Goal: Task Accomplishment & Management: Complete application form

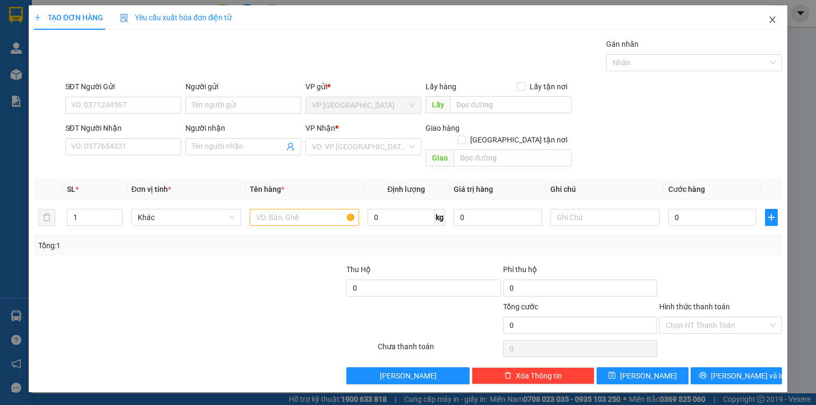
click at [773, 24] on span "Close" at bounding box center [773, 20] width 30 height 30
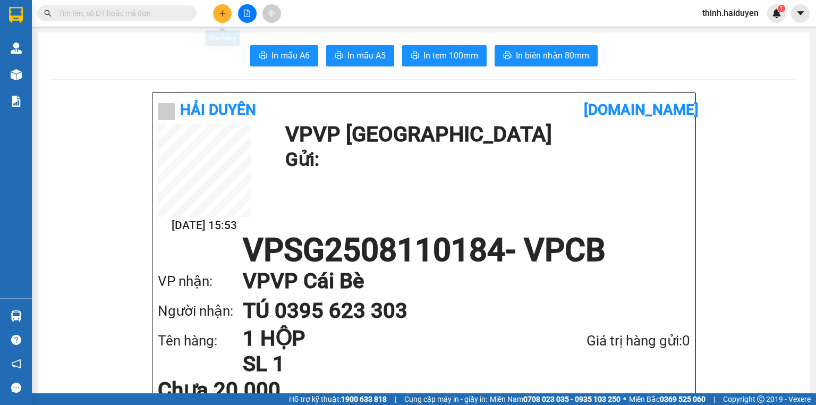
click at [240, 11] on button at bounding box center [247, 13] width 19 height 19
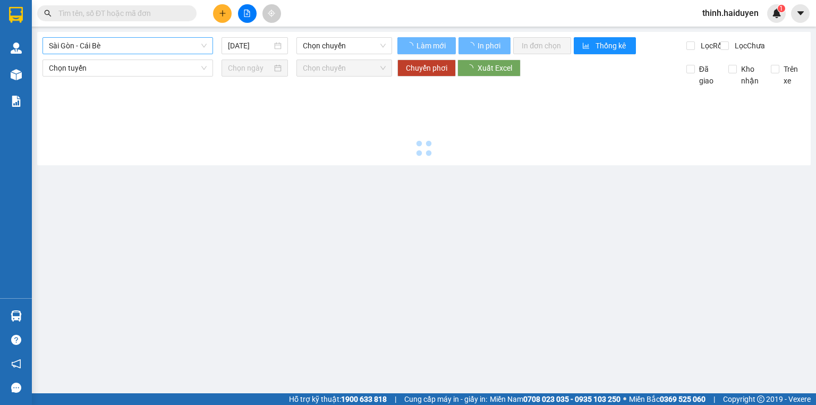
click at [110, 45] on span "Sài Gòn - Cái Bè" at bounding box center [128, 46] width 158 height 16
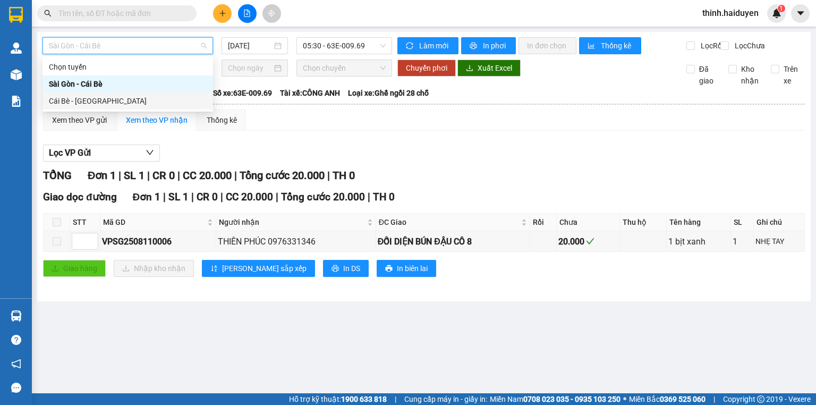
drag, startPoint x: 115, startPoint y: 93, endPoint x: 125, endPoint y: 91, distance: 10.8
click at [115, 95] on div "Cái Bè - Sài Gòn" at bounding box center [127, 100] width 171 height 17
type input "[DATE]"
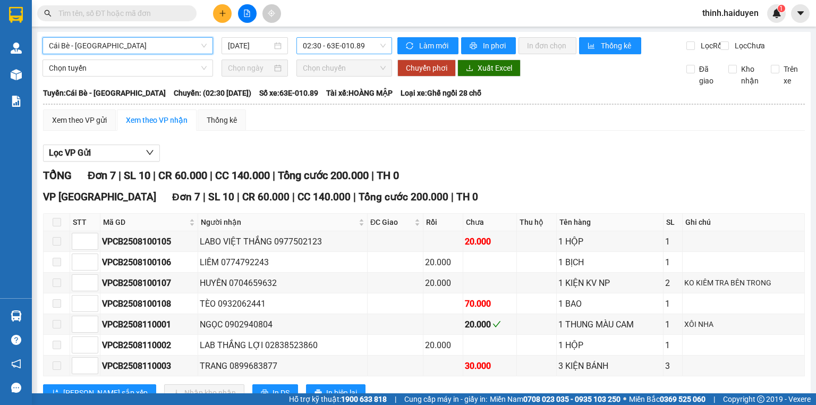
click at [329, 47] on span "02:30 - 63E-010.89" at bounding box center [344, 46] width 83 height 16
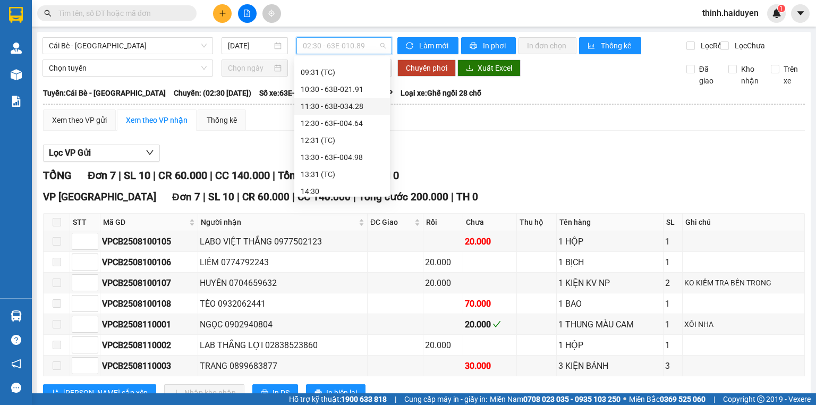
scroll to position [255, 0]
click at [330, 135] on div "12:31 (TC)" at bounding box center [342, 135] width 83 height 12
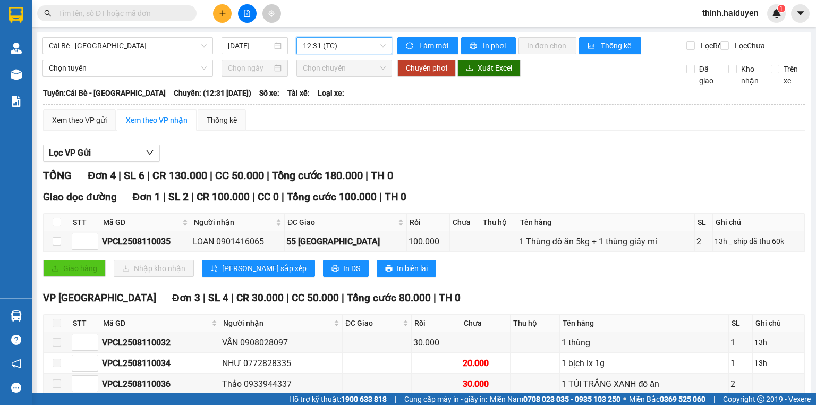
drag, startPoint x: 355, startPoint y: 42, endPoint x: 350, endPoint y: 49, distance: 8.6
click at [354, 45] on span "12:31 (TC)" at bounding box center [344, 46] width 83 height 16
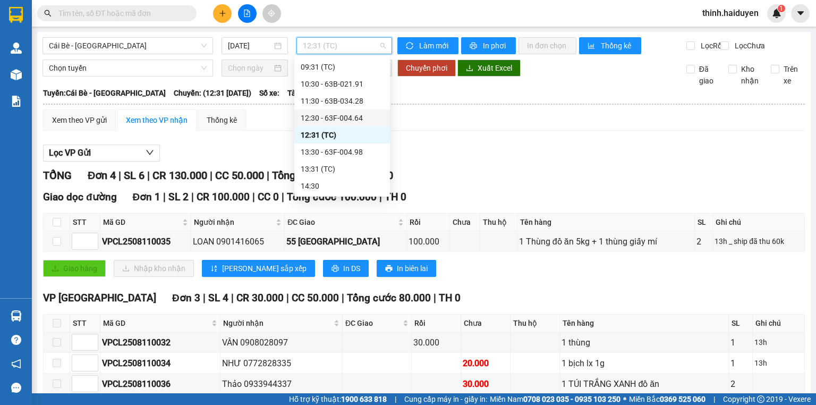
click at [341, 113] on div "12:30 - 63F-004.64" at bounding box center [342, 118] width 83 height 12
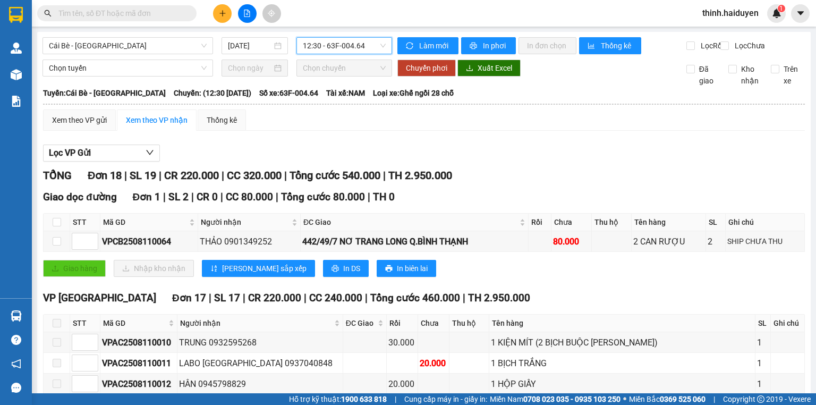
click at [316, 47] on span "12:30 - 63F-004.64" at bounding box center [344, 46] width 83 height 16
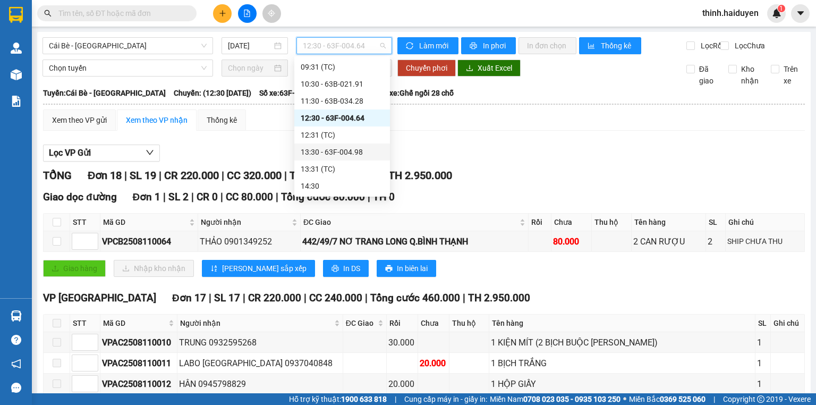
click at [324, 147] on div "13:30 - 63F-004.98" at bounding box center [342, 152] width 83 height 12
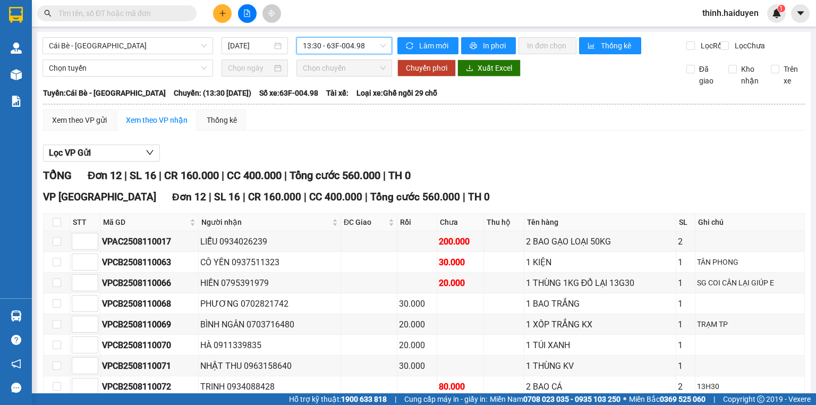
drag, startPoint x: 342, startPoint y: 42, endPoint x: 331, endPoint y: 55, distance: 16.7
click at [342, 42] on span "13:30 - 63F-004.98" at bounding box center [344, 46] width 83 height 16
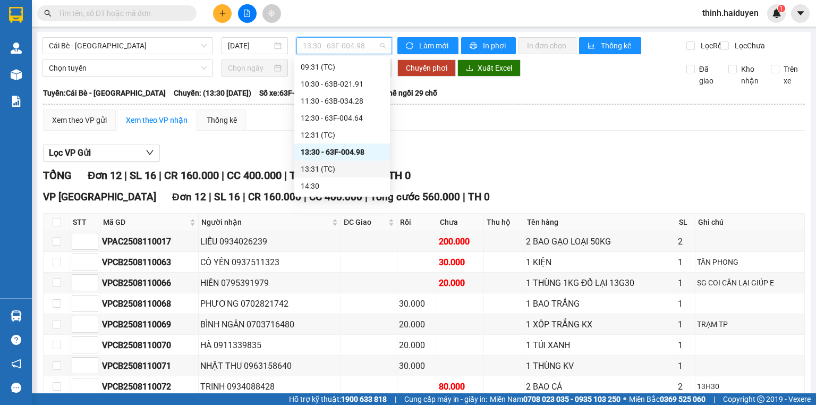
click at [316, 172] on div "13:31 (TC)" at bounding box center [342, 169] width 83 height 12
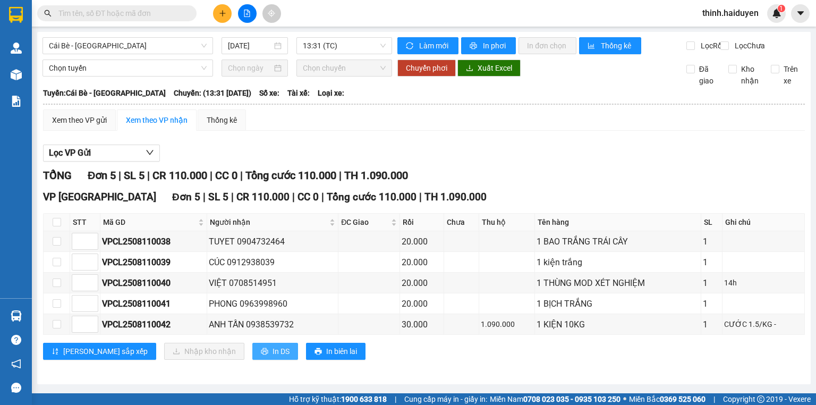
click at [273, 357] on span "In DS" at bounding box center [281, 351] width 17 height 12
click at [322, 45] on span "13:31 (TC)" at bounding box center [344, 46] width 83 height 16
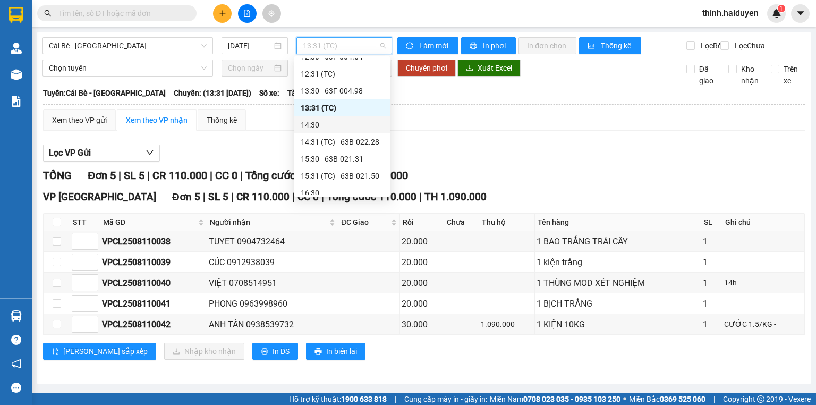
scroll to position [323, 0]
click at [322, 117] on div "14:30" at bounding box center [342, 118] width 83 height 12
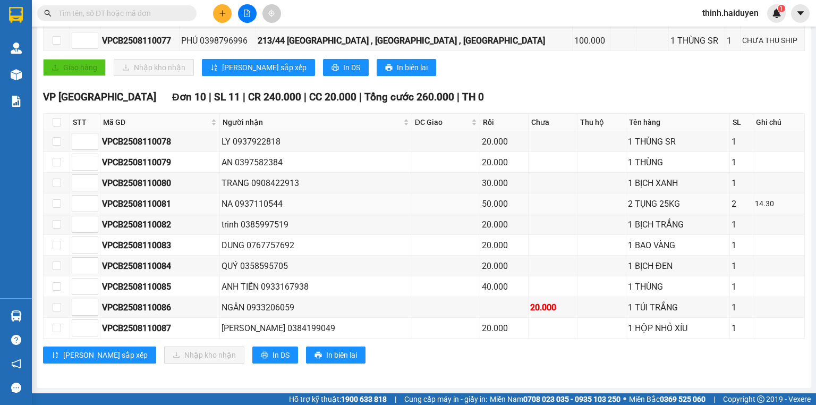
scroll to position [205, 0]
click at [273, 356] on span "In DS" at bounding box center [281, 355] width 17 height 12
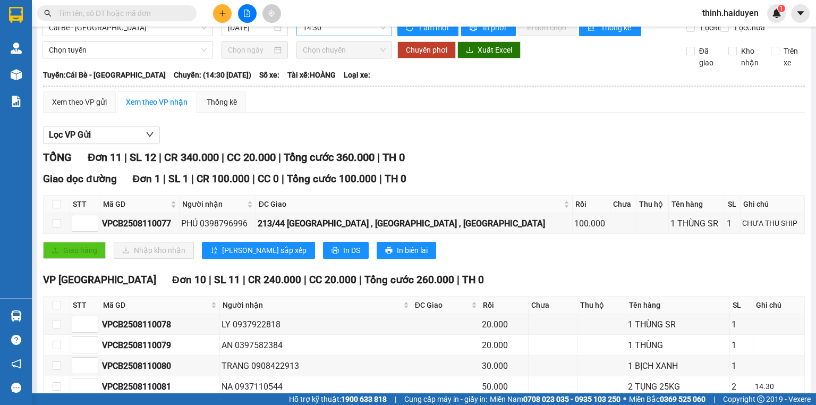
scroll to position [0, 0]
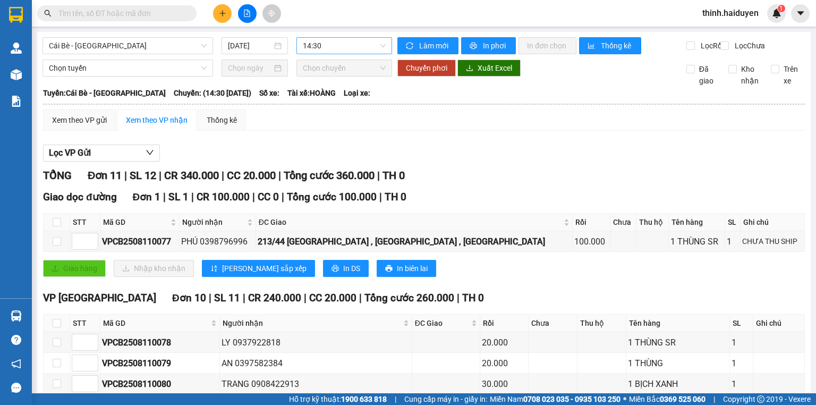
drag, startPoint x: 353, startPoint y: 44, endPoint x: 348, endPoint y: 47, distance: 5.6
click at [352, 44] on span "14:30" at bounding box center [344, 46] width 83 height 16
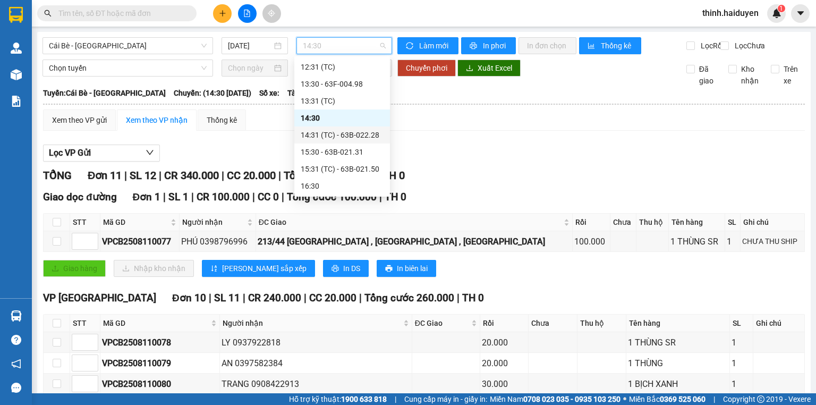
click at [318, 134] on div "14:31 (TC) - 63B-022.28" at bounding box center [342, 135] width 83 height 12
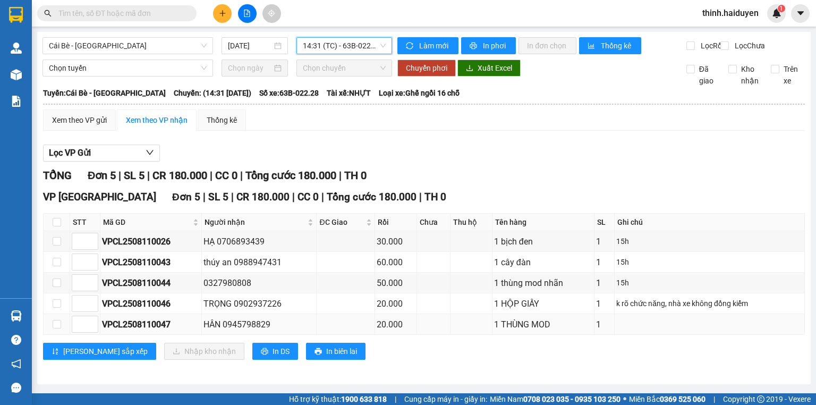
scroll to position [3, 0]
click at [273, 357] on span "In DS" at bounding box center [281, 351] width 17 height 12
click at [358, 45] on span "14:31 (TC) - 63B-022.28" at bounding box center [344, 46] width 83 height 16
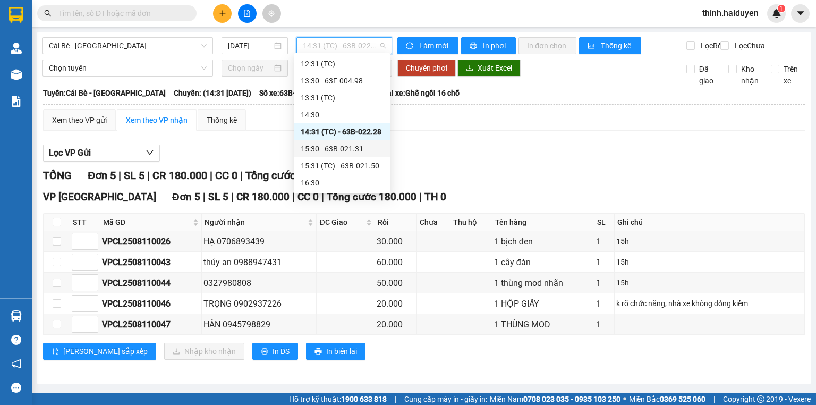
click at [321, 146] on div "15:30 - 63B-021.31" at bounding box center [342, 149] width 83 height 12
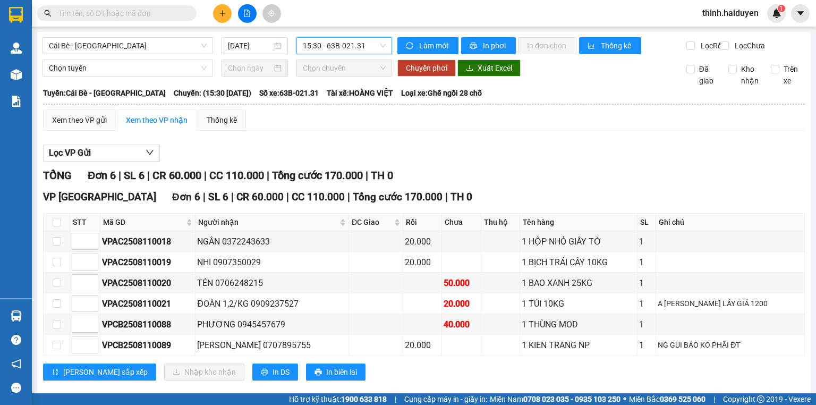
click at [336, 53] on span "15:30 - 63B-021.31" at bounding box center [344, 46] width 83 height 16
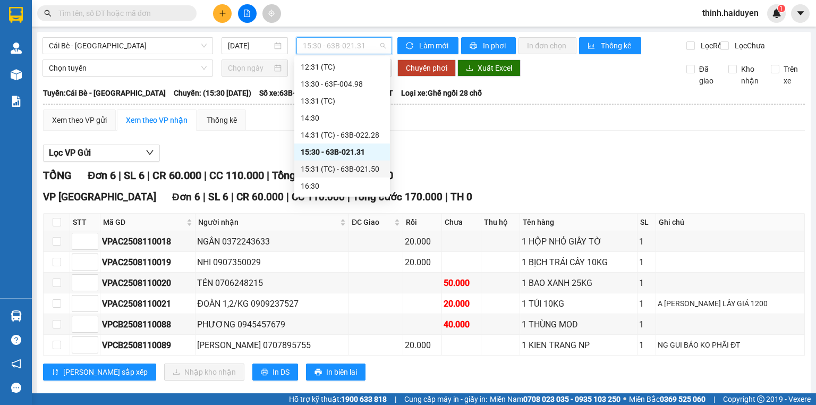
click at [328, 165] on div "15:31 (TC) - 63B-021.50" at bounding box center [342, 169] width 83 height 12
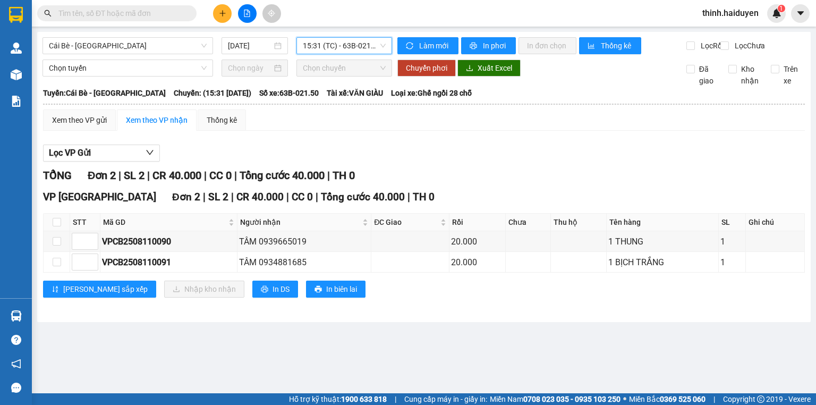
click at [320, 53] on span "15:31 (TC) - 63B-021.50" at bounding box center [344, 46] width 83 height 16
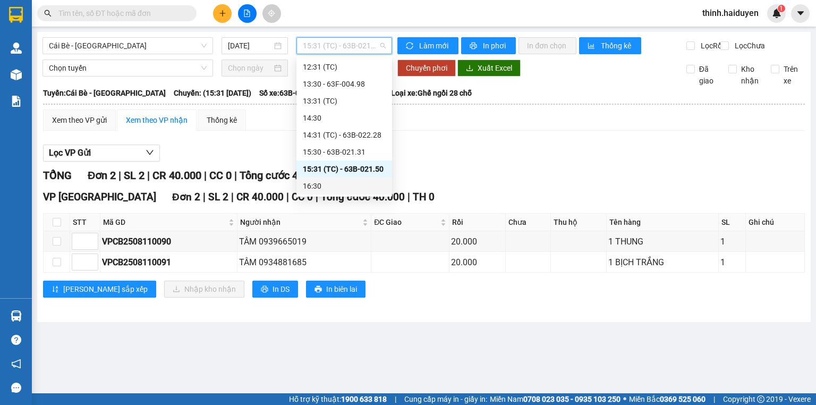
drag, startPoint x: 323, startPoint y: 187, endPoint x: 316, endPoint y: 185, distance: 7.1
click at [323, 187] on div "16:30" at bounding box center [344, 186] width 83 height 12
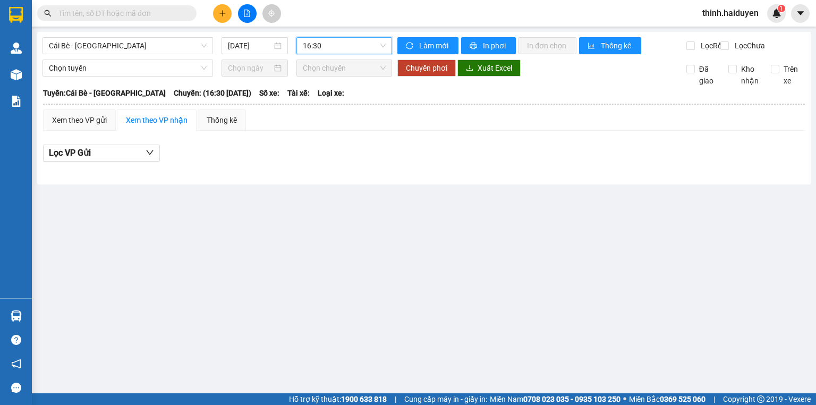
click at [310, 41] on span "16:30" at bounding box center [344, 46] width 83 height 16
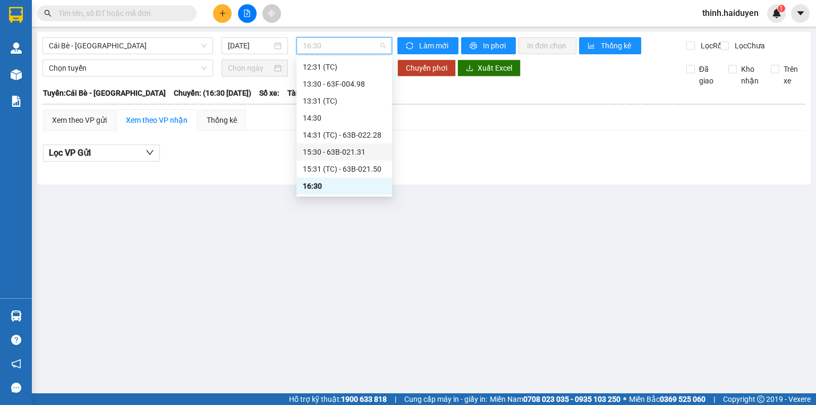
click at [327, 157] on div "15:30 - 63B-021.31" at bounding box center [344, 152] width 83 height 12
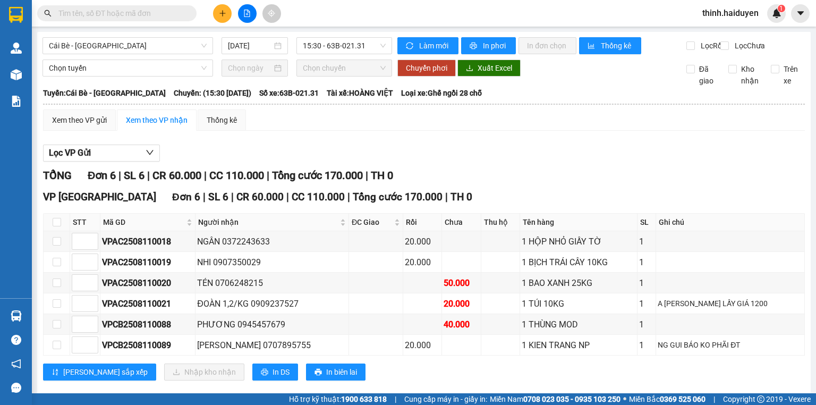
click at [103, 15] on input "text" at bounding box center [120, 13] width 125 height 12
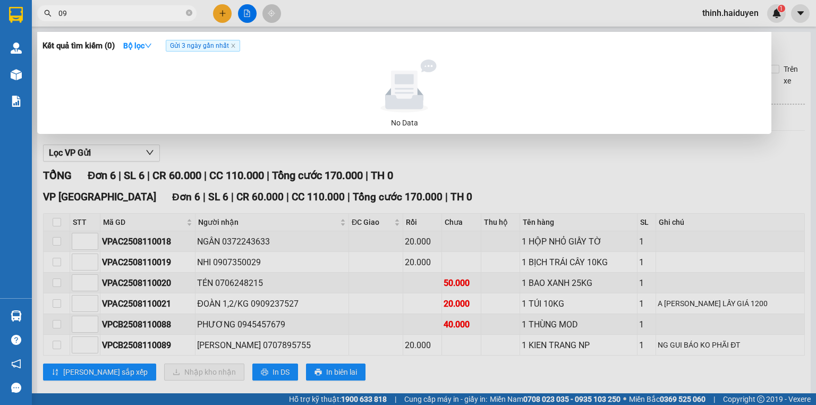
type input "0"
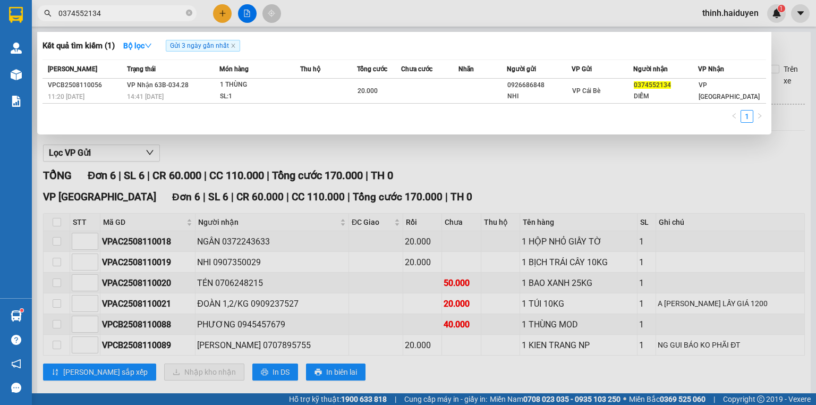
type input "0374552134"
drag, startPoint x: 222, startPoint y: 9, endPoint x: 230, endPoint y: 0, distance: 12.4
click at [224, 5] on div at bounding box center [408, 202] width 816 height 405
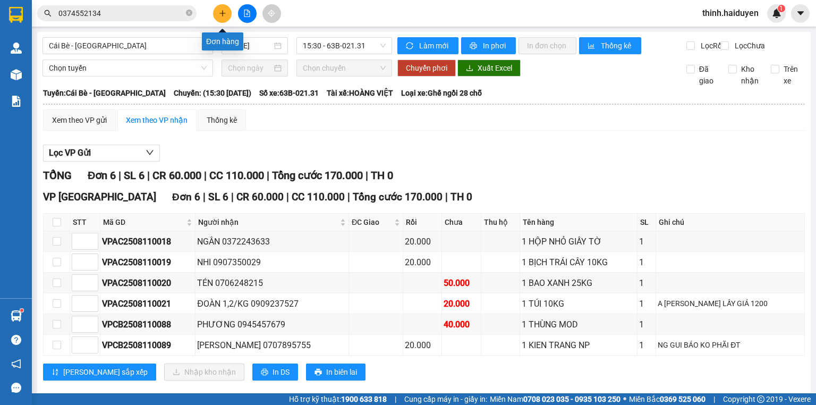
click at [226, 7] on button at bounding box center [222, 13] width 19 height 19
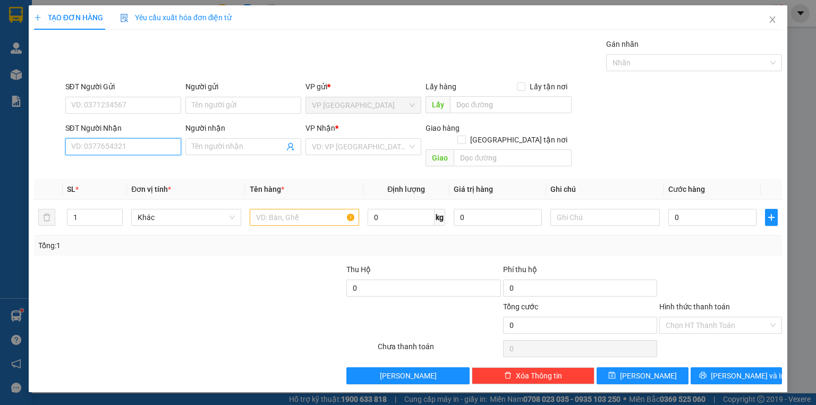
drag, startPoint x: 108, startPoint y: 146, endPoint x: 815, endPoint y: 286, distance: 720.7
click at [117, 146] on input "SĐT Người Nhận" at bounding box center [123, 146] width 116 height 17
type input "0369854353"
click at [124, 170] on div "0369854353 - THẢO" at bounding box center [123, 167] width 103 height 12
type input "THẢO"
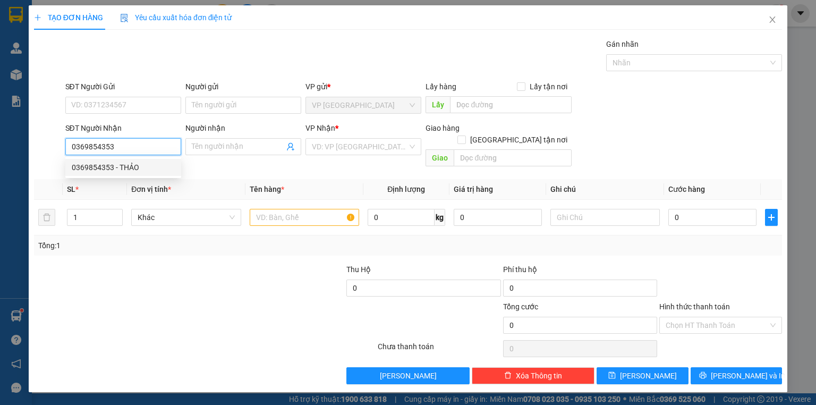
type input "CẦU BÀ TỒN"
type input "60.000"
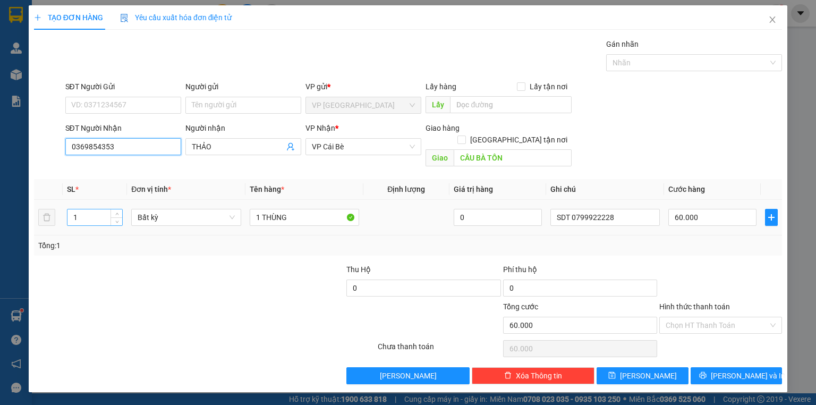
type input "0369854353"
click at [41, 211] on tr "1 Bất kỳ 1 THÙNG 0 SDT 0799922228 60.000" at bounding box center [408, 218] width 748 height 36
type input "2"
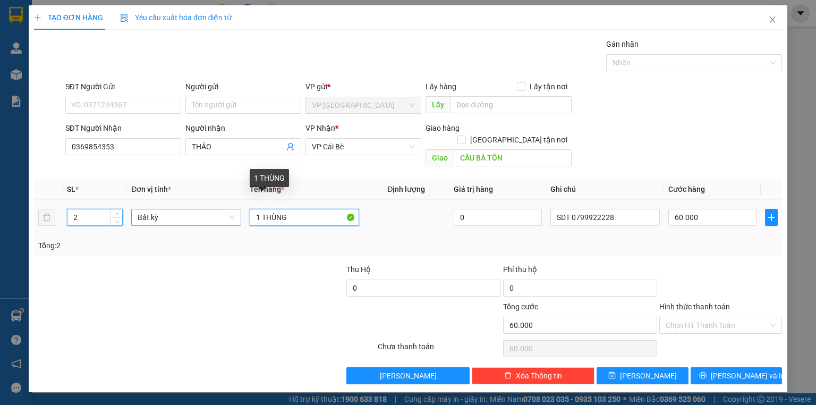
drag, startPoint x: 289, startPoint y: 203, endPoint x: 212, endPoint y: 209, distance: 76.7
click at [212, 209] on tr "2 Bất kỳ 1 THÙNG 0 SDT 0799922228 60.000" at bounding box center [408, 218] width 748 height 36
type input "2"
type input "0"
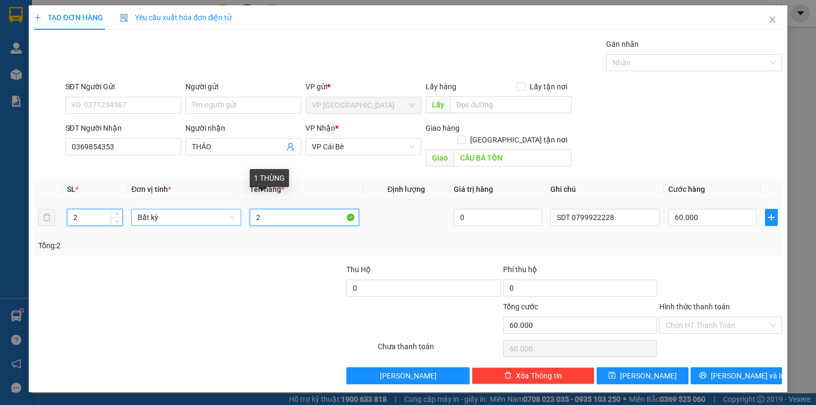
type input "0"
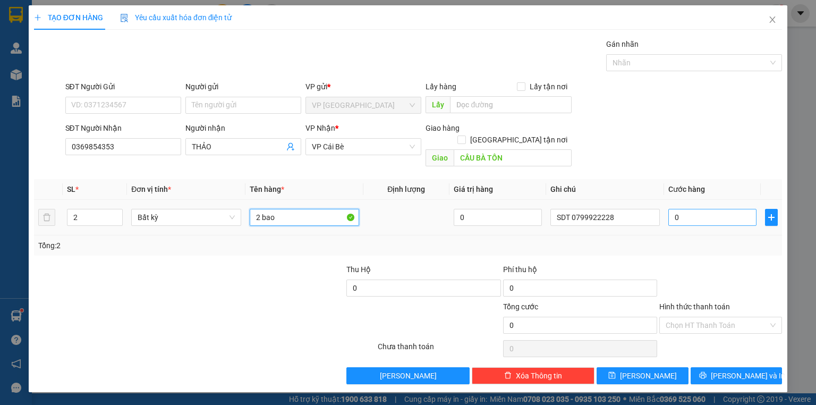
type input "2 bao"
click at [710, 209] on input "0" at bounding box center [712, 217] width 88 height 17
type input "8"
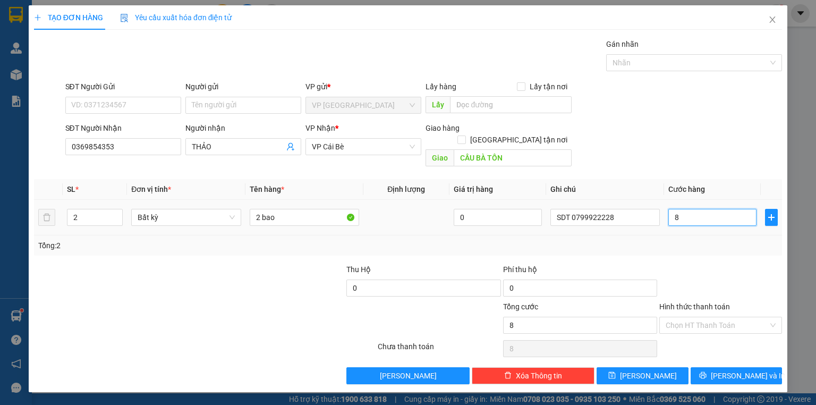
type input "80"
type input "80.000"
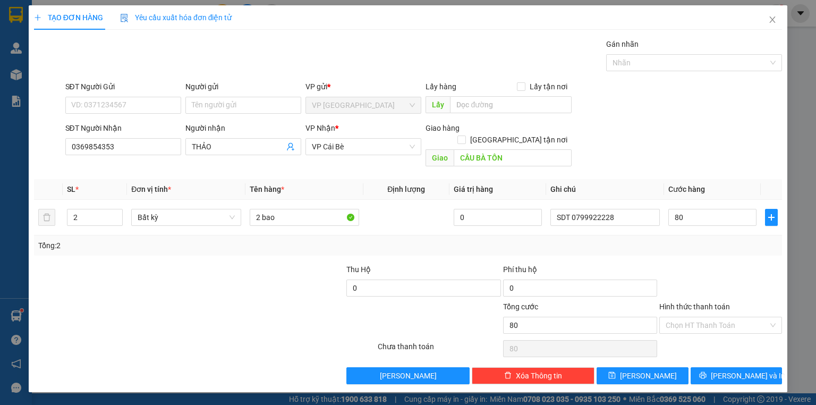
type input "80.000"
click at [720, 372] on div "TẠO ĐƠN HÀNG Yêu cầu xuất hóa đơn điện tử Transit Pickup Surcharge Ids Transit …" at bounding box center [408, 198] width 759 height 387
click at [721, 369] on button "Lưu và In" at bounding box center [737, 375] width 92 height 17
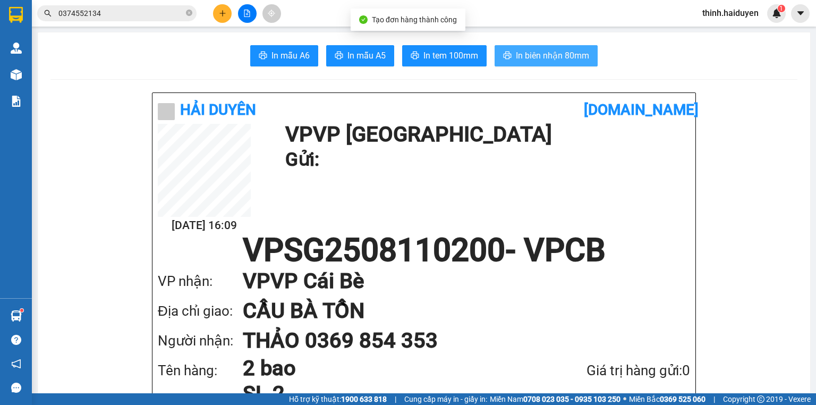
drag, startPoint x: 522, startPoint y: 63, endPoint x: 523, endPoint y: 49, distance: 14.4
click at [523, 62] on button "In biên nhận 80mm" at bounding box center [546, 55] width 103 height 21
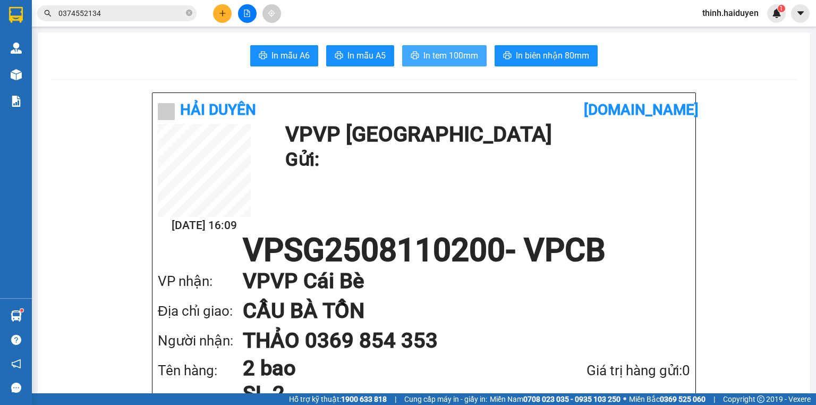
click at [461, 58] on span "In tem 100mm" at bounding box center [450, 55] width 55 height 13
click at [223, 16] on icon "plus" at bounding box center [222, 13] width 7 height 7
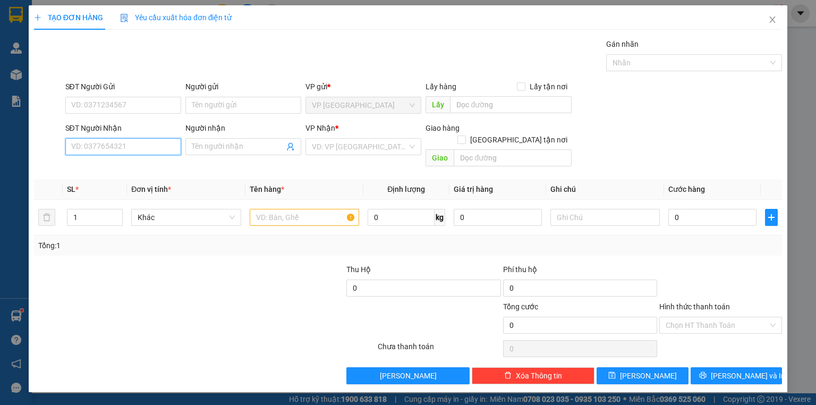
drag, startPoint x: 153, startPoint y: 151, endPoint x: 815, endPoint y: 232, distance: 667.3
click at [172, 156] on div "SĐT Người Nhận VD: 0377654321" at bounding box center [123, 140] width 116 height 37
drag, startPoint x: 120, startPoint y: 142, endPoint x: 58, endPoint y: 142, distance: 61.1
click at [72, 144] on input "0941414422" at bounding box center [123, 146] width 116 height 17
click at [141, 148] on input "0941414422" at bounding box center [123, 146] width 116 height 17
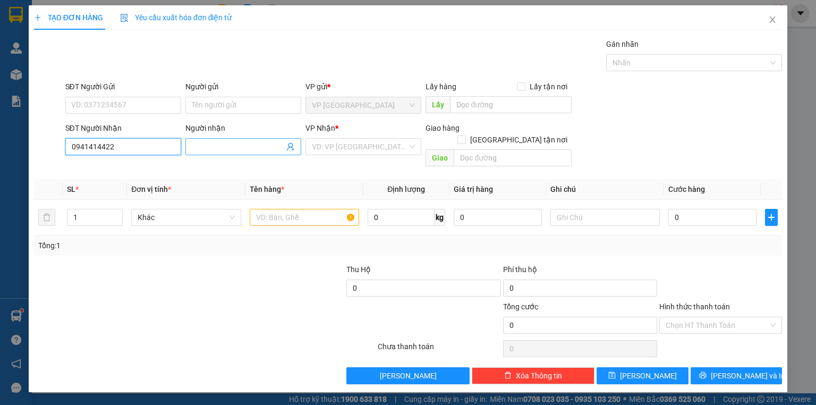
type input "0941414422"
click at [217, 150] on input "Người nhận" at bounding box center [238, 147] width 92 height 12
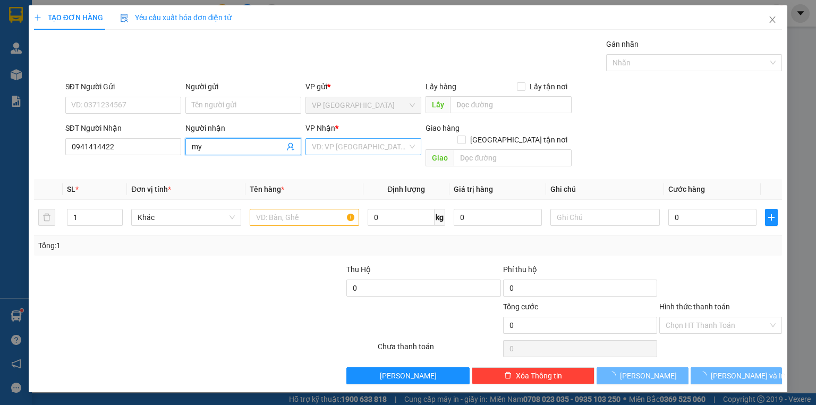
type input "my"
click at [382, 148] on input "search" at bounding box center [360, 147] width 96 height 16
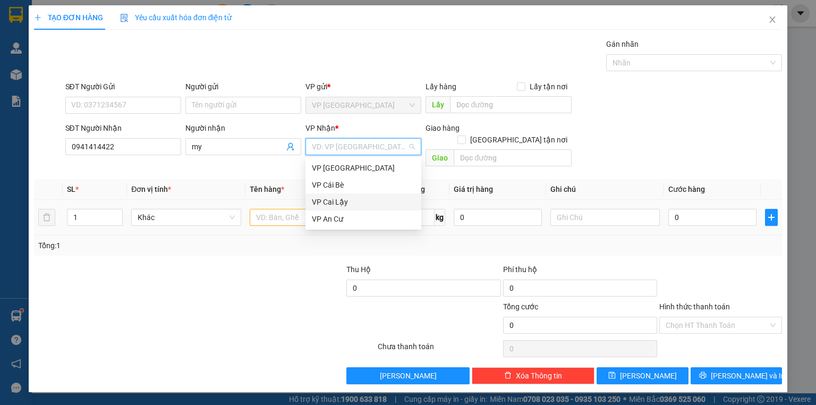
drag, startPoint x: 344, startPoint y: 203, endPoint x: 306, endPoint y: 195, distance: 39.1
click at [342, 204] on div "VP Cai Lậy" at bounding box center [363, 202] width 103 height 12
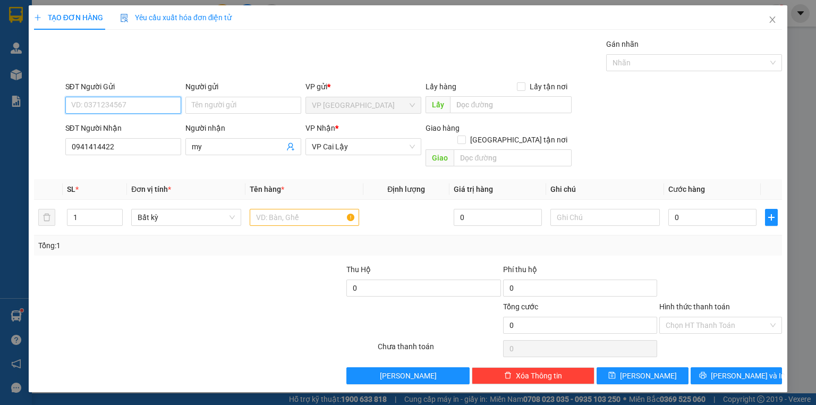
drag, startPoint x: 113, startPoint y: 108, endPoint x: 613, endPoint y: 144, distance: 501.2
click at [115, 108] on input "SĐT Người Gửi" at bounding box center [123, 105] width 116 height 17
type input "0967077701"
click at [222, 101] on input "Người gửi" at bounding box center [243, 105] width 116 height 17
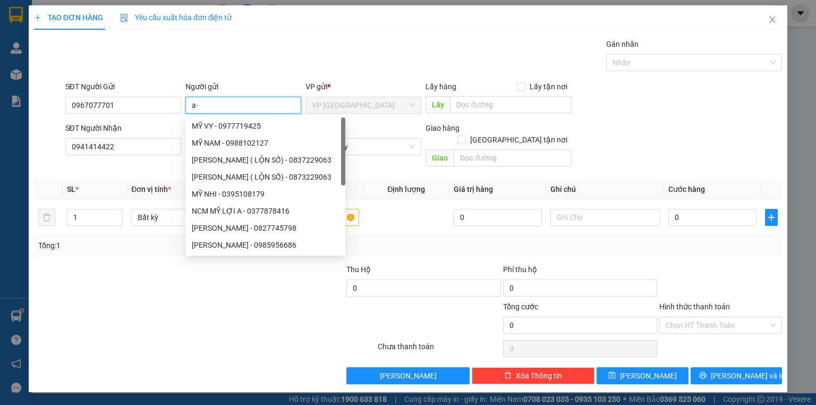
type input "a"
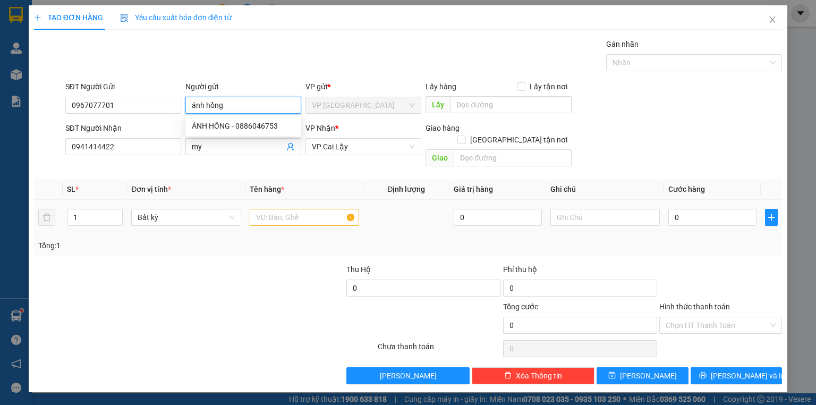
type input "ánh hồng"
click at [279, 209] on input "text" at bounding box center [304, 217] width 109 height 17
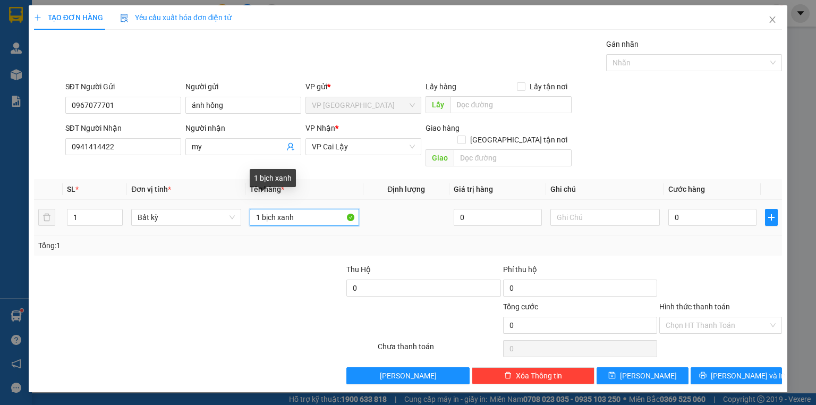
type input "1 bịch xanh"
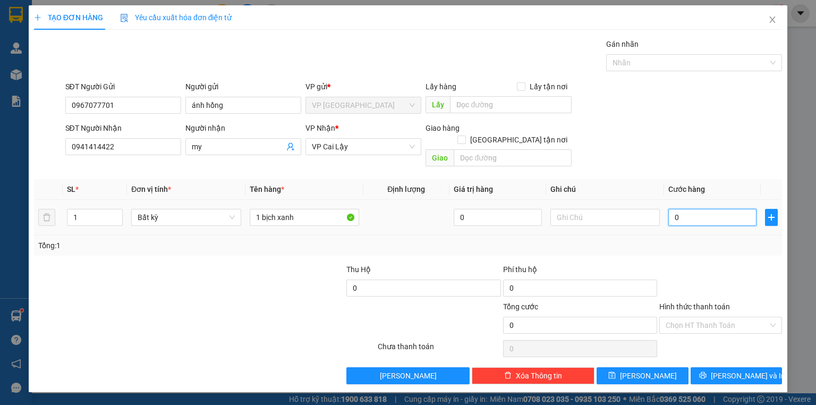
click at [699, 209] on input "0" at bounding box center [712, 217] width 88 height 17
click at [722, 367] on button "Lưu và In" at bounding box center [737, 375] width 92 height 17
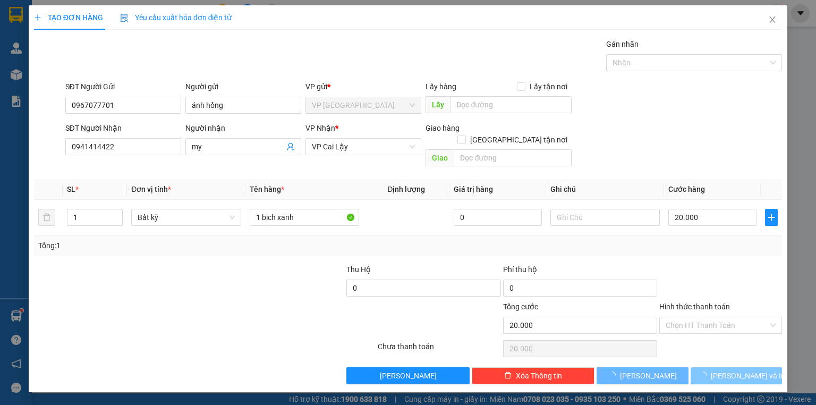
click at [722, 367] on button "Lưu và In" at bounding box center [737, 375] width 92 height 17
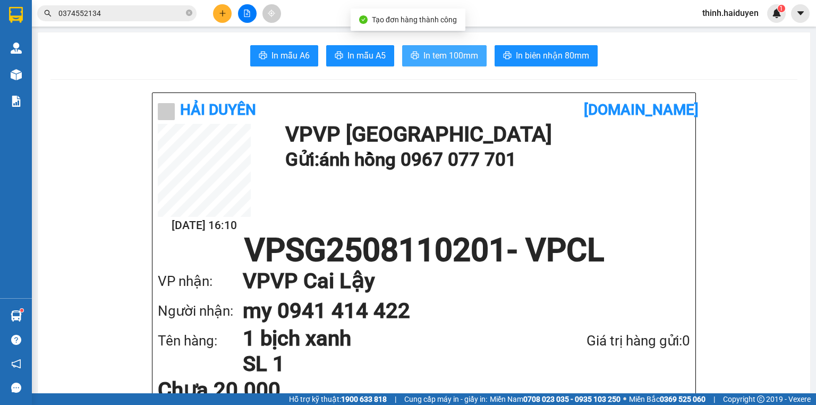
click at [457, 47] on button "In tem 100mm" at bounding box center [444, 55] width 84 height 21
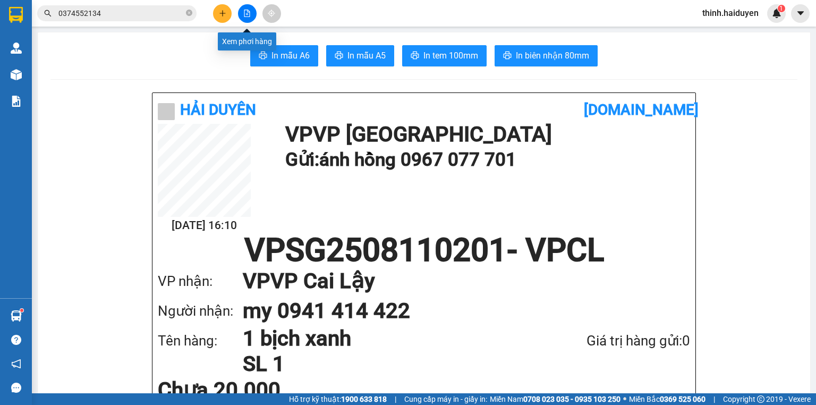
click at [253, 13] on button at bounding box center [247, 13] width 19 height 19
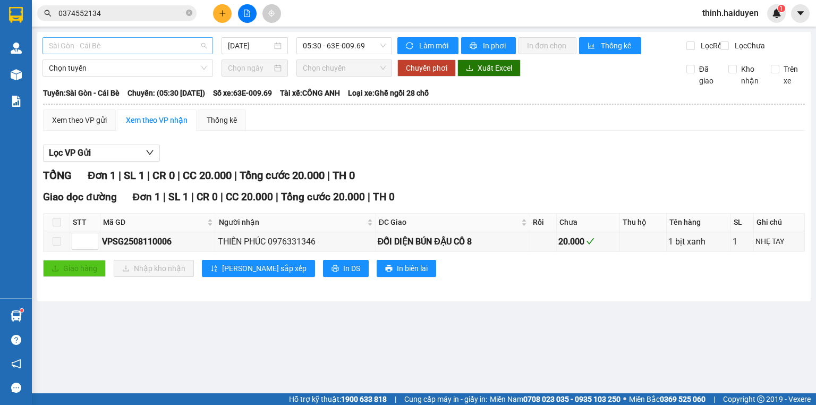
click at [108, 46] on span "Sài Gòn - Cái Bè" at bounding box center [128, 46] width 158 height 16
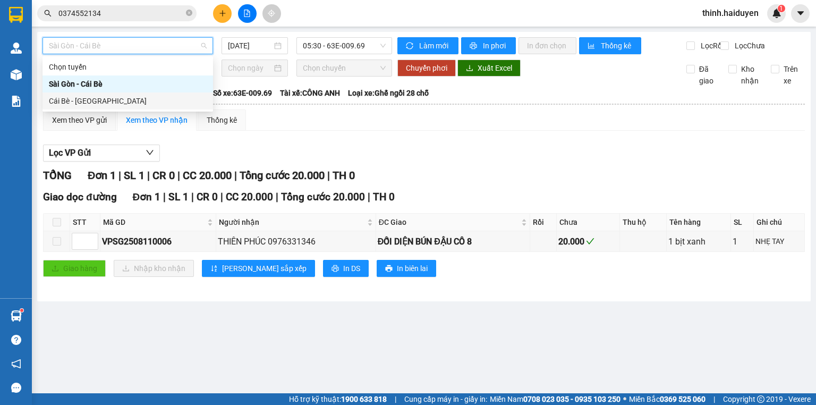
click at [86, 97] on div "Cái Bè - Sài Gòn" at bounding box center [128, 101] width 158 height 12
type input "[DATE]"
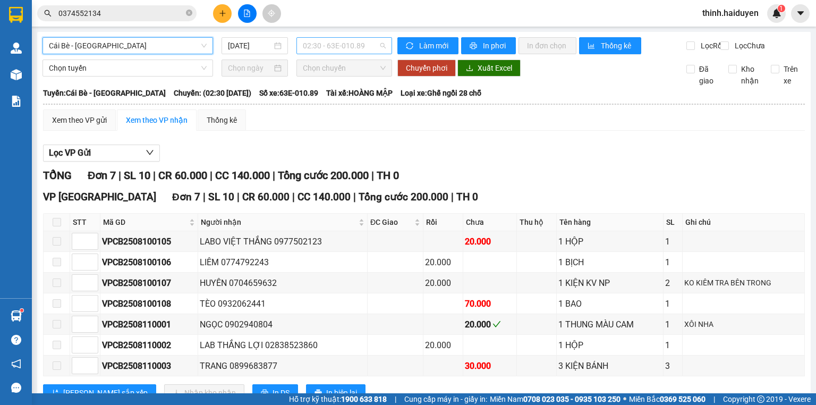
drag, startPoint x: 317, startPoint y: 47, endPoint x: 312, endPoint y: 52, distance: 6.4
click at [317, 49] on span "02:30 - 63E-010.89" at bounding box center [344, 46] width 83 height 16
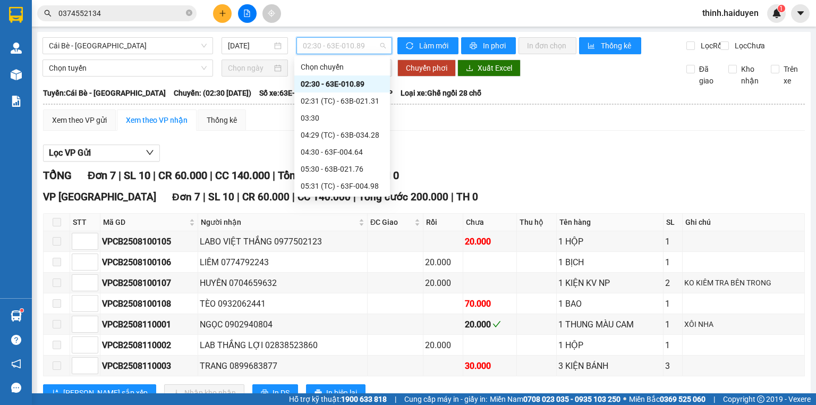
click at [334, 401] on div "13:30 - 63F-004.98" at bounding box center [342, 407] width 83 height 12
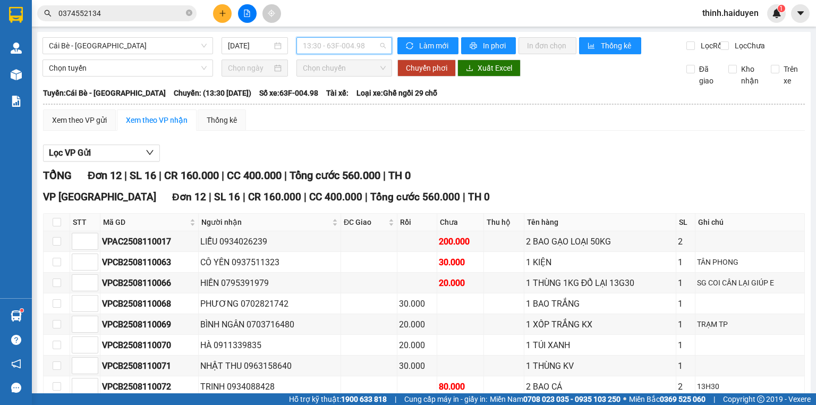
click at [344, 52] on span "13:30 - 63F-004.98" at bounding box center [344, 46] width 83 height 16
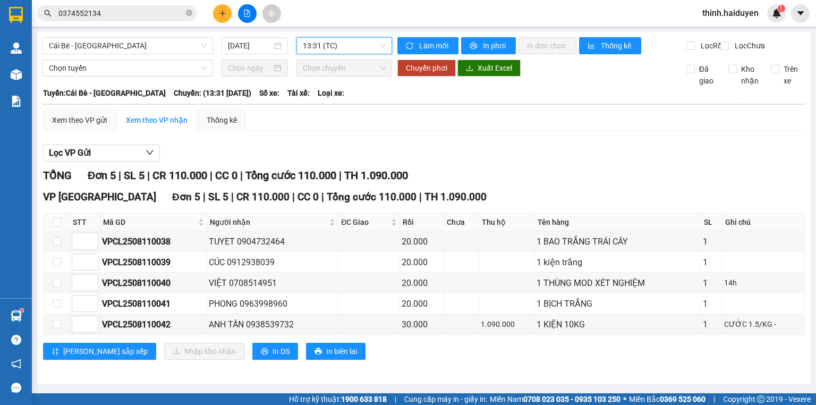
click at [340, 51] on span "13:31 (TC)" at bounding box center [344, 46] width 83 height 16
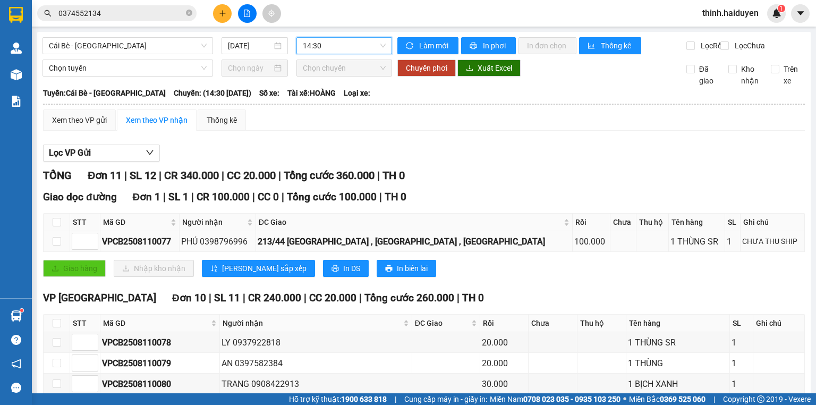
click at [453, 248] on div "213/44 KHUÔNG VIỆT , PHÚ TRUNG , TÂN PHÚ" at bounding box center [414, 241] width 313 height 13
click at [219, 10] on icon "plus" at bounding box center [222, 13] width 7 height 7
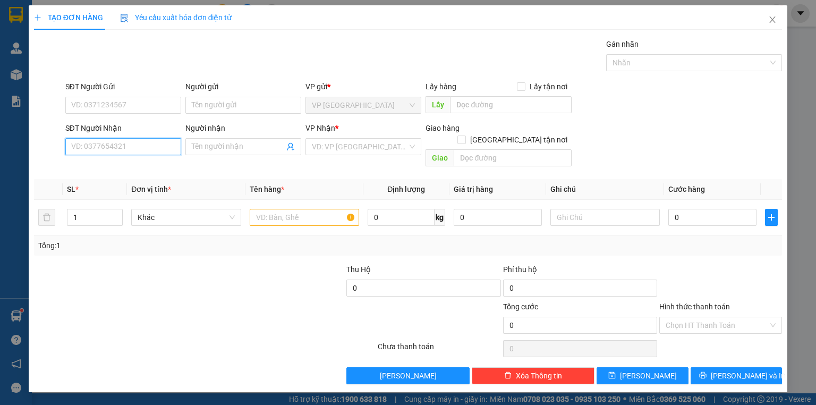
click at [131, 150] on input "SĐT Người Nhận" at bounding box center [123, 146] width 116 height 17
click at [158, 169] on div "0918642948 - GARA HOÀNG CAI LẬY" at bounding box center [124, 167] width 105 height 12
type input "0918642948"
type input "GARA HOÀNG CAI LẬY"
type input "4.250.000"
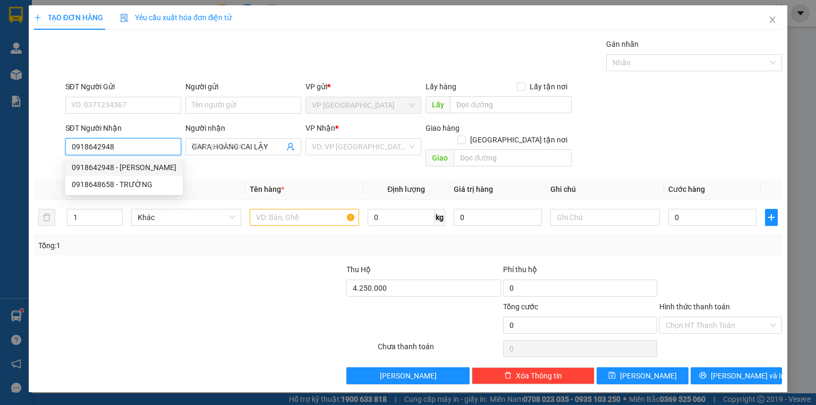
type input "110.000"
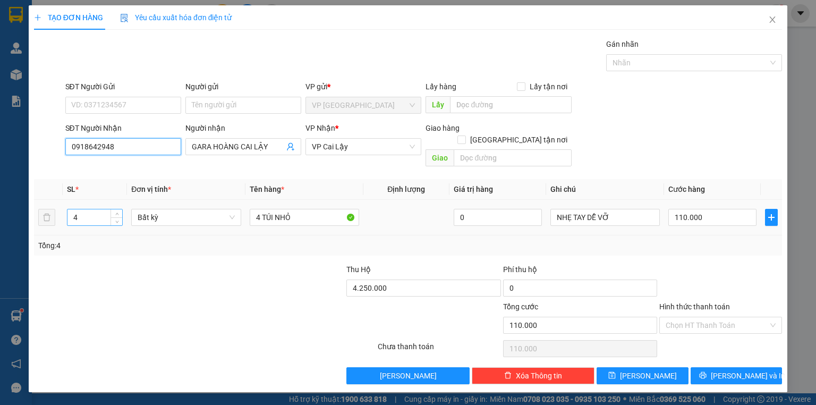
type input "0918642948"
click at [106, 209] on input "4" at bounding box center [94, 217] width 55 height 16
type input "1"
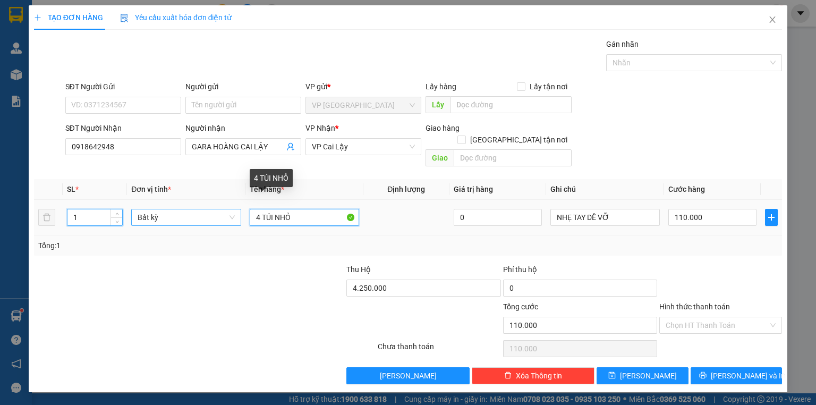
type input "0"
drag, startPoint x: 307, startPoint y: 211, endPoint x: 235, endPoint y: 202, distance: 72.8
click at [235, 202] on tr "1 Bất kỳ 4 TÚI NHỎ 0 NHẸ TAY DỄ VỠ 0" at bounding box center [408, 218] width 748 height 36
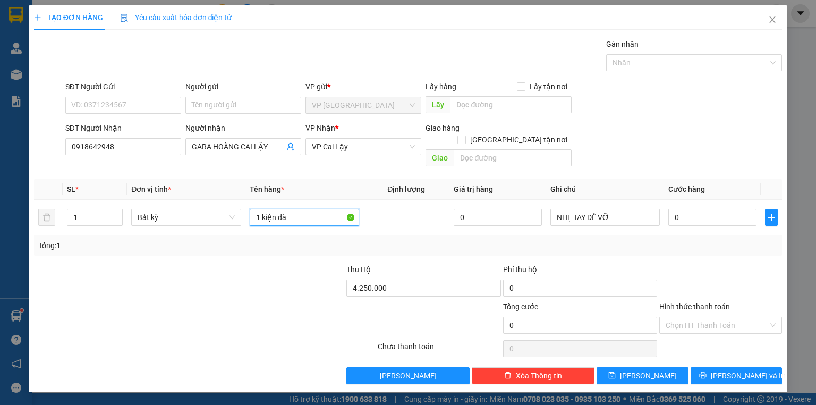
type input "1 kiện dài"
click at [680, 212] on input "0" at bounding box center [712, 217] width 88 height 17
click at [686, 239] on div "Tổng: 1" at bounding box center [408, 245] width 748 height 20
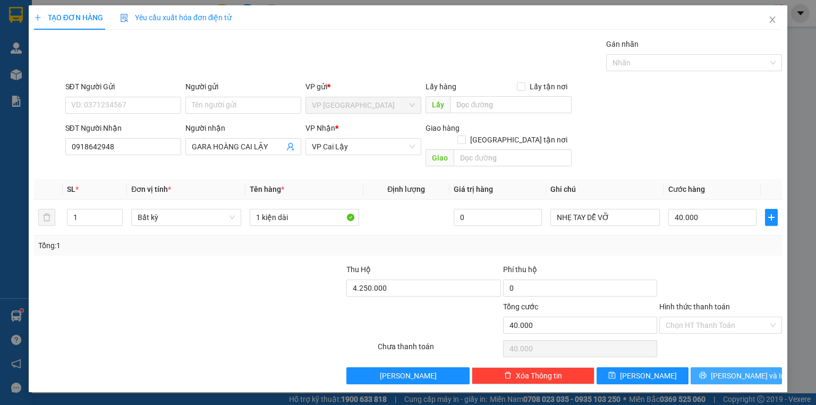
click at [720, 367] on button "Lưu và In" at bounding box center [737, 375] width 92 height 17
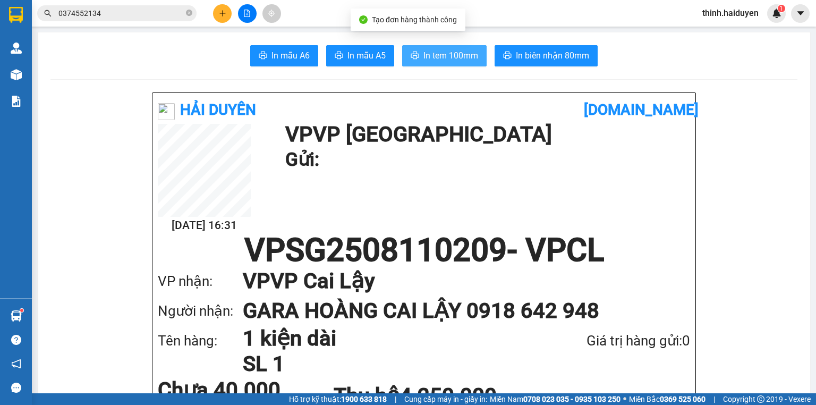
click at [440, 51] on span "In tem 100mm" at bounding box center [450, 55] width 55 height 13
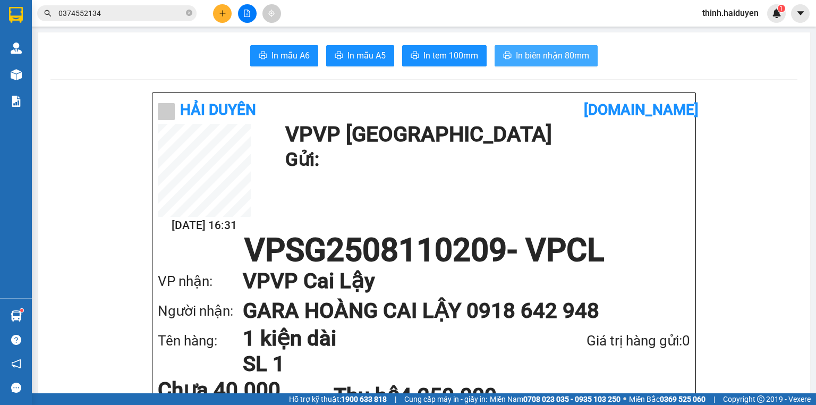
click at [560, 51] on span "In biên nhận 80mm" at bounding box center [552, 55] width 73 height 13
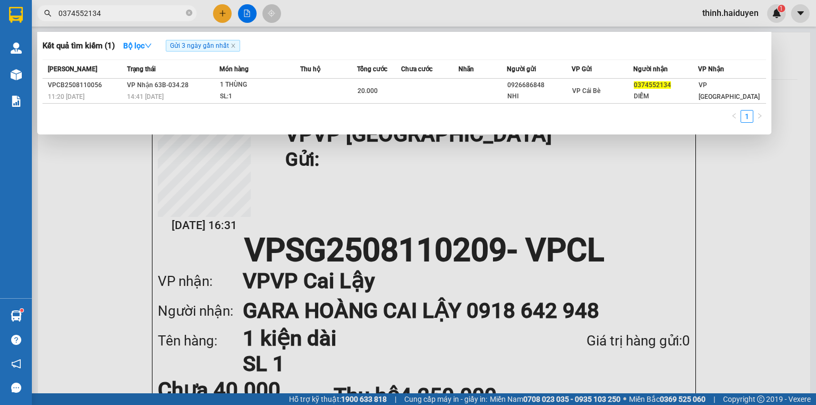
click at [163, 11] on input "0374552134" at bounding box center [120, 13] width 125 height 12
click at [163, 12] on input "0374552134" at bounding box center [120, 13] width 125 height 12
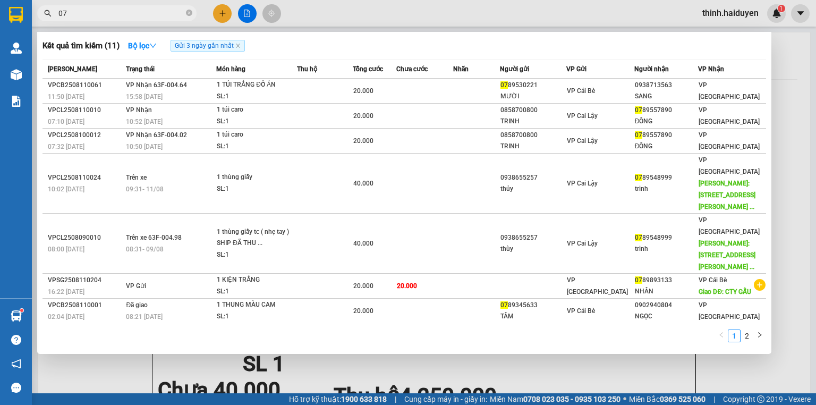
type input "0"
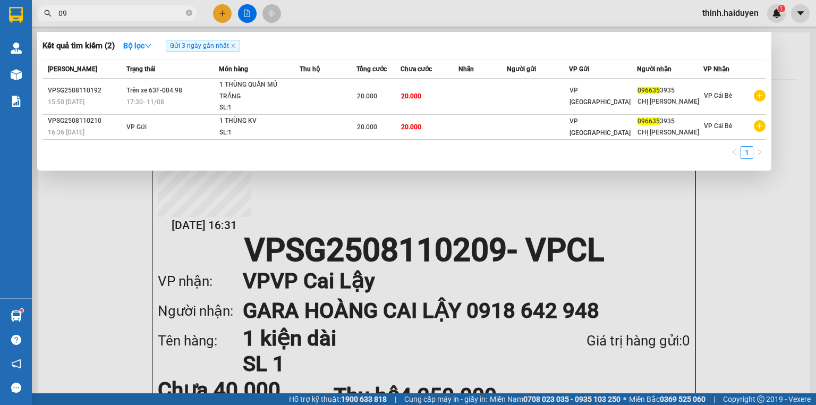
type input "0"
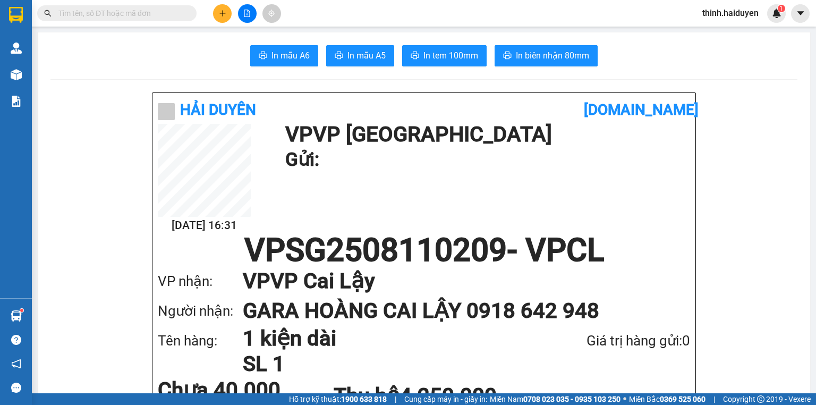
click at [125, 8] on input "text" at bounding box center [120, 13] width 125 height 12
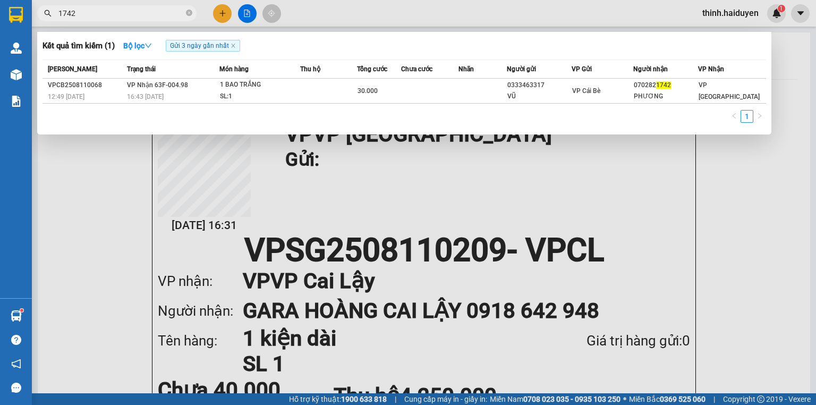
click at [132, 17] on input "1742" at bounding box center [120, 13] width 125 height 12
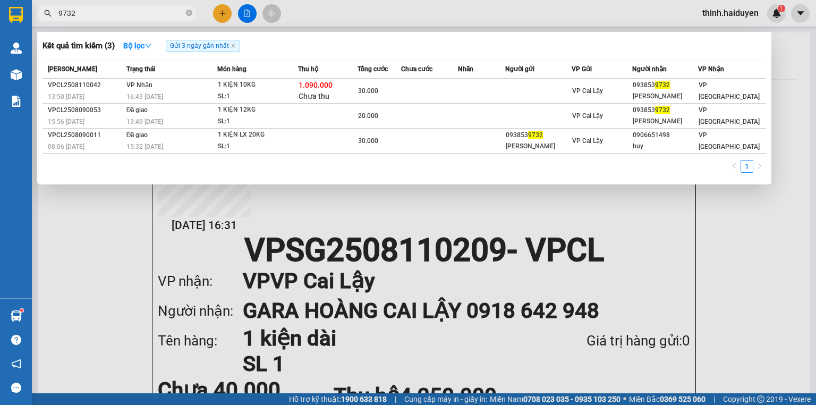
type input "9732"
click at [251, 6] on div at bounding box center [408, 202] width 816 height 405
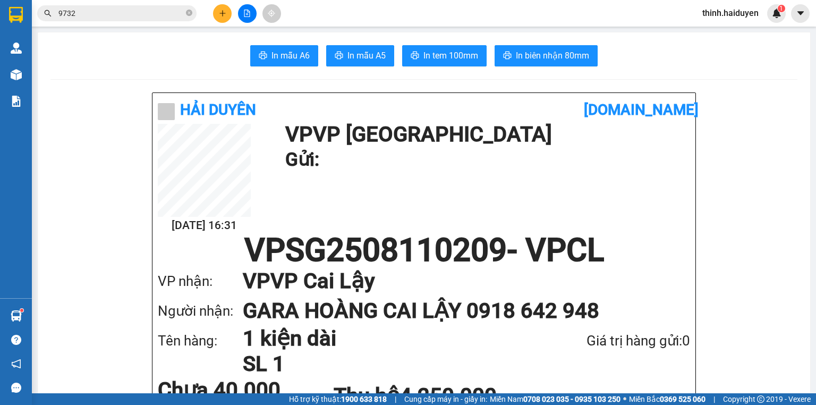
click at [251, 6] on button at bounding box center [247, 13] width 19 height 19
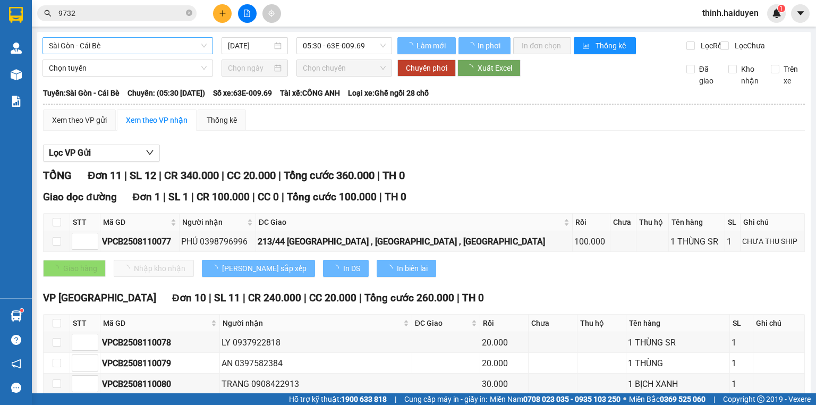
drag, startPoint x: 91, startPoint y: 41, endPoint x: 89, endPoint y: 50, distance: 9.3
click at [91, 42] on span "Sài Gòn - Cái Bè" at bounding box center [128, 46] width 158 height 16
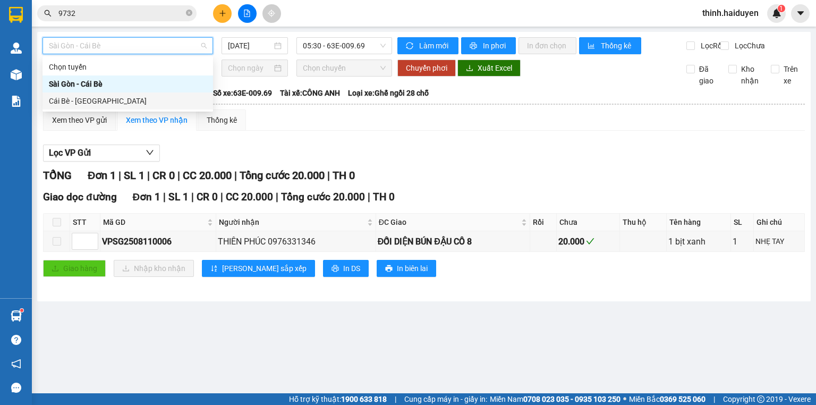
click at [72, 109] on body "Kết quả tìm kiếm ( 3 ) Bộ lọc Gửi 3 ngày gần nhất Mã ĐH Trạng thái Món hàng Thu…" at bounding box center [408, 202] width 816 height 405
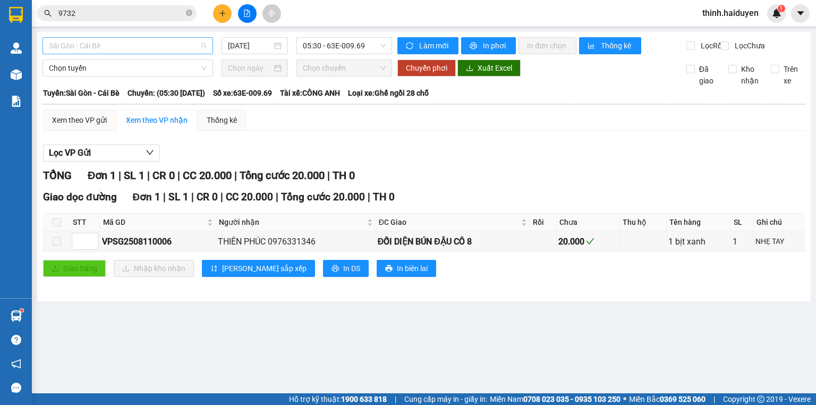
click at [112, 46] on span "Sài Gòn - Cái Bè" at bounding box center [128, 46] width 158 height 16
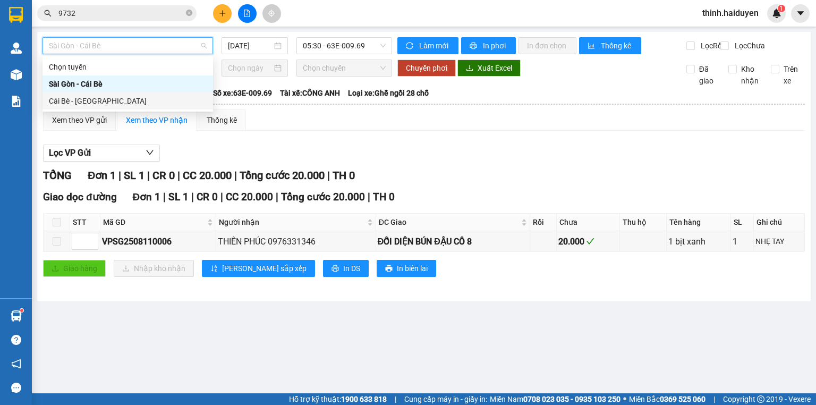
drag, startPoint x: 76, startPoint y: 97, endPoint x: 314, endPoint y: 51, distance: 242.4
click at [76, 97] on div "Cái Bè - Sài Gòn" at bounding box center [128, 101] width 158 height 12
type input "[DATE]"
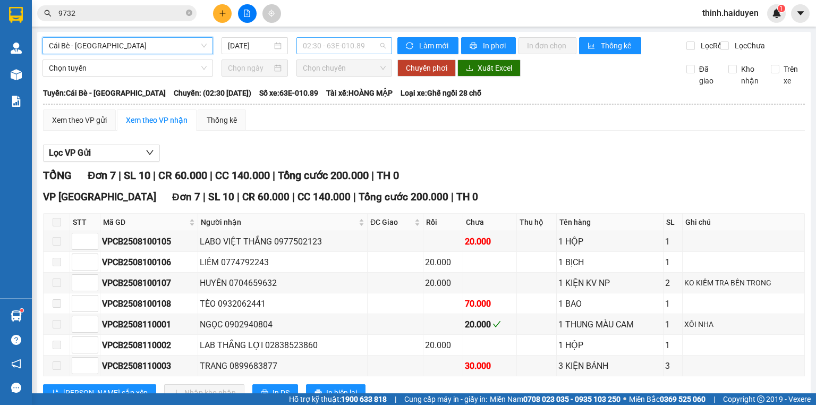
click at [319, 43] on span "02:30 - 63E-010.89" at bounding box center [344, 46] width 83 height 16
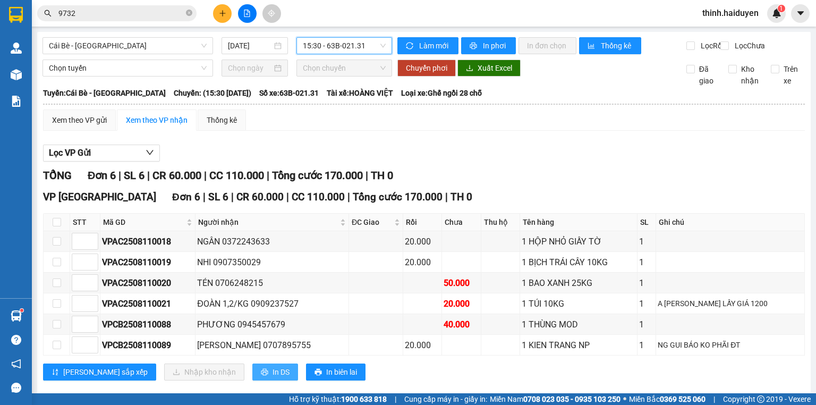
drag, startPoint x: 227, startPoint y: 378, endPoint x: 219, endPoint y: 369, distance: 12.0
click at [252, 377] on button "In DS" at bounding box center [275, 371] width 46 height 17
drag, startPoint x: 326, startPoint y: 49, endPoint x: 325, endPoint y: 57, distance: 8.6
click at [325, 49] on span "15:30 - 63B-021.31" at bounding box center [344, 46] width 83 height 16
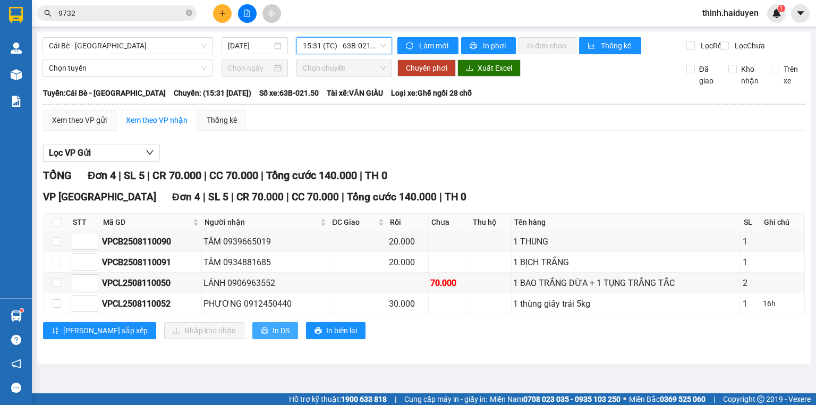
click at [261, 334] on icon "printer" at bounding box center [264, 330] width 7 height 7
click at [320, 42] on span "15:31 (TC) - 63B-021.50" at bounding box center [344, 46] width 83 height 16
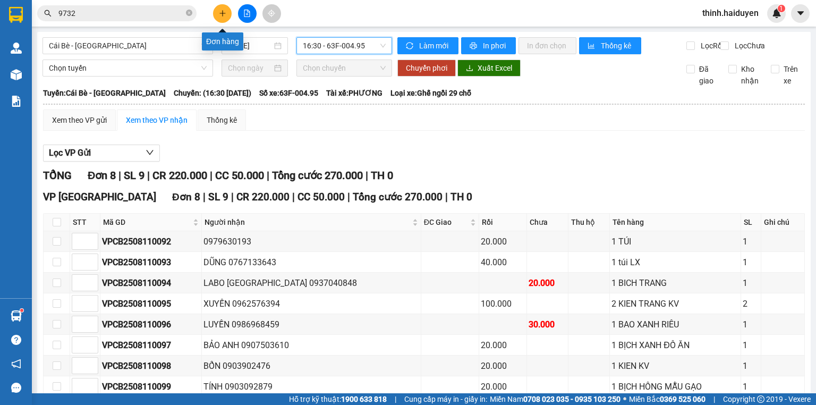
click at [219, 10] on icon "plus" at bounding box center [222, 13] width 7 height 7
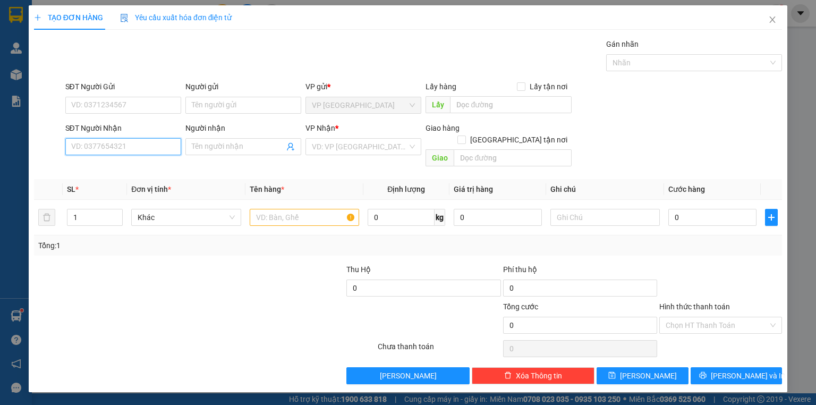
click at [98, 144] on input "SĐT Người Nhận" at bounding box center [123, 146] width 116 height 17
click at [138, 102] on input "SĐT Người Gửi" at bounding box center [123, 105] width 116 height 17
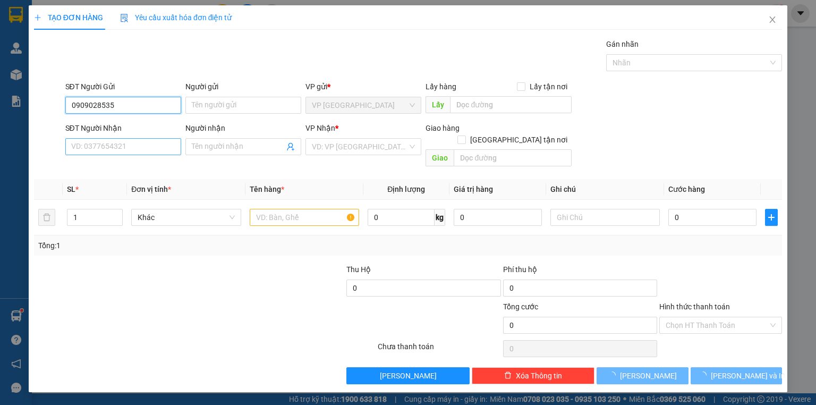
type input "0909028535"
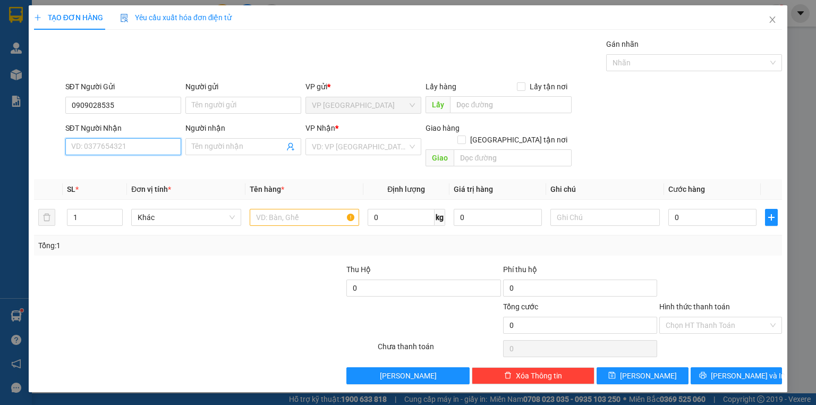
click at [106, 150] on input "SĐT Người Nhận" at bounding box center [123, 146] width 116 height 17
click at [115, 163] on div "0794922668 - QUÂN" at bounding box center [123, 167] width 103 height 12
type input "0794922668"
type input "QUÂN"
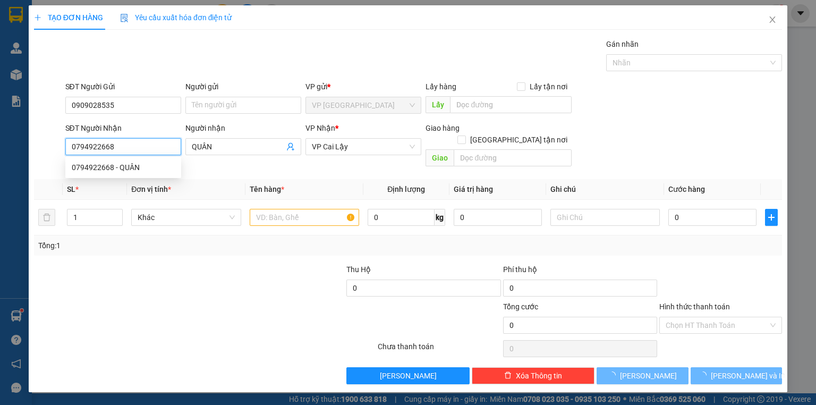
type input "20.000"
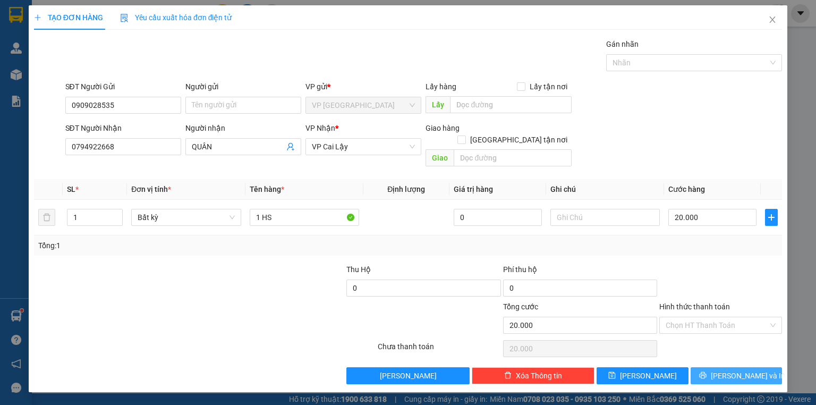
click at [712, 367] on button "Lưu và In" at bounding box center [737, 375] width 92 height 17
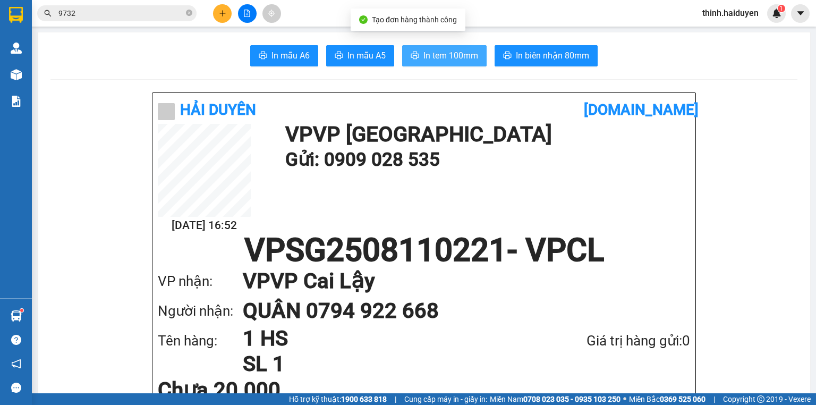
click at [465, 49] on span "In tem 100mm" at bounding box center [450, 55] width 55 height 13
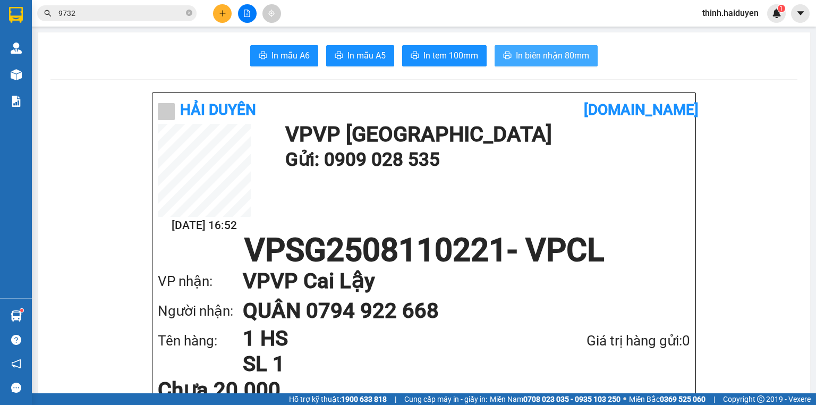
click at [532, 53] on span "In biên nhận 80mm" at bounding box center [552, 55] width 73 height 13
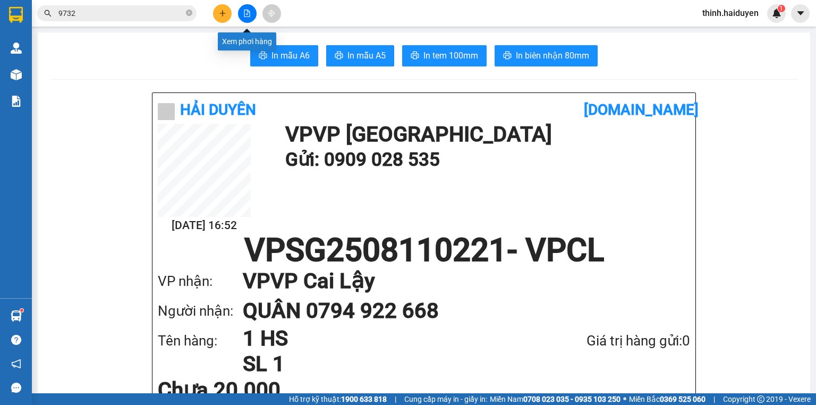
click at [250, 8] on button at bounding box center [247, 13] width 19 height 19
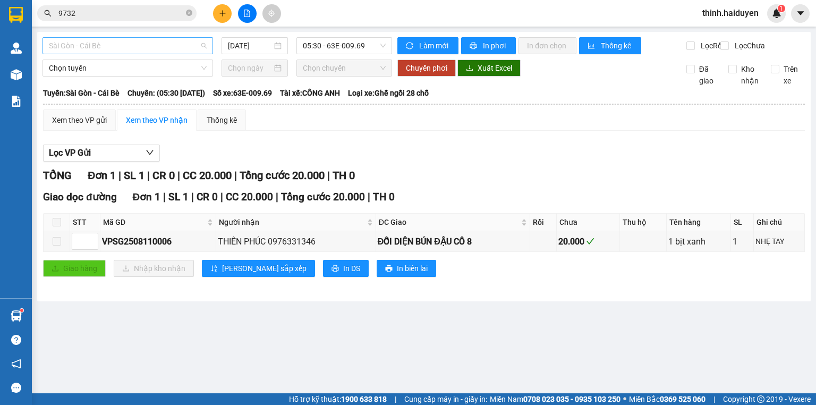
drag, startPoint x: 90, startPoint y: 47, endPoint x: 75, endPoint y: 70, distance: 27.7
click at [90, 47] on span "Sài Gòn - Cái Bè" at bounding box center [128, 46] width 158 height 16
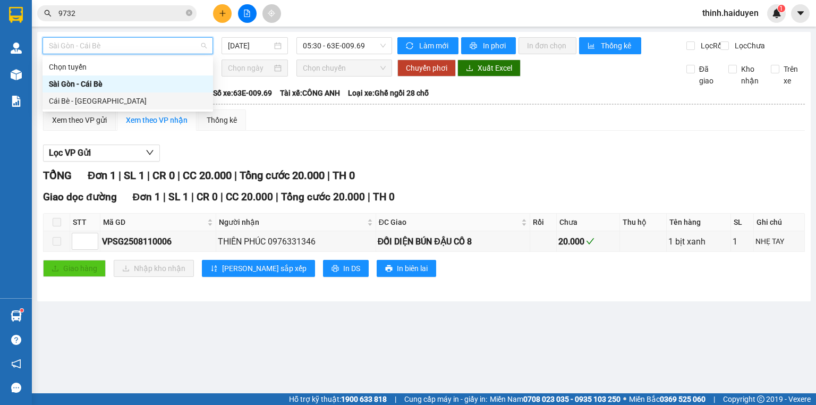
drag, startPoint x: 69, startPoint y: 101, endPoint x: 287, endPoint y: 62, distance: 221.2
click at [69, 101] on div "Cái Bè - Sài Gòn" at bounding box center [128, 101] width 158 height 12
type input "[DATE]"
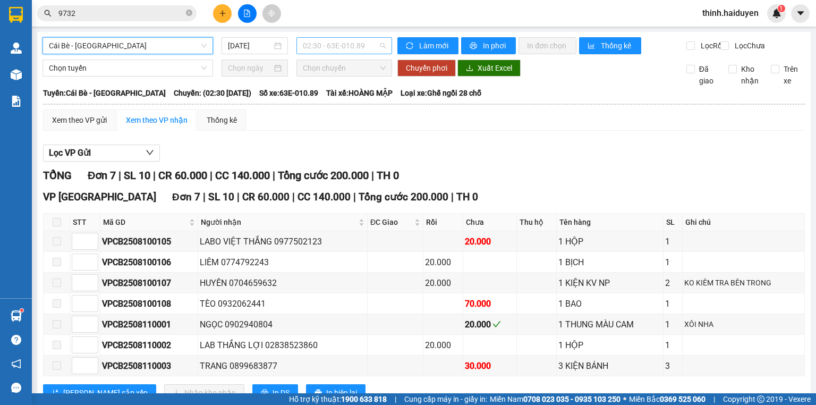
click at [328, 47] on span "02:30 - 63E-010.89" at bounding box center [344, 46] width 83 height 16
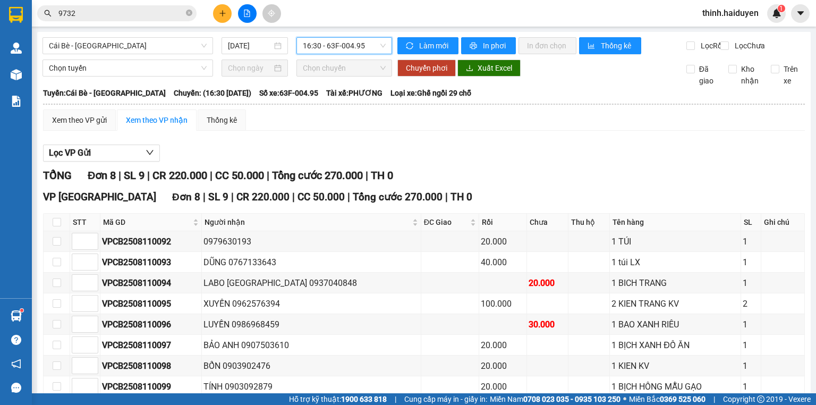
click at [338, 45] on span "16:30 - 63F-004.95" at bounding box center [344, 46] width 83 height 16
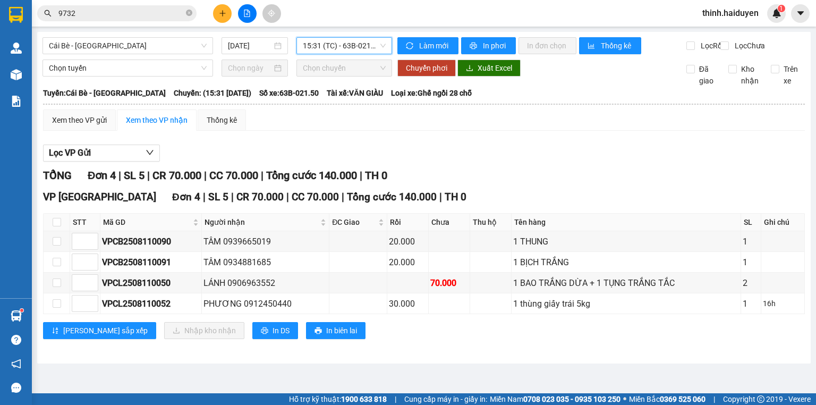
click at [333, 48] on span "15:31 (TC) - 63B-021.50" at bounding box center [344, 46] width 83 height 16
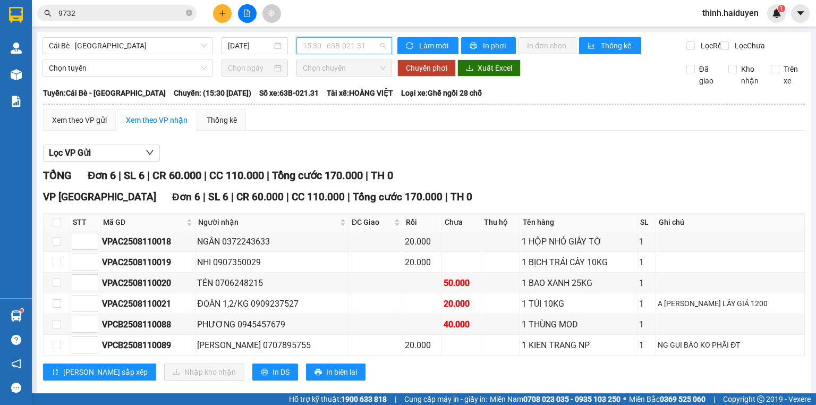
click at [327, 49] on span "15:30 - 63B-021.31" at bounding box center [344, 46] width 83 height 16
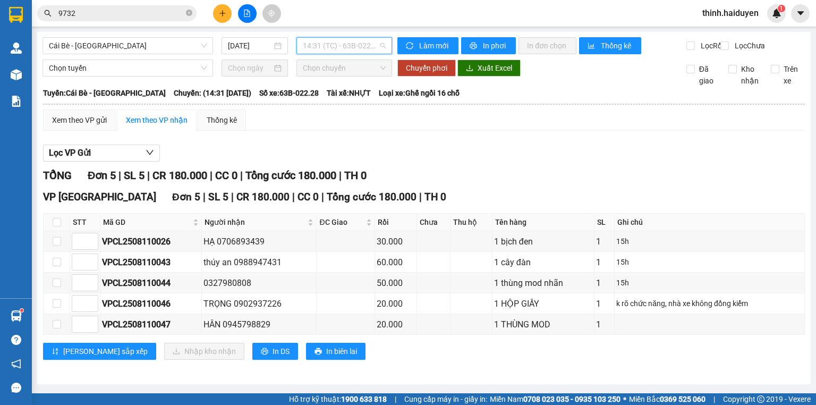
click at [330, 50] on span "14:31 (TC) - 63B-022.28" at bounding box center [344, 46] width 83 height 16
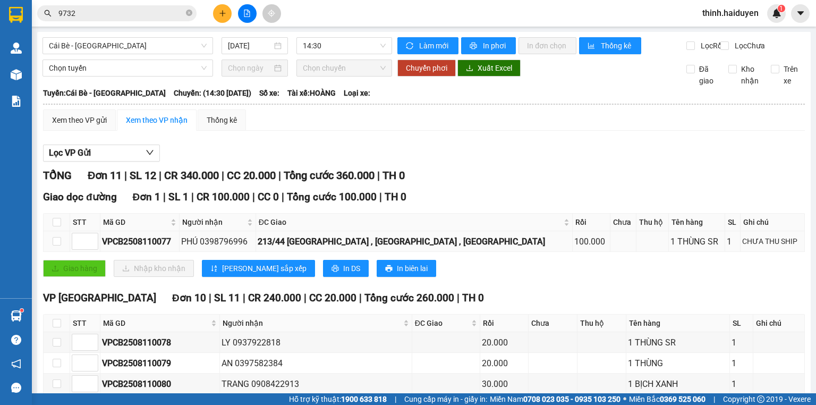
click at [451, 235] on div "213/44 KHUÔNG VIỆT , PHÚ TRUNG , TÂN PHÚ" at bounding box center [414, 241] width 313 height 13
click at [149, 13] on input "9732" at bounding box center [120, 13] width 125 height 12
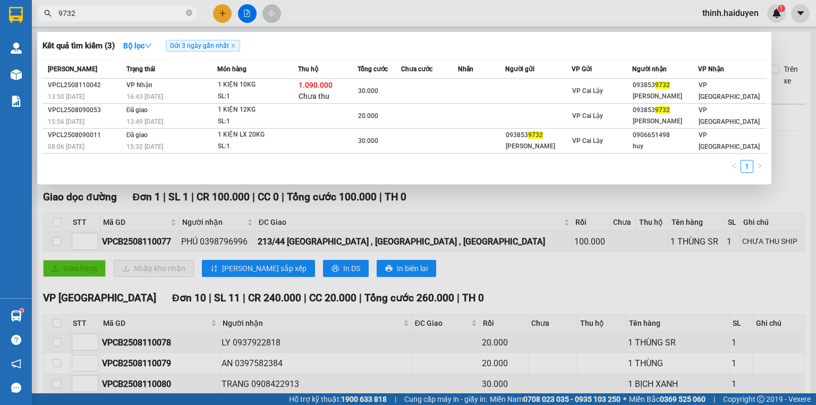
drag, startPoint x: 149, startPoint y: 13, endPoint x: 189, endPoint y: 13, distance: 39.3
click at [150, 13] on input "9732" at bounding box center [120, 13] width 125 height 12
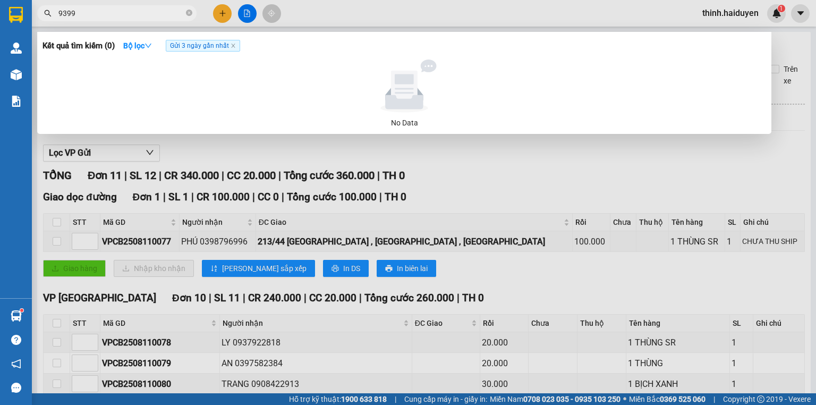
type input "9399"
click at [214, 9] on div at bounding box center [408, 202] width 816 height 405
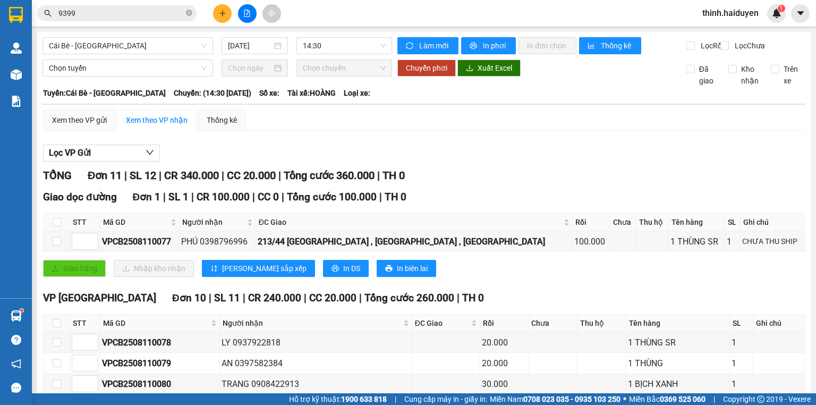
click at [216, 10] on button at bounding box center [222, 13] width 19 height 19
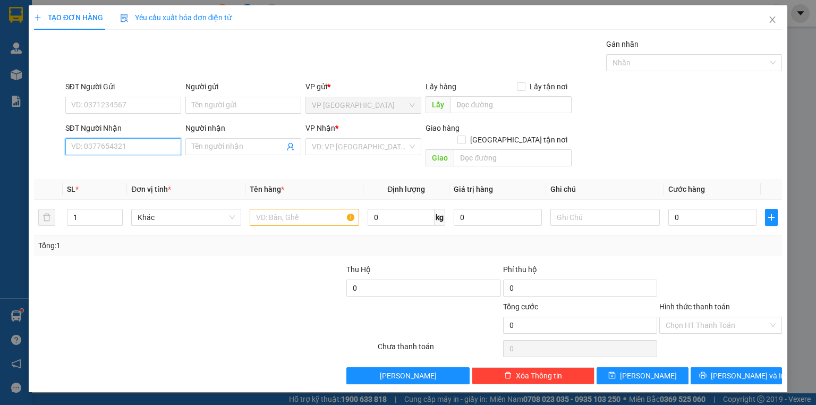
click at [125, 140] on input "SĐT Người Nhận" at bounding box center [123, 146] width 116 height 17
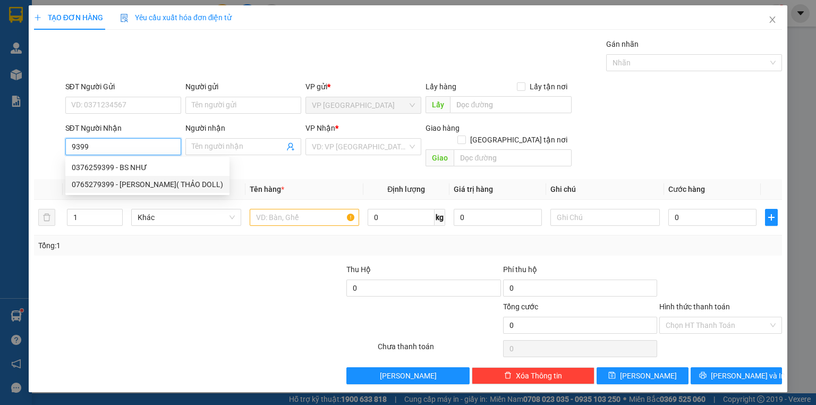
click at [155, 185] on div "0765279399 - TRINH( THẢO DOLL)" at bounding box center [147, 184] width 151 height 12
type input "0765279399"
type input "TRINH( THẢO DOLL)"
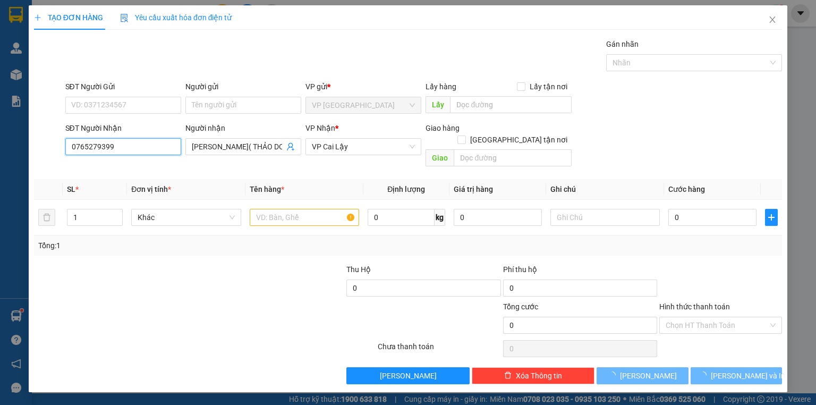
type input "30.000"
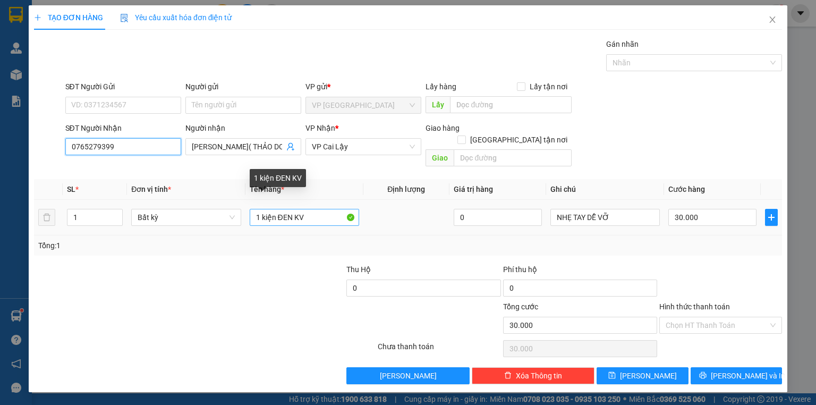
type input "0765279399"
click at [308, 209] on input "1 kiện ĐEN KV" at bounding box center [304, 217] width 109 height 17
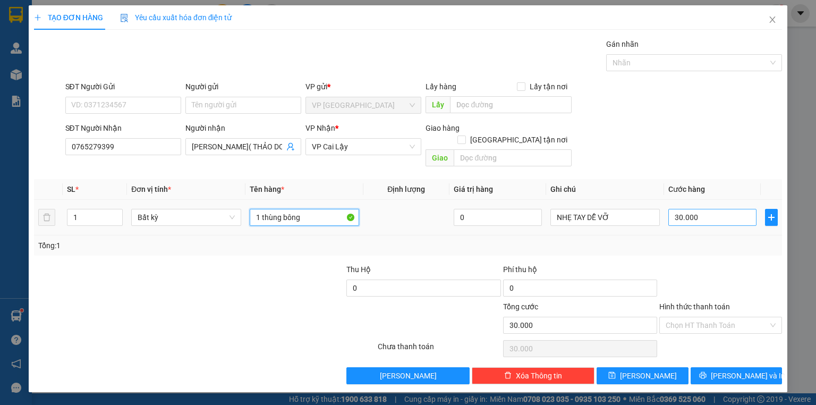
type input "1 thùng bông"
click at [733, 209] on input "30.000" at bounding box center [712, 217] width 88 height 17
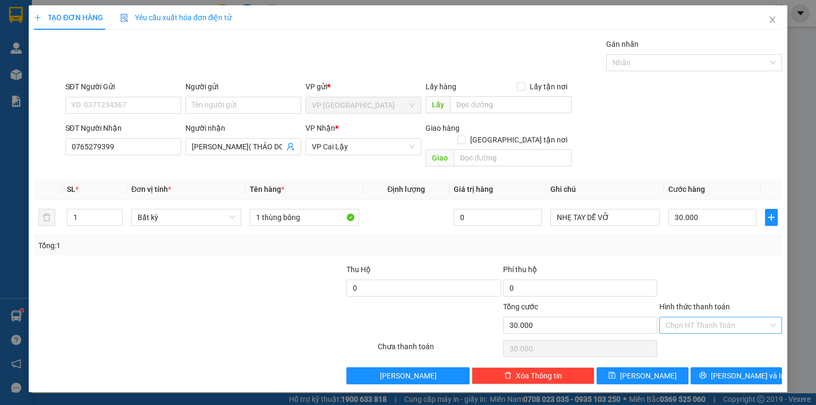
drag, startPoint x: 707, startPoint y: 275, endPoint x: 705, endPoint y: 304, distance: 29.3
click at [706, 275] on div at bounding box center [720, 281] width 125 height 37
click at [706, 372] on icon "printer" at bounding box center [702, 375] width 7 height 7
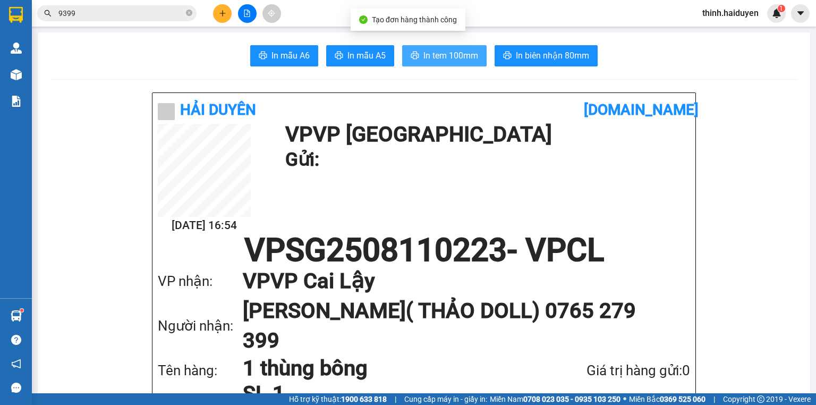
click at [429, 61] on span "In tem 100mm" at bounding box center [450, 55] width 55 height 13
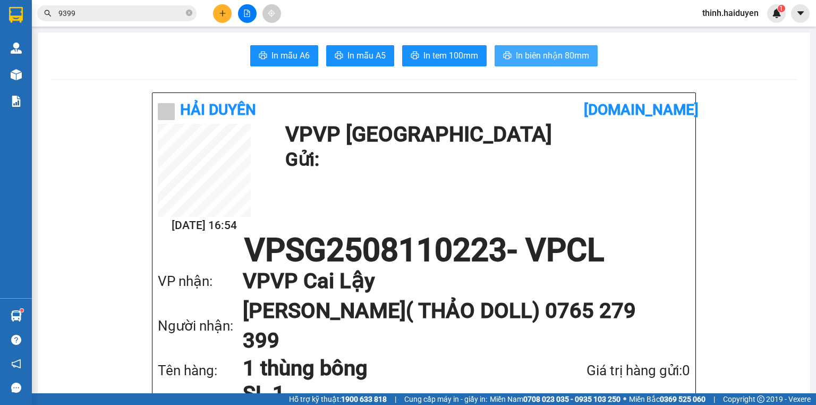
click at [577, 45] on button "In biên nhận 80mm" at bounding box center [546, 55] width 103 height 21
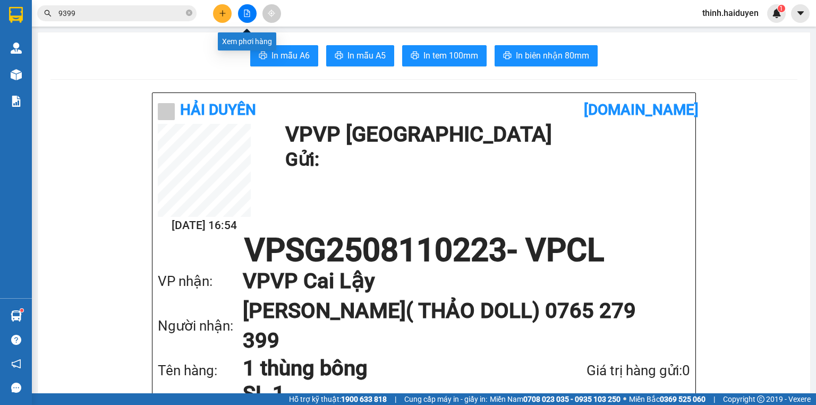
click at [253, 17] on button at bounding box center [247, 13] width 19 height 19
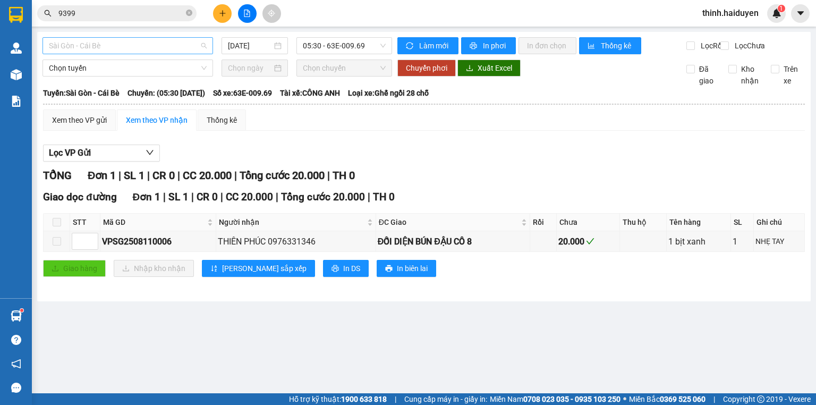
click at [115, 38] on span "Sài Gòn - Cái Bè" at bounding box center [128, 46] width 158 height 16
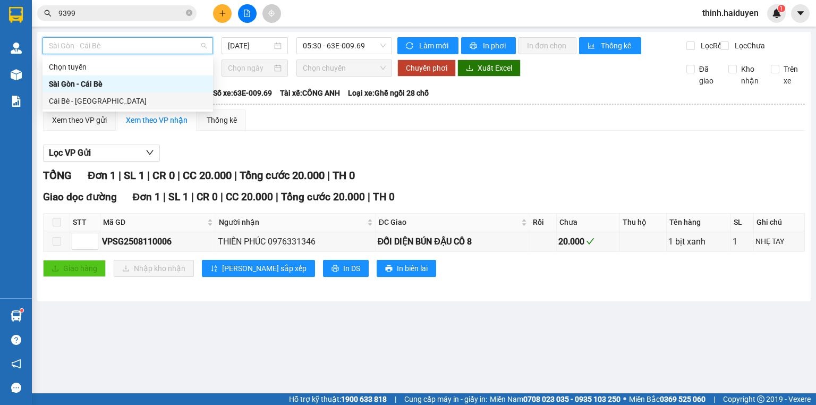
drag, startPoint x: 91, startPoint y: 104, endPoint x: 167, endPoint y: 93, distance: 76.3
click at [92, 103] on div "Cái Bè - Sài Gòn" at bounding box center [128, 101] width 158 height 12
type input "[DATE]"
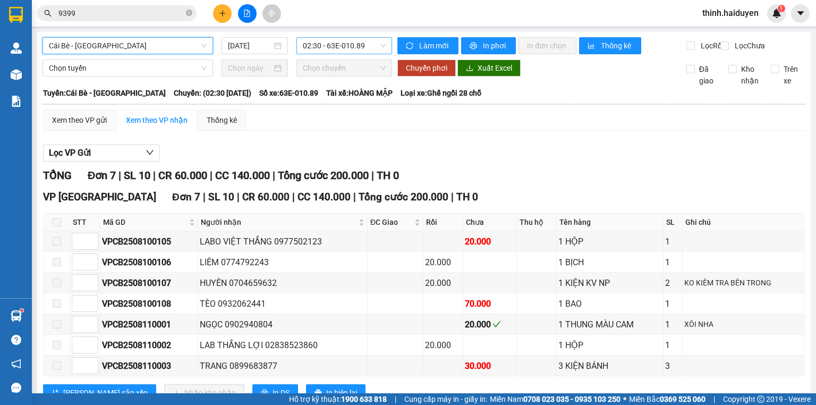
click at [329, 50] on span "02:30 - 63E-010.89" at bounding box center [344, 46] width 83 height 16
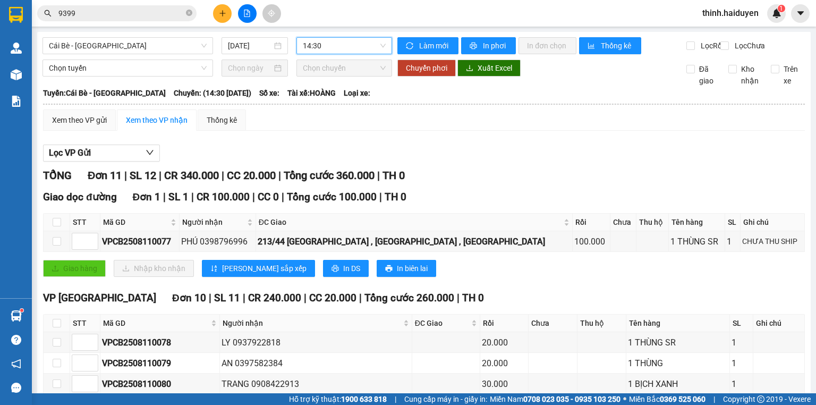
click at [88, 13] on input "9399" at bounding box center [120, 13] width 125 height 12
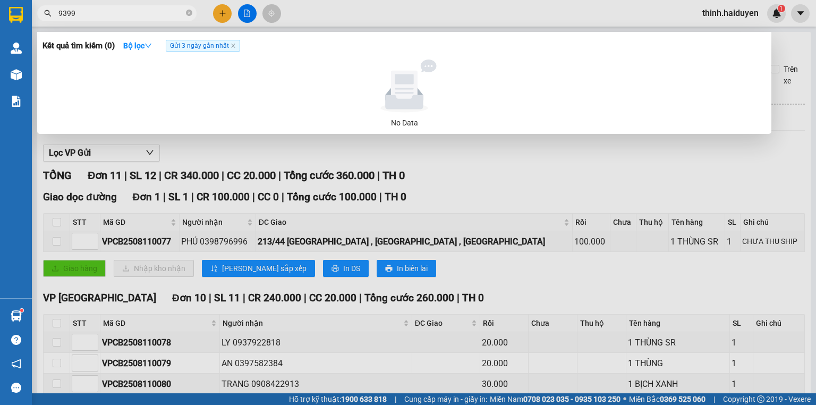
click at [88, 13] on input "9399" at bounding box center [120, 13] width 125 height 12
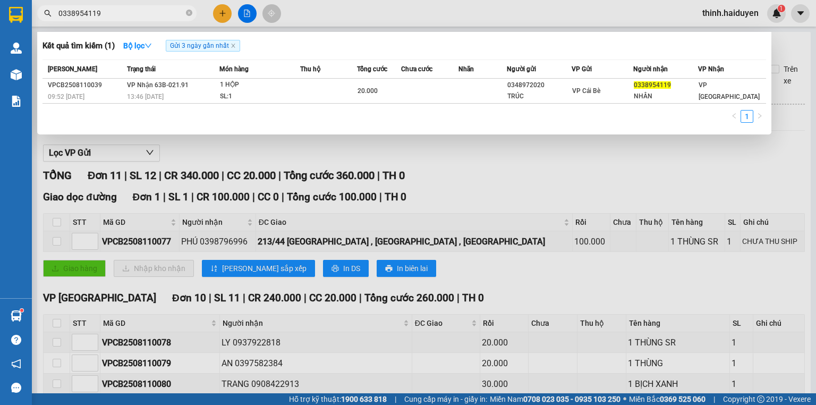
click at [131, 14] on input "0338954119" at bounding box center [120, 13] width 125 height 12
type input "0338954119"
click at [223, 12] on div at bounding box center [408, 202] width 816 height 405
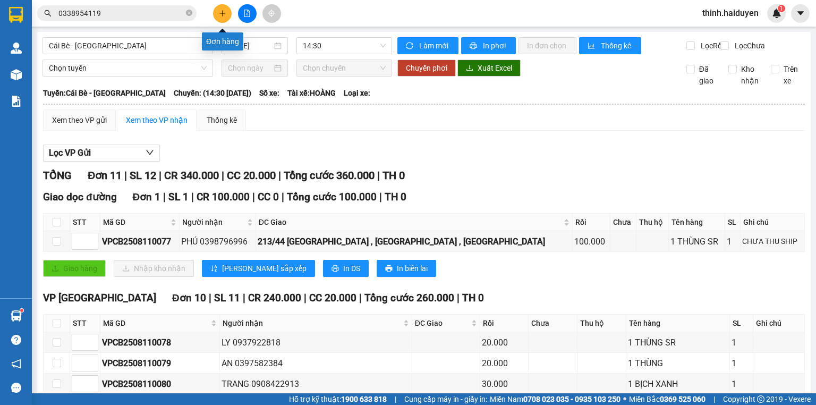
click at [223, 12] on icon "plus" at bounding box center [222, 13] width 1 height 6
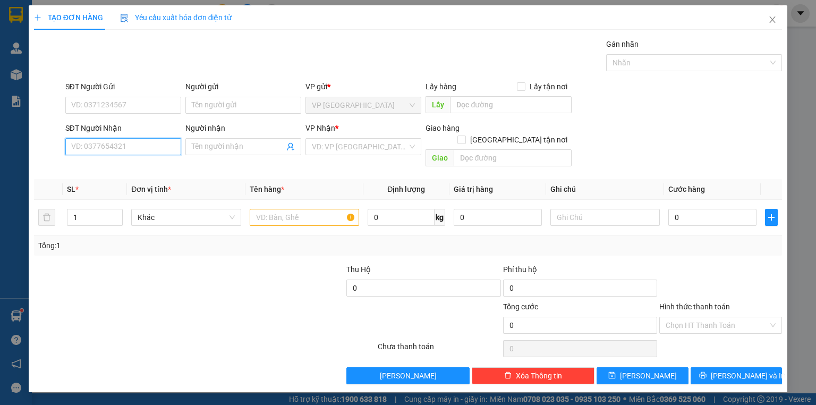
drag, startPoint x: 110, startPoint y: 150, endPoint x: 215, endPoint y: 144, distance: 104.3
click at [110, 151] on input "SĐT Người Nhận" at bounding box center [123, 146] width 116 height 17
click at [85, 147] on input "03644292715" at bounding box center [123, 146] width 116 height 17
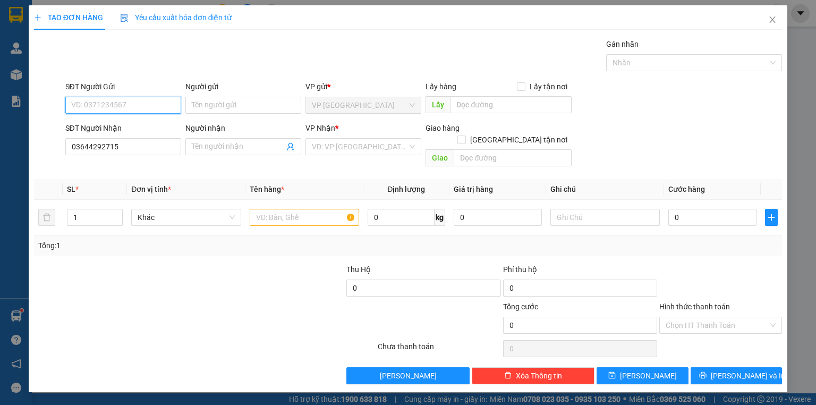
click at [110, 105] on input "SĐT Người Gửi" at bounding box center [123, 105] width 116 height 17
click at [94, 146] on input "03644292715" at bounding box center [123, 146] width 116 height 17
click at [83, 143] on input "0364492715" at bounding box center [123, 146] width 116 height 17
click at [88, 143] on input "0364492715" at bounding box center [123, 146] width 116 height 17
drag, startPoint x: 88, startPoint y: 144, endPoint x: 110, endPoint y: 147, distance: 22.5
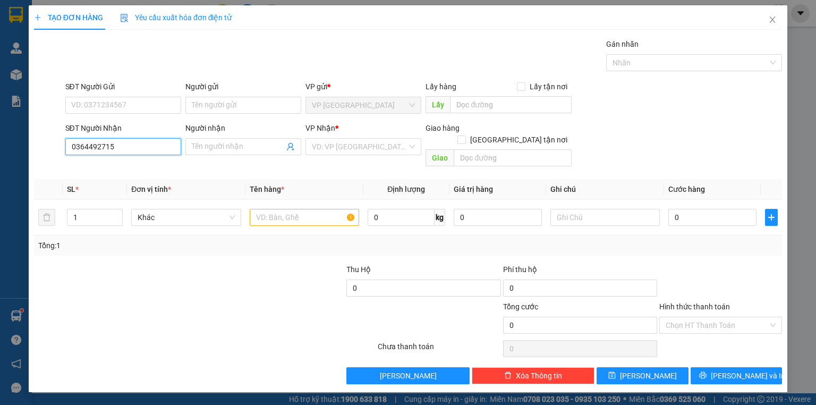
click at [110, 147] on input "0364492715" at bounding box center [123, 146] width 116 height 17
type input "0364492715"
click at [130, 106] on input "SĐT Người Gửi" at bounding box center [123, 105] width 116 height 17
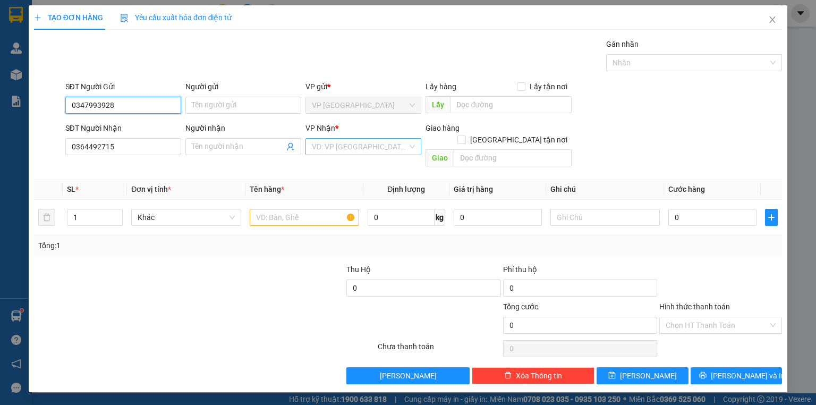
type input "0347993928"
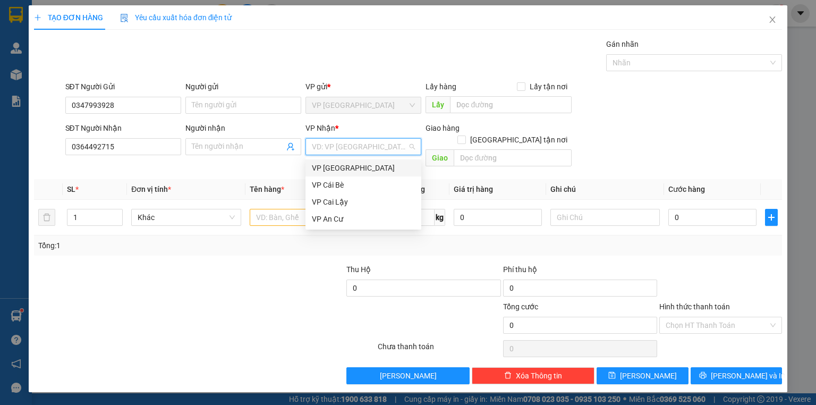
click at [343, 144] on input "search" at bounding box center [360, 147] width 96 height 16
click at [351, 200] on div "VP Cai Lậy" at bounding box center [363, 202] width 103 height 12
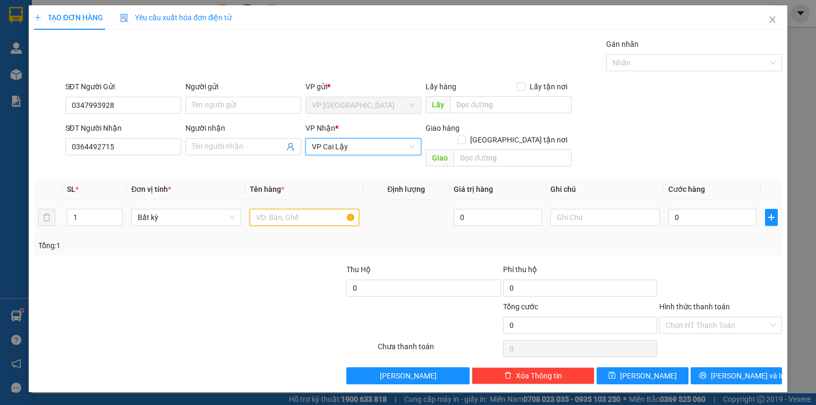
click at [268, 210] on input "text" at bounding box center [304, 217] width 109 height 17
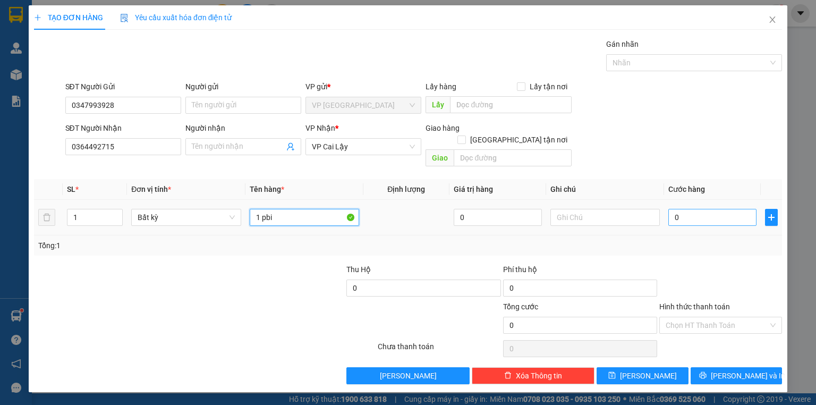
type input "1 pbi"
click at [699, 210] on input "0" at bounding box center [712, 217] width 88 height 17
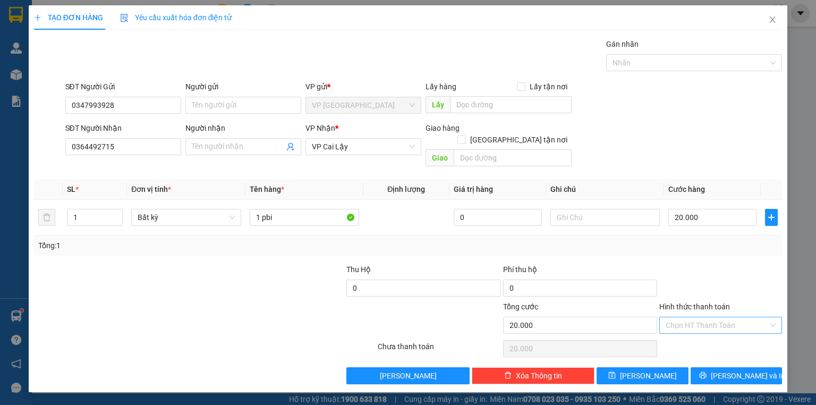
drag, startPoint x: 702, startPoint y: 311, endPoint x: 704, endPoint y: 322, distance: 11.4
click at [703, 317] on input "Hình thức thanh toán" at bounding box center [717, 325] width 103 height 16
click at [704, 334] on div "Tại văn phòng" at bounding box center [721, 334] width 110 height 12
click at [714, 367] on button "Lưu và In" at bounding box center [737, 375] width 92 height 17
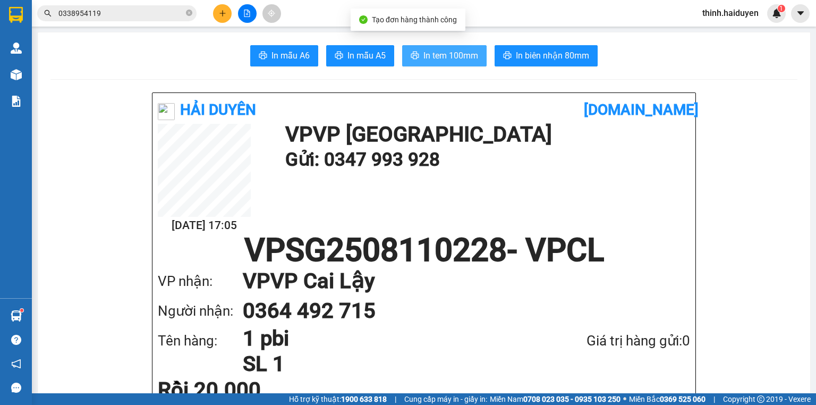
drag, startPoint x: 450, startPoint y: 57, endPoint x: 462, endPoint y: 52, distance: 12.6
click at [450, 57] on span "In tem 100mm" at bounding box center [450, 55] width 55 height 13
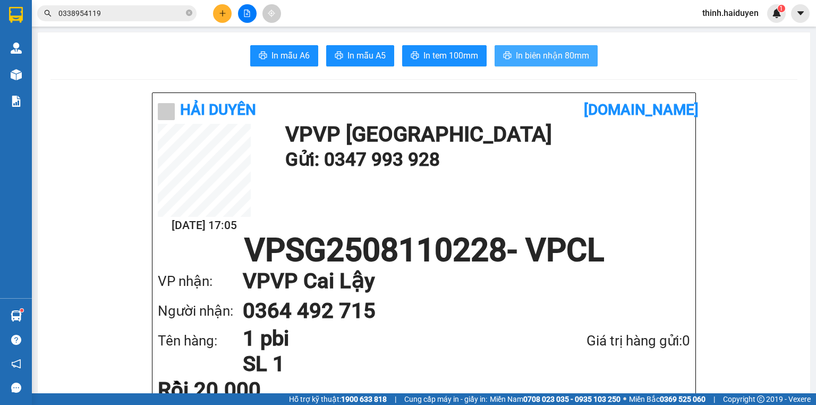
drag, startPoint x: 523, startPoint y: 62, endPoint x: 535, endPoint y: 71, distance: 15.3
click at [580, 49] on span "In biên nhận 80mm" at bounding box center [552, 55] width 73 height 13
click at [125, 15] on input "0338954119" at bounding box center [120, 13] width 125 height 12
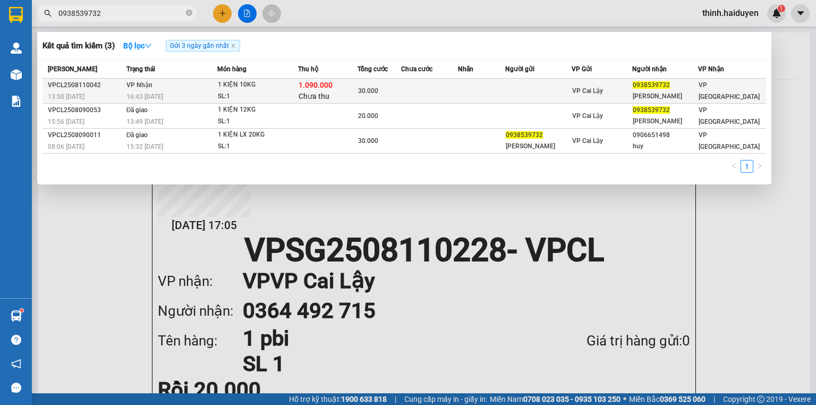
click at [241, 86] on div "1 KIỆN 10KG" at bounding box center [258, 85] width 80 height 12
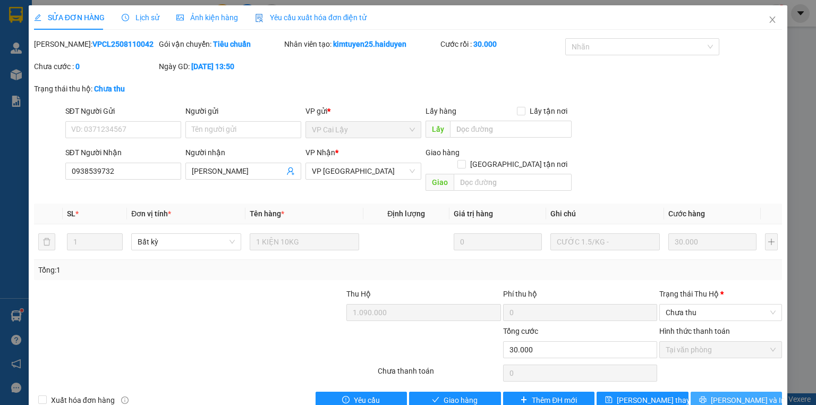
click at [734, 394] on button "Lưu và In" at bounding box center [737, 400] width 92 height 17
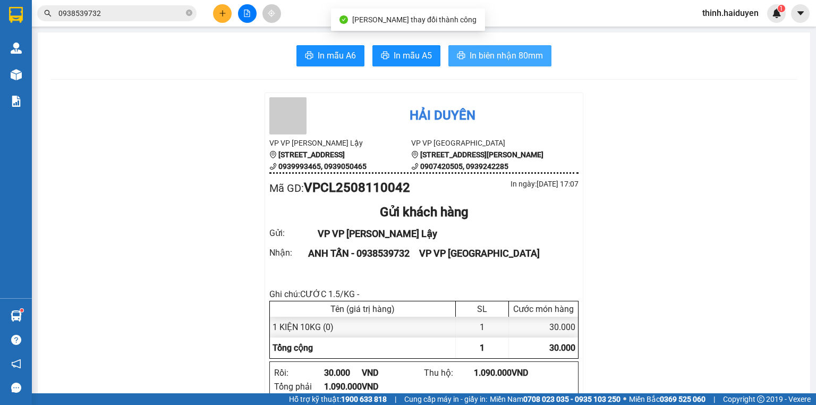
click at [495, 49] on span "In biên nhận 80mm" at bounding box center [506, 55] width 73 height 13
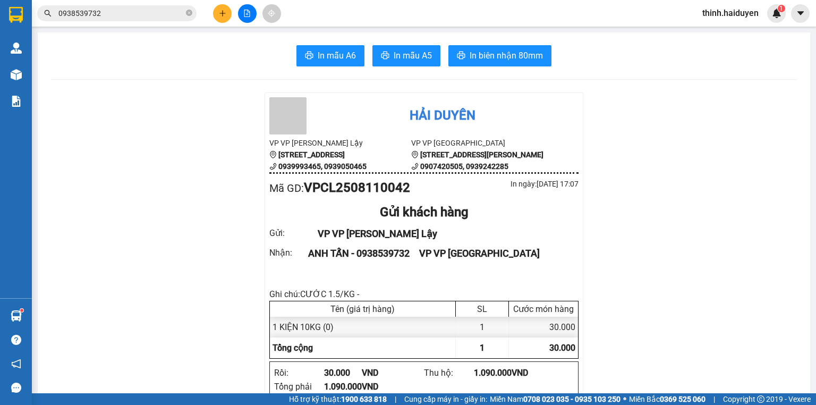
click at [144, 15] on input "0938539732" at bounding box center [120, 13] width 125 height 12
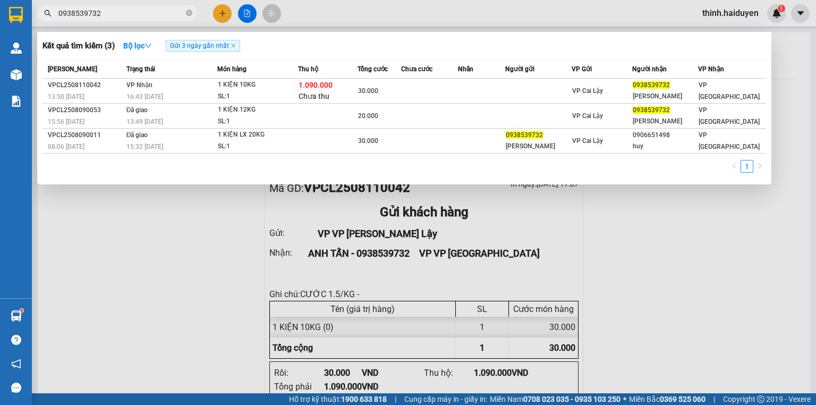
click at [144, 15] on input "0938539732" at bounding box center [120, 13] width 125 height 12
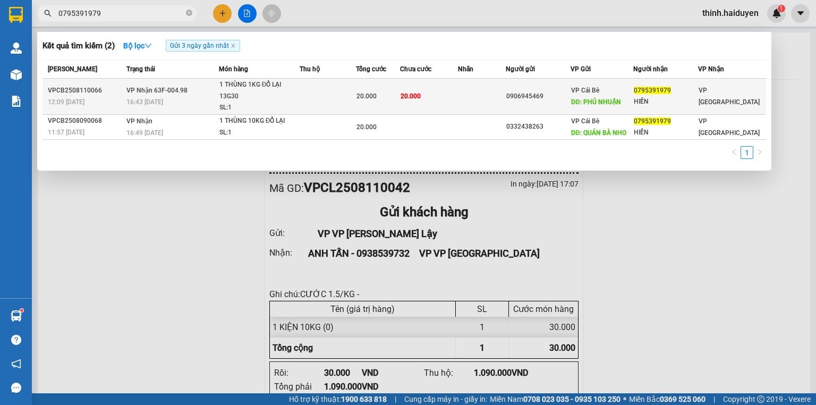
type input "0795391979"
click at [372, 83] on td "20.000" at bounding box center [378, 97] width 44 height 36
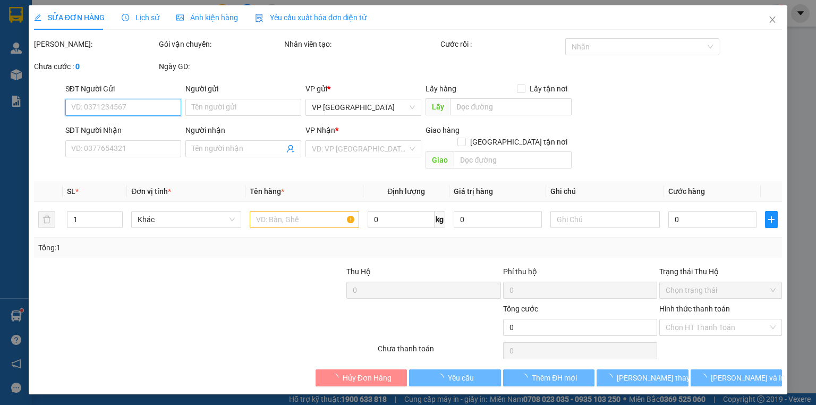
type input "0906945469"
type input "PHÚ NHUẬN"
type input "0795391979"
type input "HIỀN"
type input "20.000"
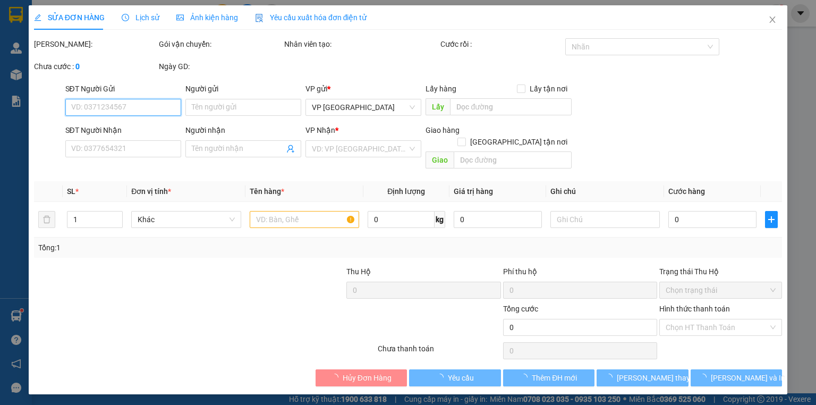
type input "20.000"
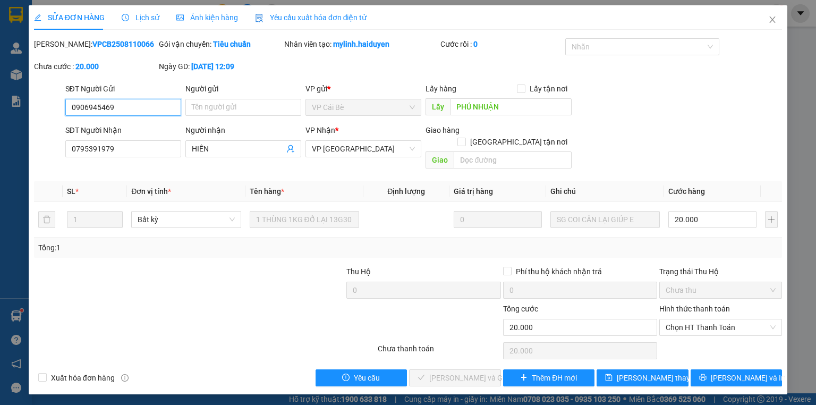
click at [710, 319] on span "Chọn HT Thanh Toán" at bounding box center [721, 327] width 110 height 16
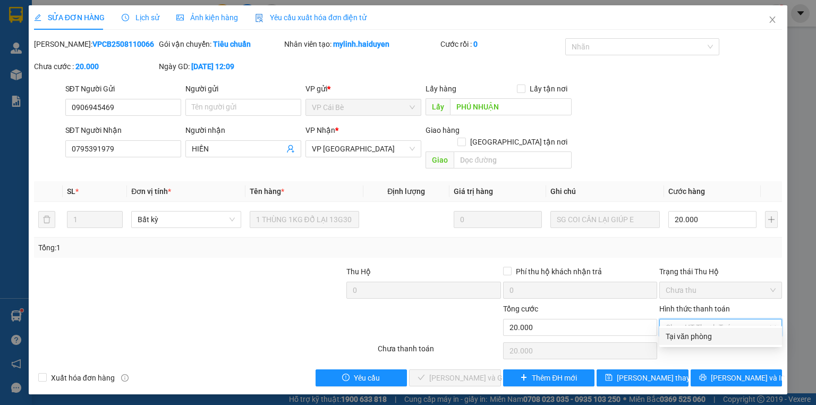
drag, startPoint x: 690, startPoint y: 337, endPoint x: 514, endPoint y: 338, distance: 176.4
click at [690, 337] on div "Tại văn phòng" at bounding box center [721, 336] width 110 height 12
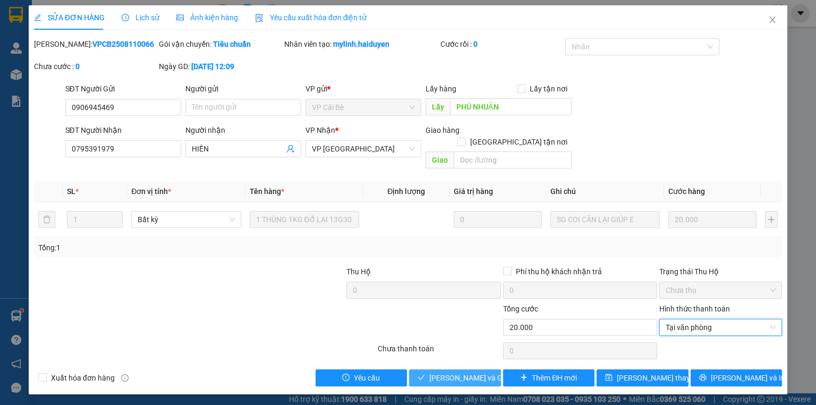
click at [478, 372] on span "Lưu và Giao hàng" at bounding box center [480, 378] width 102 height 12
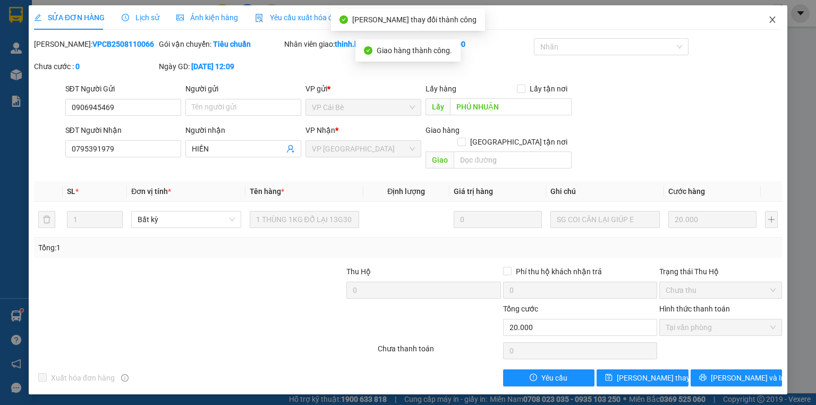
click at [771, 21] on icon "close" at bounding box center [772, 19] width 8 height 8
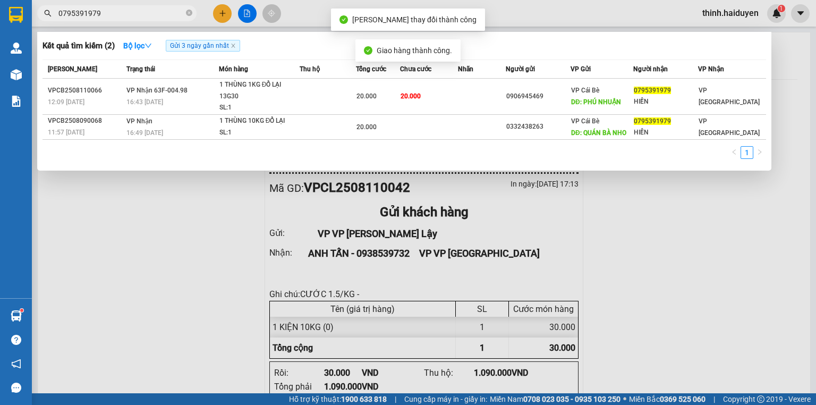
click at [146, 15] on input "0795391979" at bounding box center [120, 13] width 125 height 12
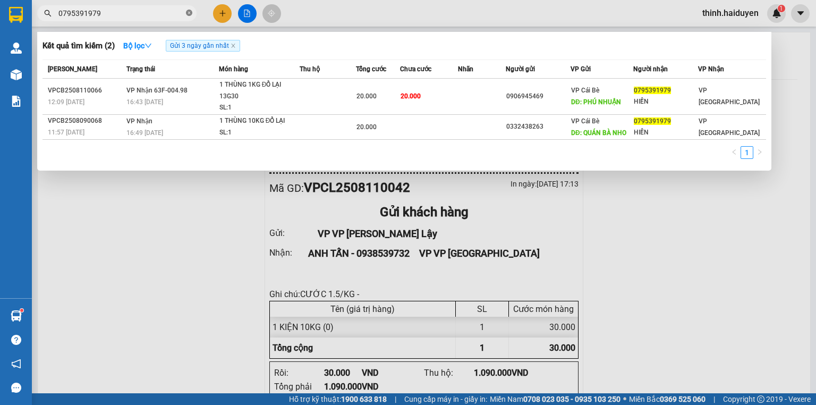
click at [191, 13] on icon "close-circle" at bounding box center [189, 13] width 6 height 6
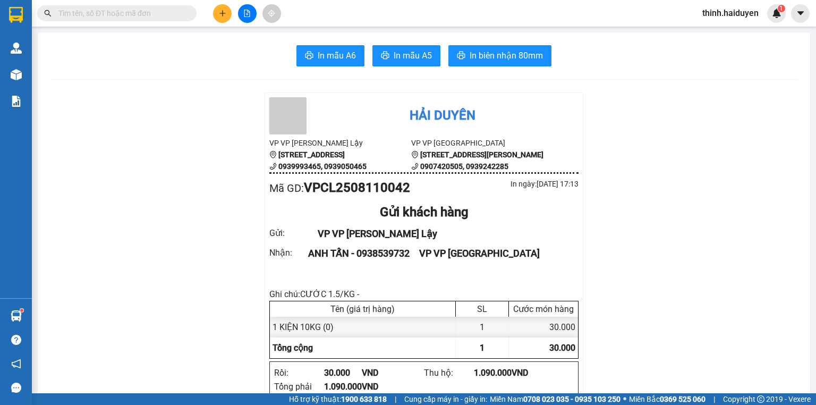
click at [186, 58] on div "In mẫu A6 In mẫu A5 In biên nhận 80mm" at bounding box center [423, 55] width 747 height 21
click at [126, 10] on input "text" at bounding box center [120, 13] width 125 height 12
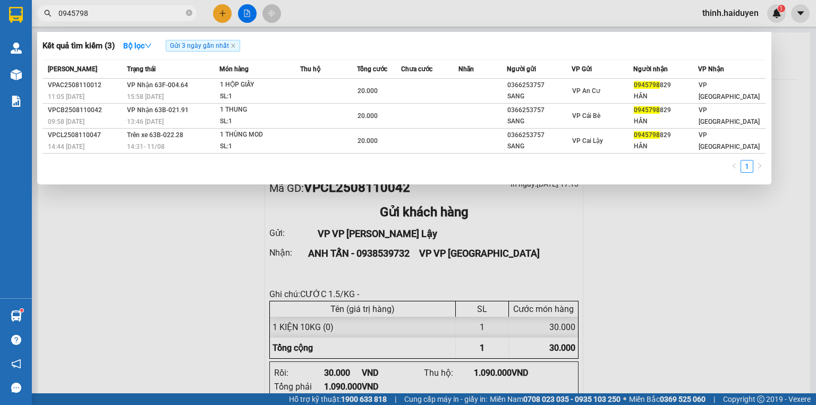
type input "0945798"
click at [198, 268] on div at bounding box center [408, 202] width 816 height 405
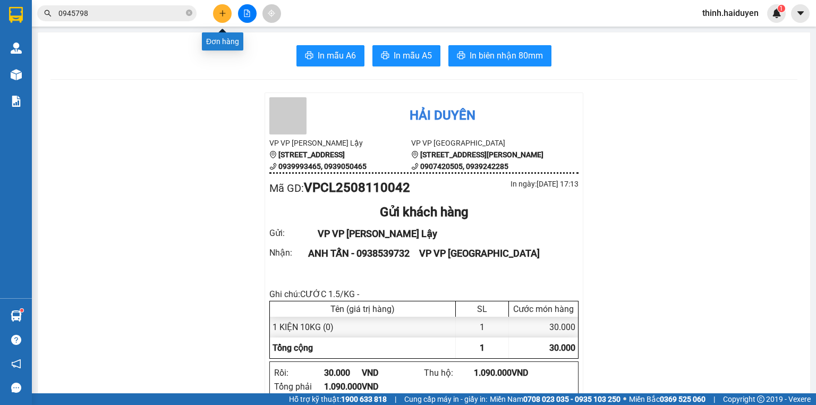
click at [226, 14] on button at bounding box center [222, 13] width 19 height 19
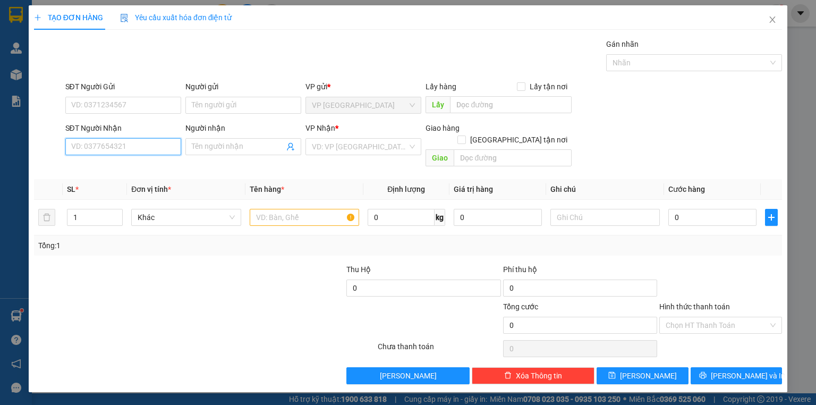
click at [92, 138] on input "SĐT Người Nhận" at bounding box center [123, 146] width 116 height 17
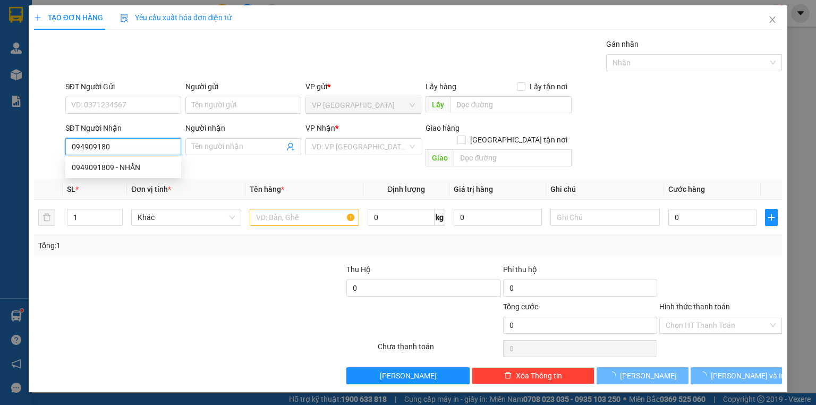
type input "0949091809"
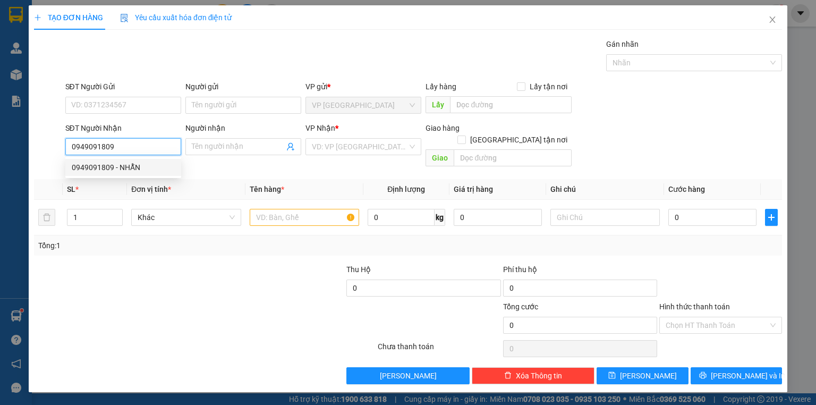
click at [137, 172] on div "0949091809 - NHẪN" at bounding box center [123, 167] width 103 height 12
type input "NHẪN"
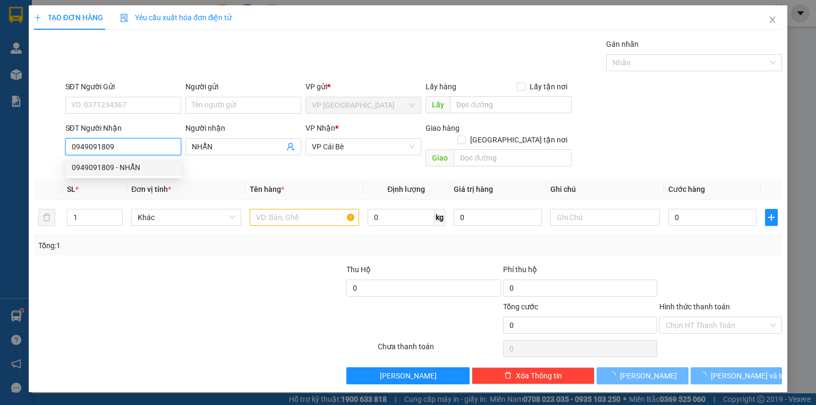
type input "200.000"
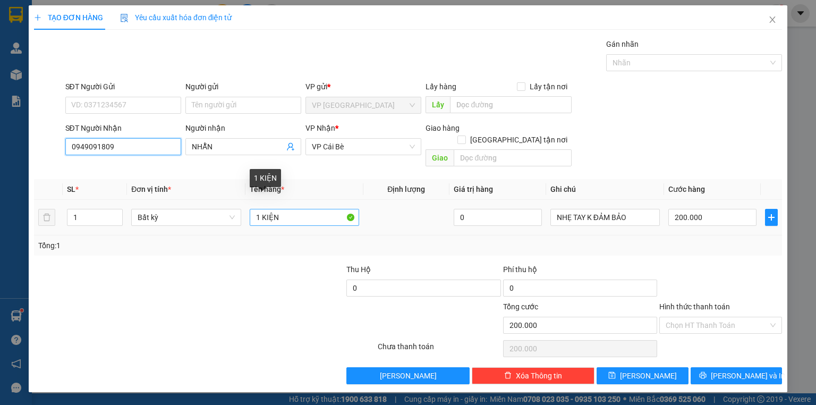
type input "0949091809"
click at [323, 209] on input "1 KIỆN" at bounding box center [304, 217] width 109 height 17
type input "1 kiện máy"
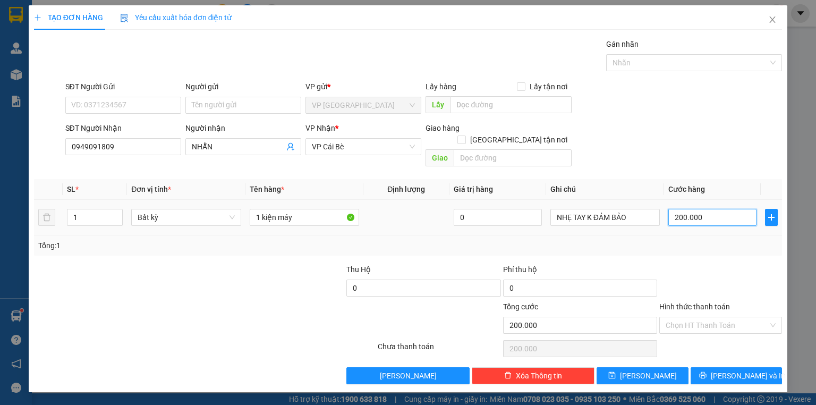
click at [718, 212] on input "200.000" at bounding box center [712, 217] width 88 height 17
type input "8"
type input "80"
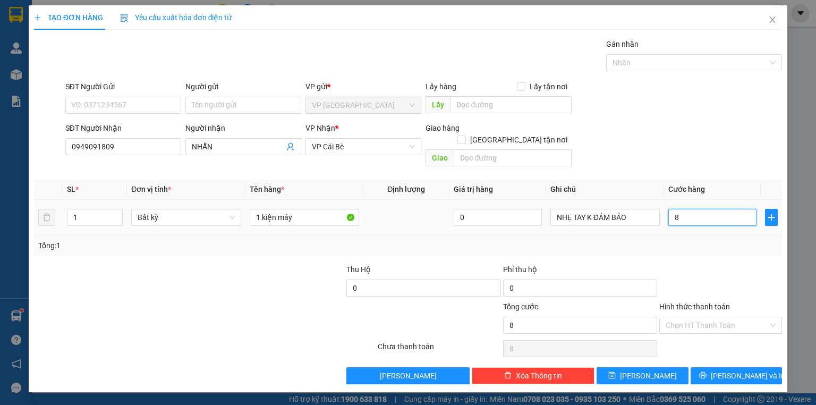
type input "80"
type input "8"
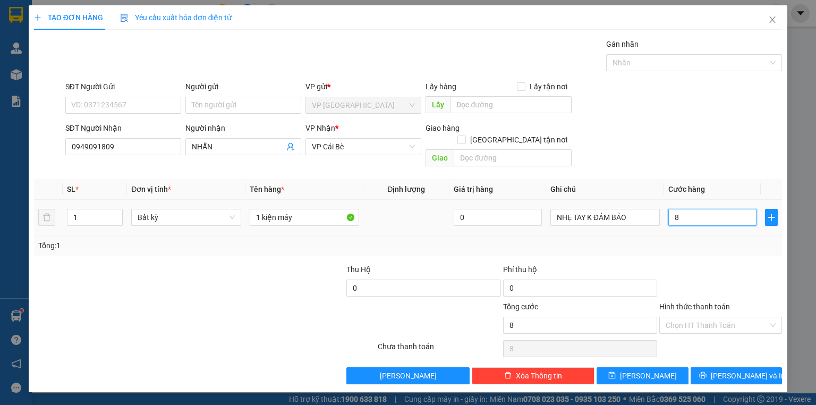
type input "0"
type input "7"
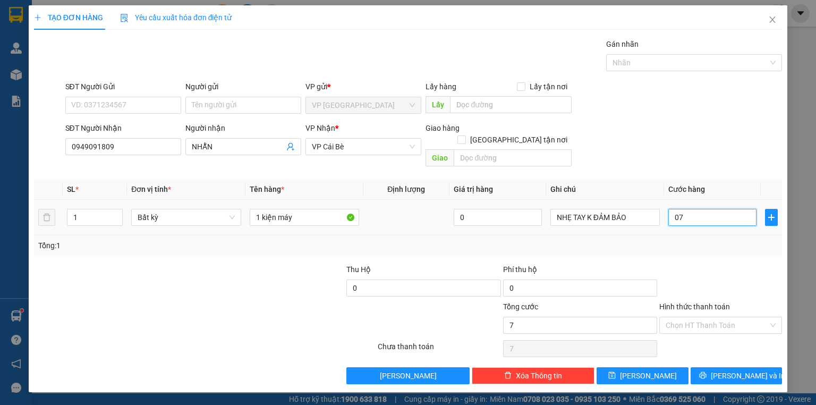
type input "070"
type input "70"
type input "070"
type input "70.000"
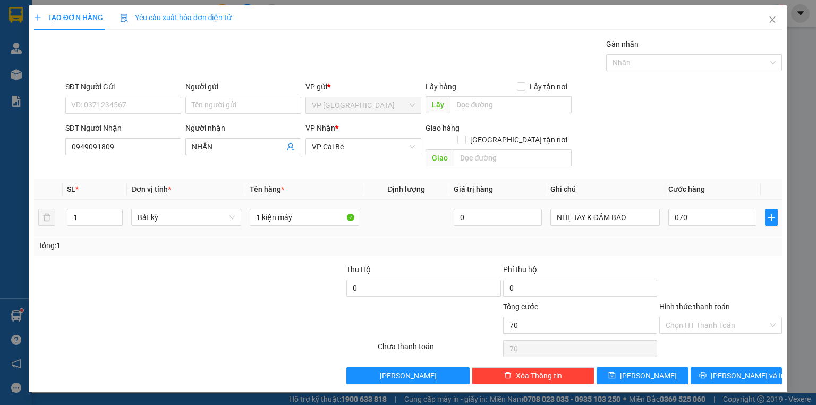
type input "70.000"
click at [694, 248] on div "Transit Pickup Surcharge Ids Transit Deliver Surcharge Ids Transit Deliver Surc…" at bounding box center [408, 211] width 748 height 346
click at [717, 367] on button "Lưu và In" at bounding box center [737, 375] width 92 height 17
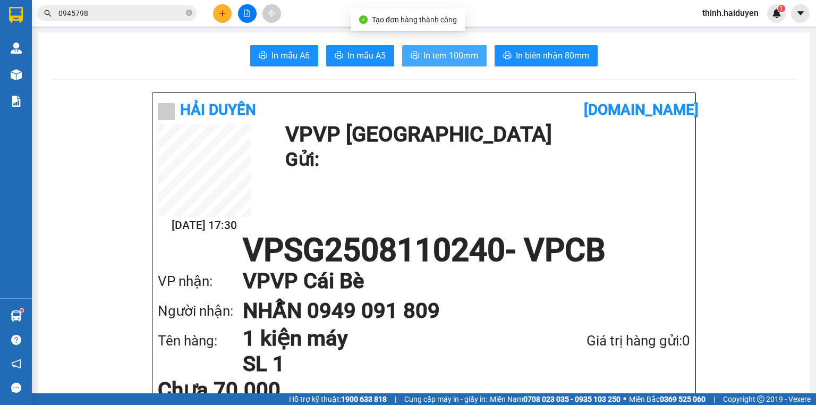
click at [448, 58] on span "In tem 100mm" at bounding box center [450, 55] width 55 height 13
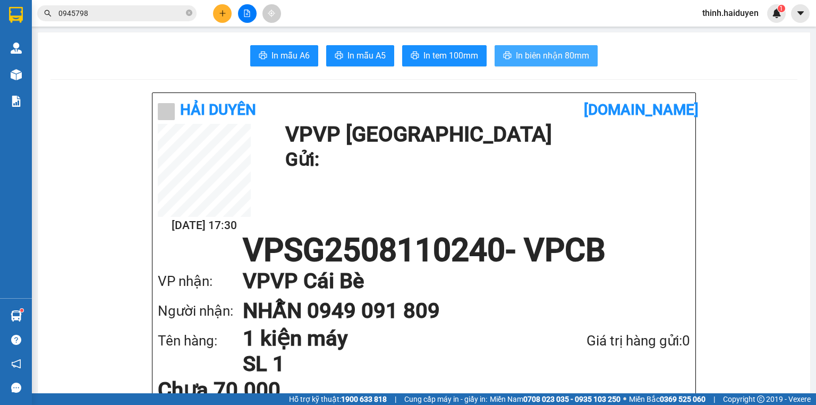
click at [528, 57] on span "In biên nhận 80mm" at bounding box center [552, 55] width 73 height 13
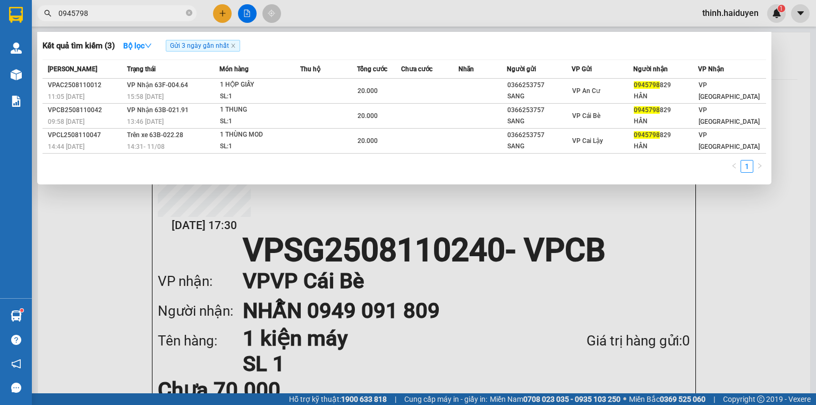
click at [119, 16] on input "0945798" at bounding box center [120, 13] width 125 height 12
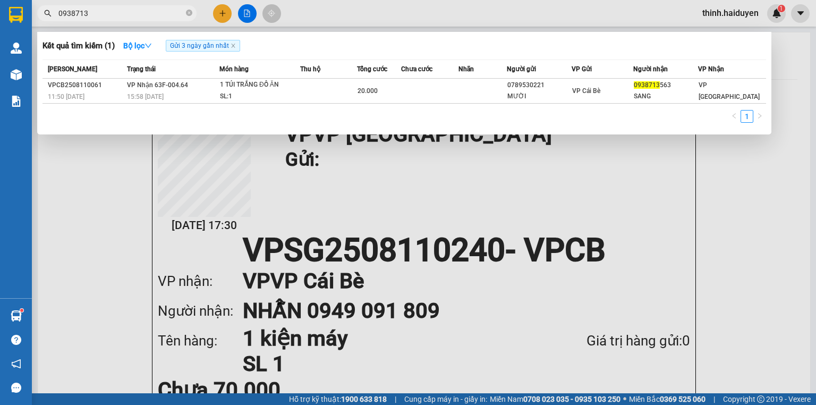
click at [138, 16] on input "0938713" at bounding box center [120, 13] width 125 height 12
click at [179, 11] on input "7519" at bounding box center [120, 13] width 125 height 12
click at [161, 4] on div at bounding box center [408, 202] width 816 height 405
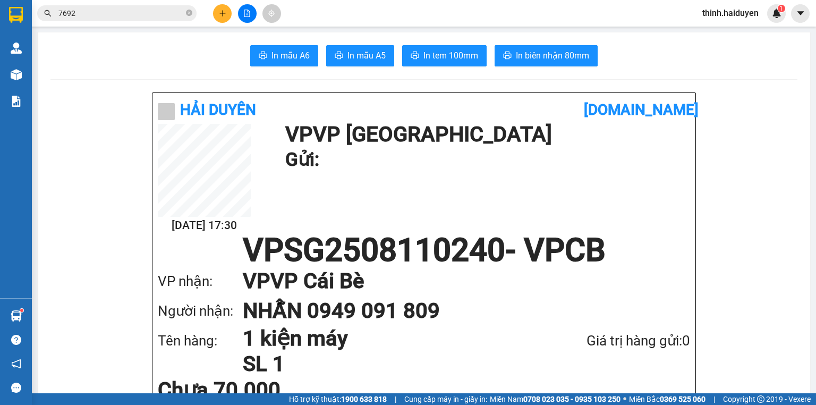
click at [161, 4] on div "Kết quả tìm kiếm ( 1 ) Bộ lọc Gửi 3 ngày gần nhất Mã ĐH Trạng thái Món hàng Thu…" at bounding box center [103, 13] width 207 height 19
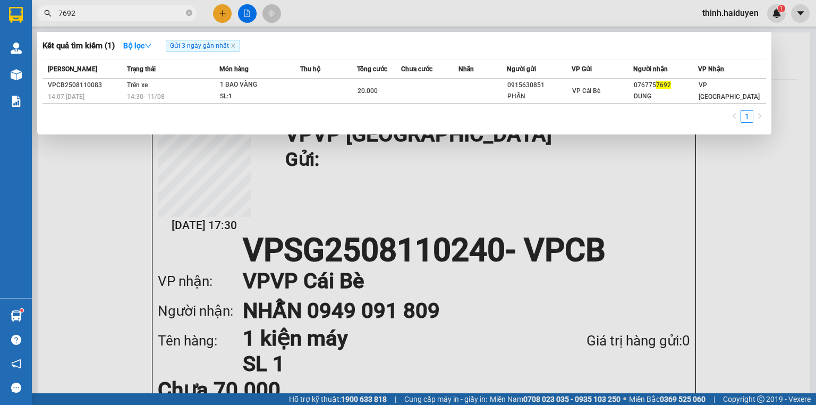
click at [159, 8] on input "7692" at bounding box center [120, 13] width 125 height 12
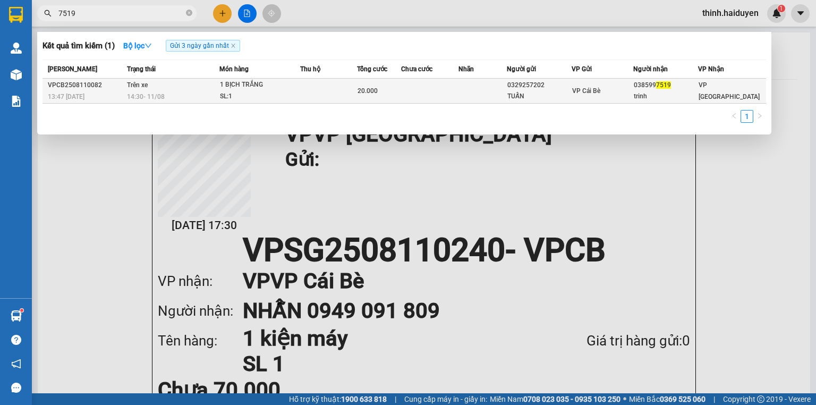
type input "7519"
click at [387, 82] on td "20.000" at bounding box center [379, 91] width 44 height 25
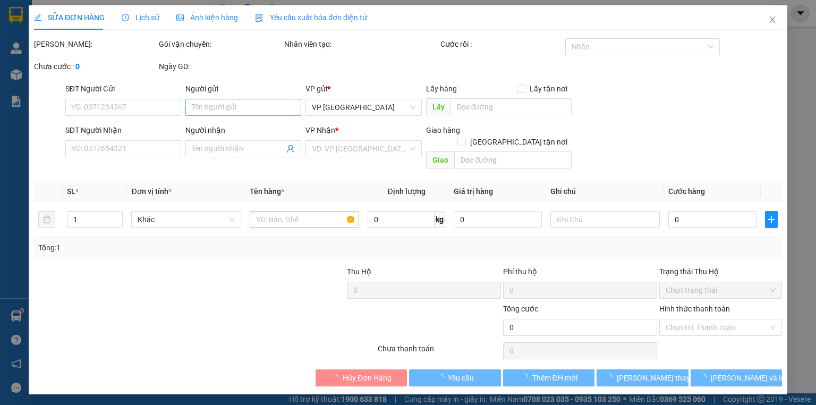
type input "0329257202"
type input "TUẤN"
type input "0385997519"
type input "trinh"
type input "20.000"
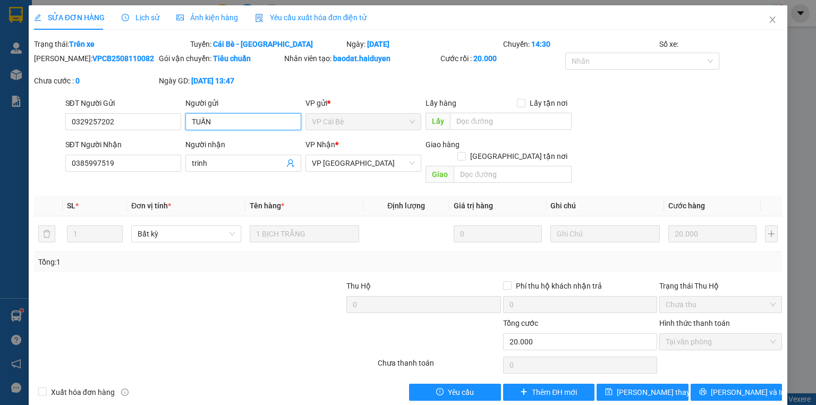
click at [257, 121] on input "TUẤN" at bounding box center [243, 121] width 116 height 17
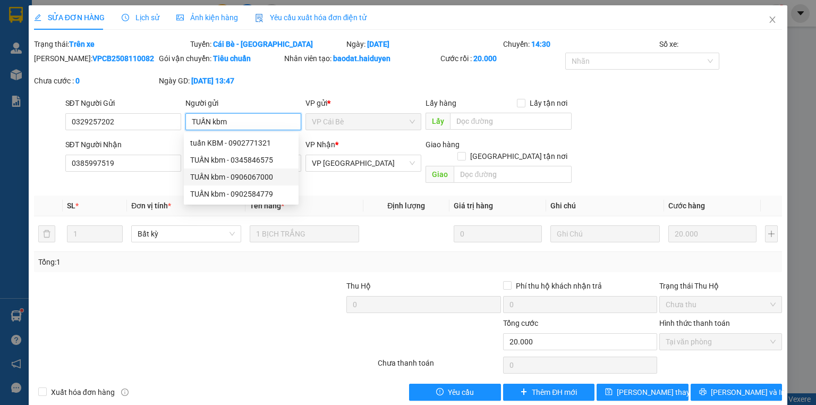
type input "TUẤN kbm"
drag, startPoint x: 160, startPoint y: 270, endPoint x: 192, endPoint y: 246, distance: 40.0
click at [166, 280] on div at bounding box center [111, 298] width 156 height 37
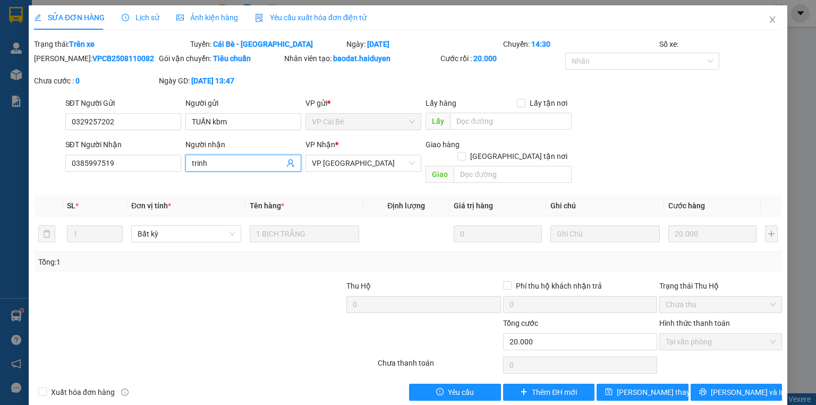
click at [246, 163] on input "trinh" at bounding box center [238, 163] width 92 height 12
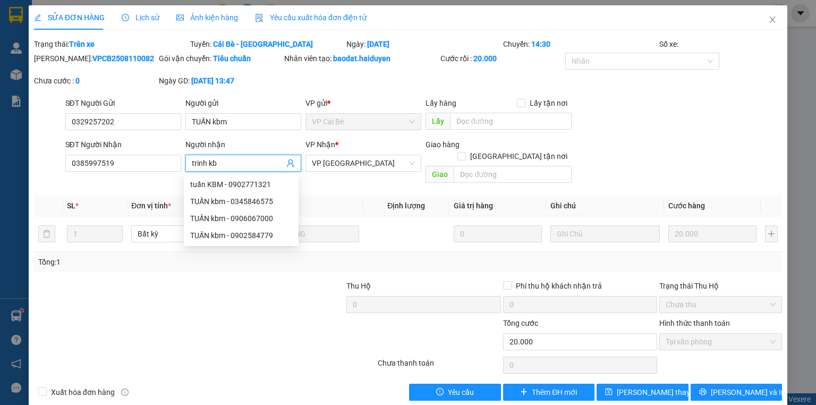
type input "trinh kbm"
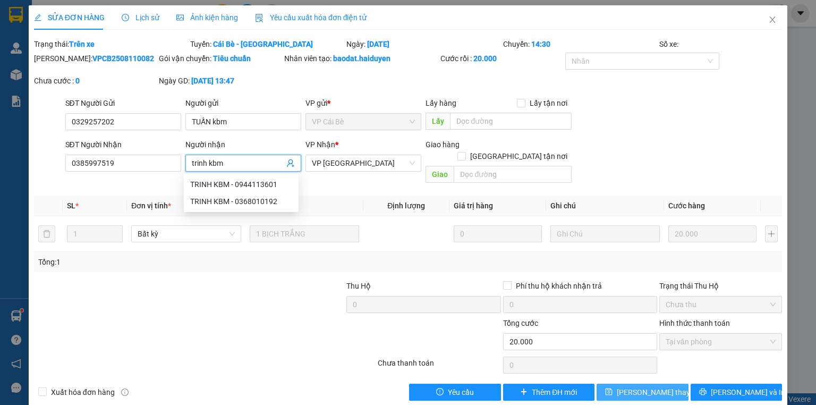
click at [619, 384] on button "Lưu thay đổi" at bounding box center [643, 392] width 92 height 17
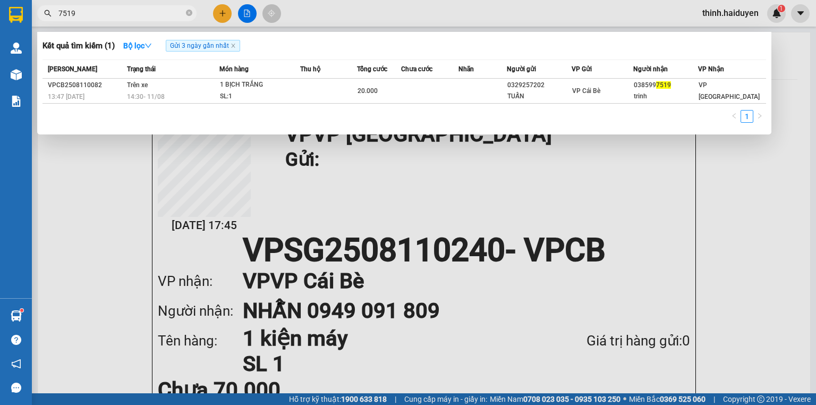
click at [149, 13] on input "7519" at bounding box center [120, 13] width 125 height 12
click at [138, 16] on input "0703" at bounding box center [120, 13] width 125 height 12
type input "0767757"
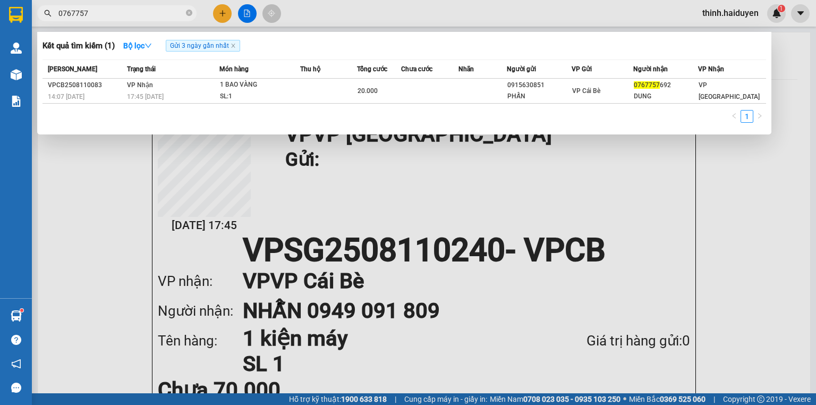
click at [216, 8] on div at bounding box center [408, 202] width 816 height 405
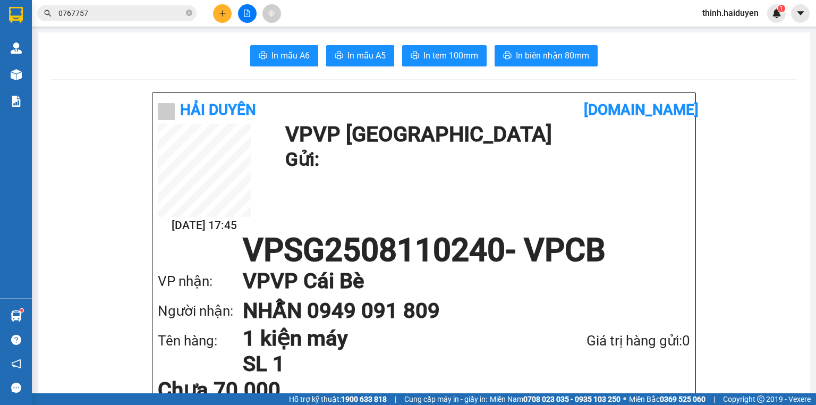
click at [216, 8] on button at bounding box center [222, 13] width 19 height 19
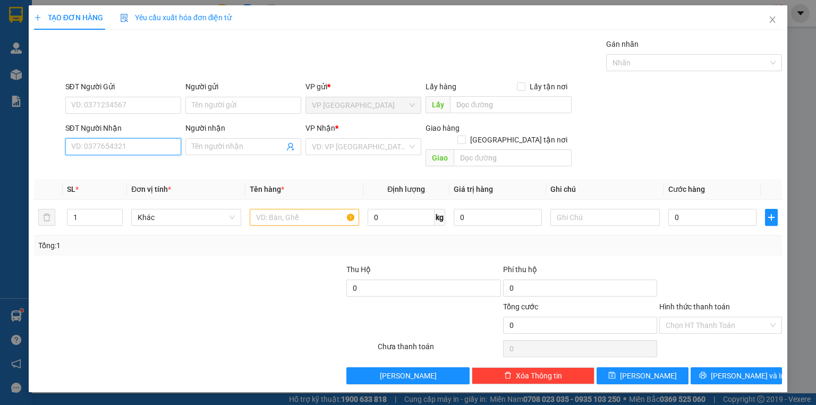
click at [127, 149] on input "SĐT Người Nhận" at bounding box center [123, 146] width 116 height 17
click at [130, 161] on div "0347696989 - dì 4" at bounding box center [123, 167] width 103 height 12
type input "0347696989"
type input "dì 4"
type input "20.000"
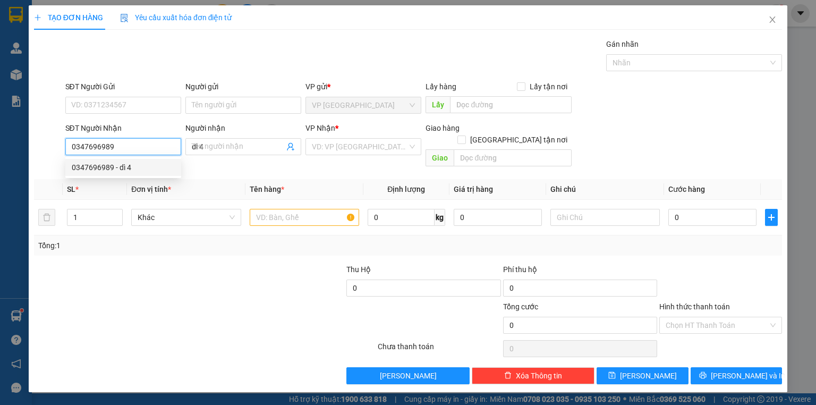
type input "20.000"
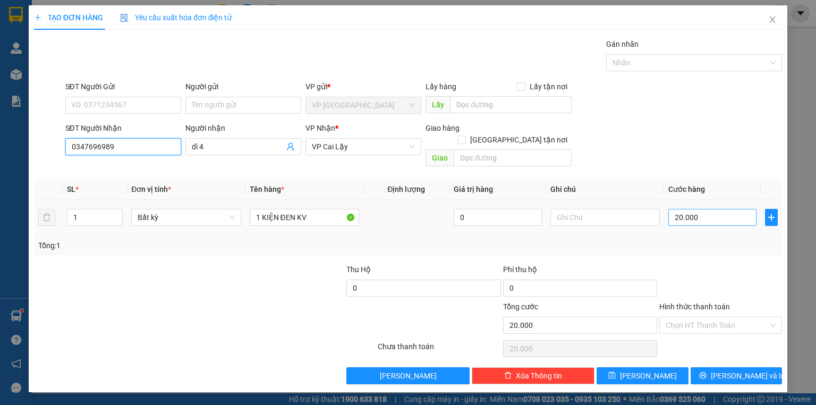
type input "0347696989"
click at [712, 209] on input "20.000" at bounding box center [712, 217] width 88 height 17
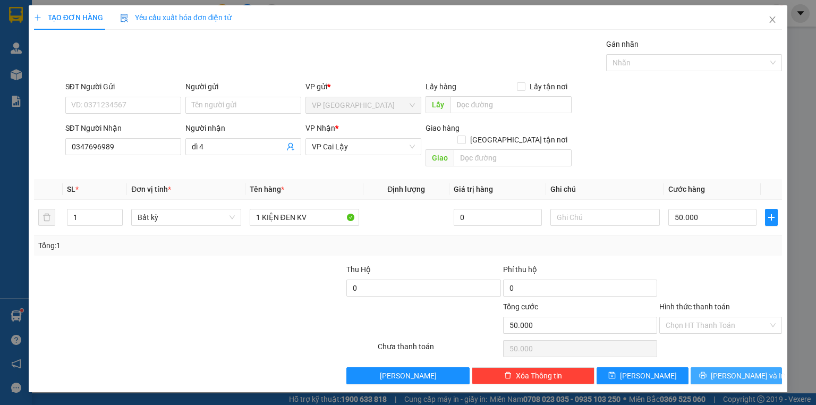
click at [734, 370] on span "Lưu và In" at bounding box center [748, 376] width 74 height 12
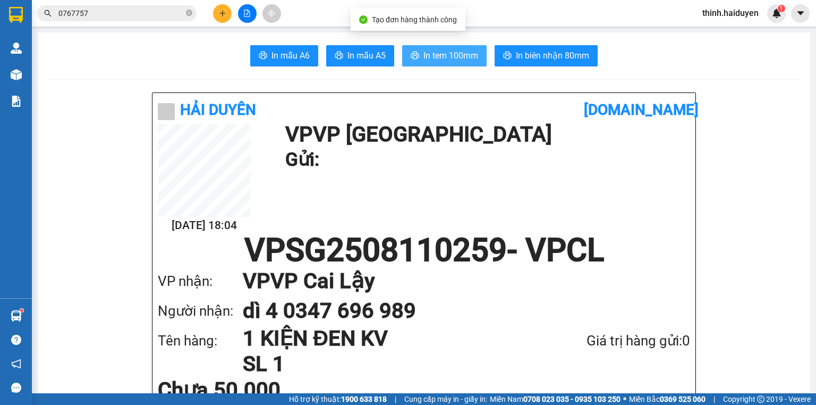
click at [440, 59] on span "In tem 100mm" at bounding box center [450, 55] width 55 height 13
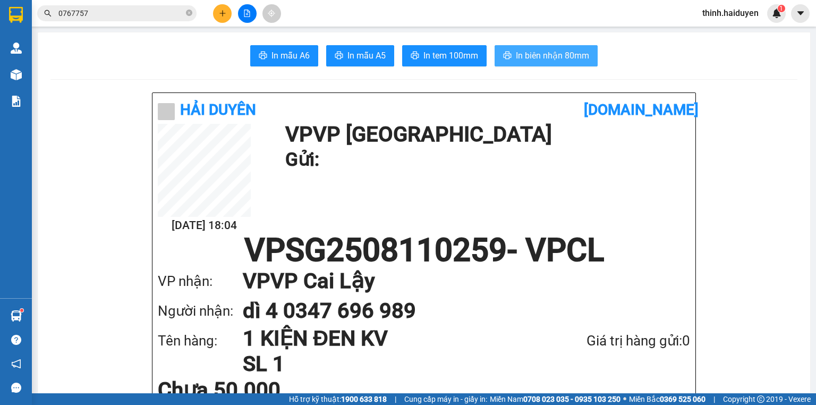
click at [552, 53] on span "In biên nhận 80mm" at bounding box center [552, 55] width 73 height 13
click at [223, 7] on button at bounding box center [222, 13] width 19 height 19
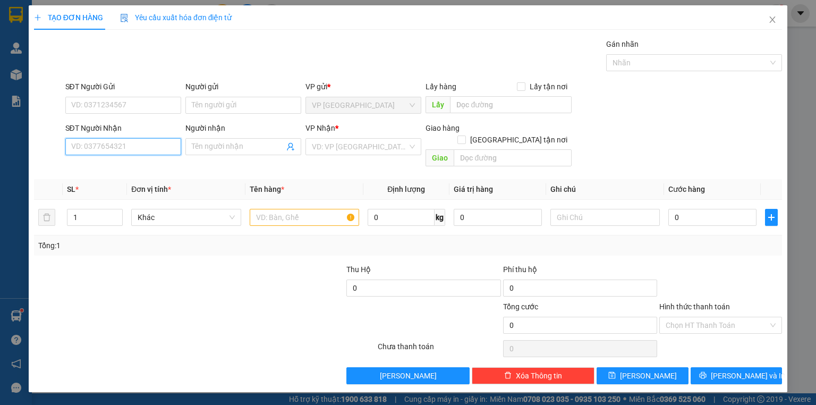
click at [155, 143] on input "SĐT Người Nhận" at bounding box center [123, 146] width 116 height 17
click at [140, 163] on div "0329852718 - 6 LƯC" at bounding box center [123, 167] width 103 height 12
type input "0329852718"
type input "6 LƯC"
type input "60.000"
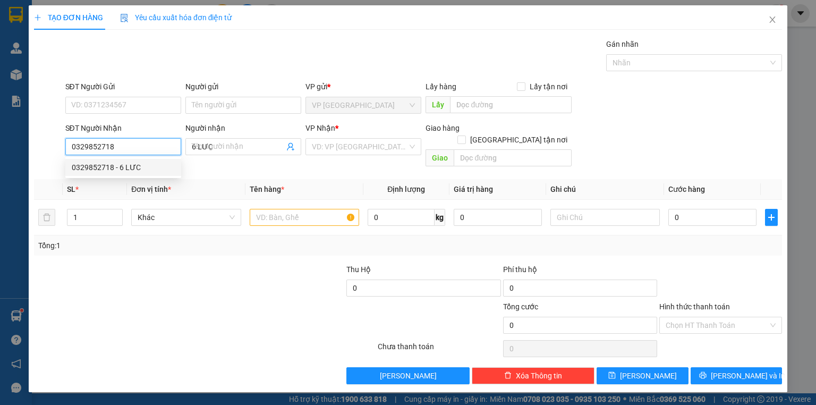
type input "60.000"
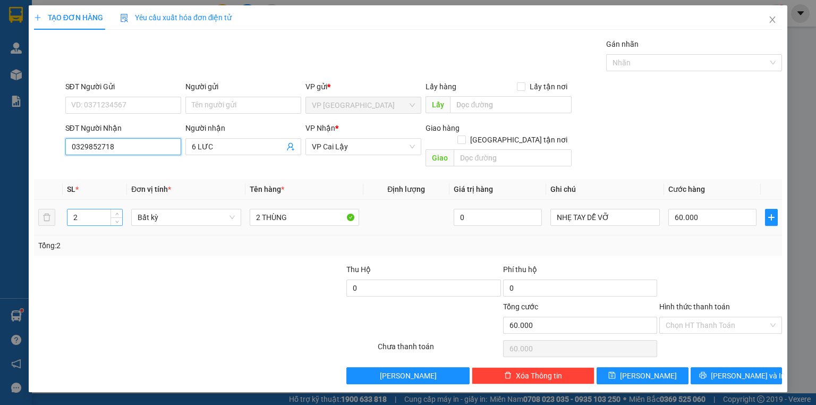
type input "0329852718"
click at [79, 209] on input "2" at bounding box center [94, 217] width 55 height 16
type input "1"
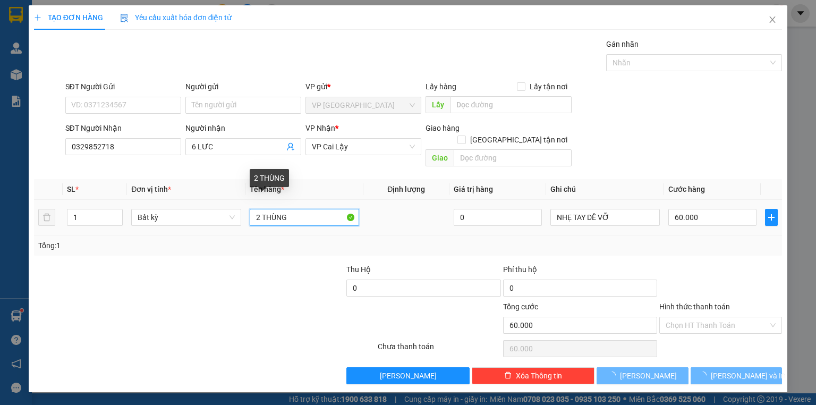
click at [259, 209] on input "2 THÙNG" at bounding box center [304, 217] width 109 height 17
type input "THÙNG"
type input "0"
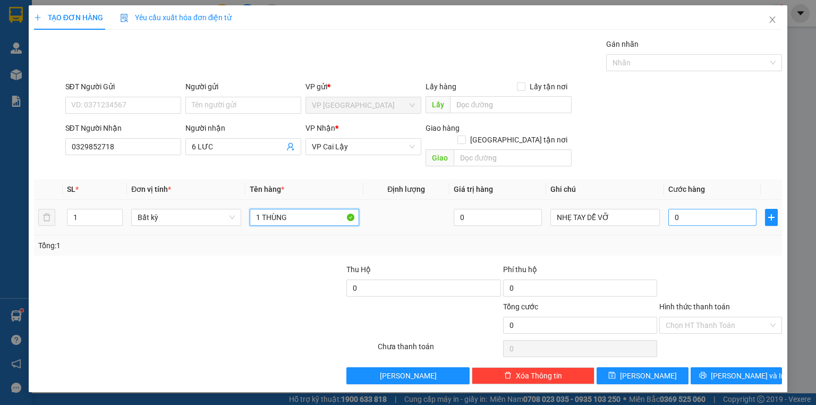
type input "1 THÙNG"
click at [712, 209] on input "0" at bounding box center [712, 217] width 88 height 17
drag, startPoint x: 693, startPoint y: 259, endPoint x: 694, endPoint y: 251, distance: 8.1
click at [693, 263] on div at bounding box center [720, 281] width 125 height 37
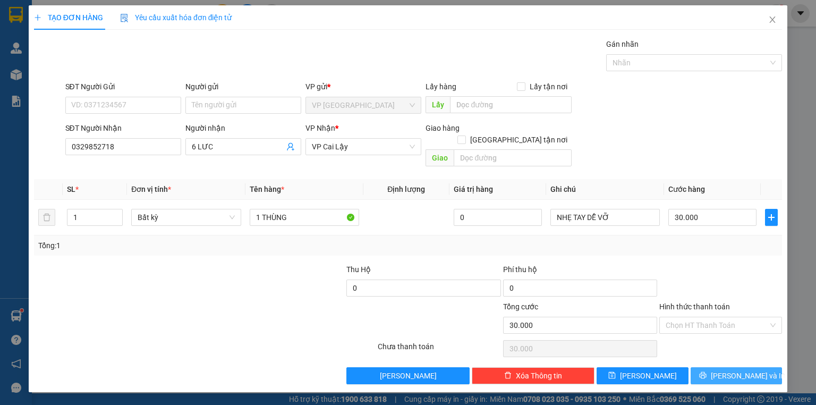
click at [708, 367] on button "Lưu và In" at bounding box center [737, 375] width 92 height 17
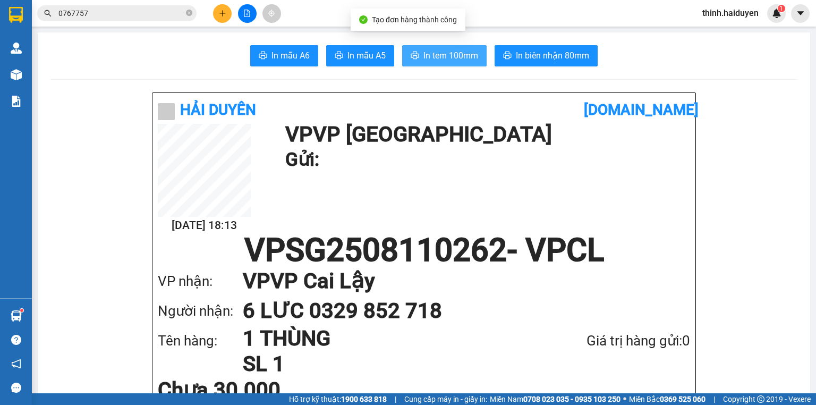
click at [429, 59] on span "In tem 100mm" at bounding box center [450, 55] width 55 height 13
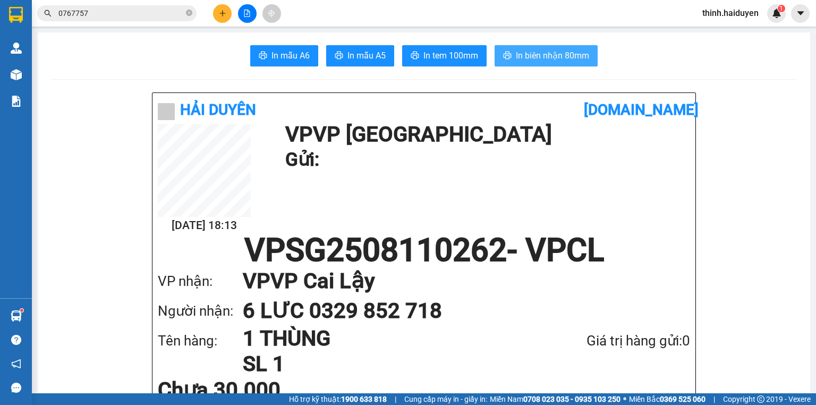
click at [533, 59] on span "In biên nhận 80mm" at bounding box center [552, 55] width 73 height 13
click at [215, 7] on div at bounding box center [247, 13] width 80 height 19
click at [217, 7] on button at bounding box center [222, 13] width 19 height 19
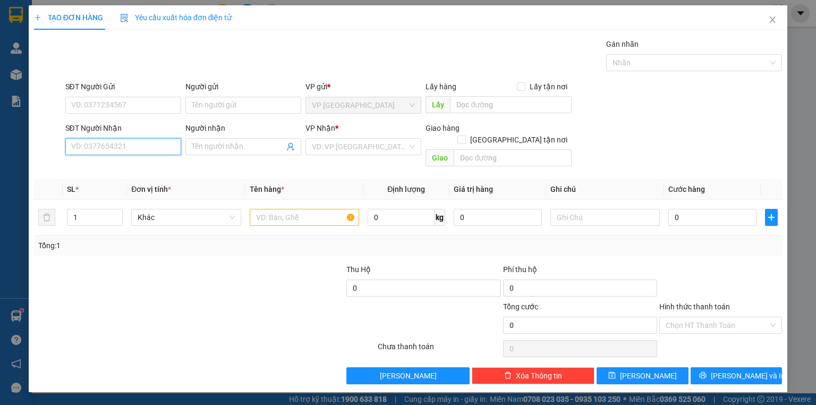
click at [96, 142] on input "SĐT Người Nhận" at bounding box center [123, 146] width 116 height 17
type input "0907033229"
click at [115, 99] on input "SĐT Người Gửi" at bounding box center [123, 105] width 116 height 17
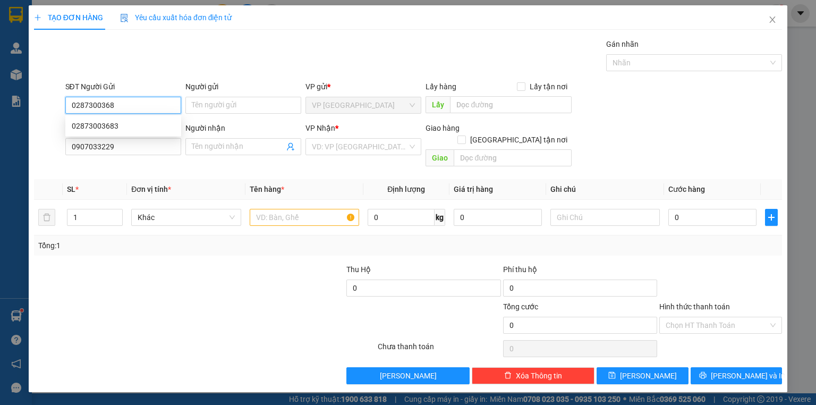
type input "02873003683"
click at [105, 127] on div "02873003683" at bounding box center [123, 126] width 103 height 12
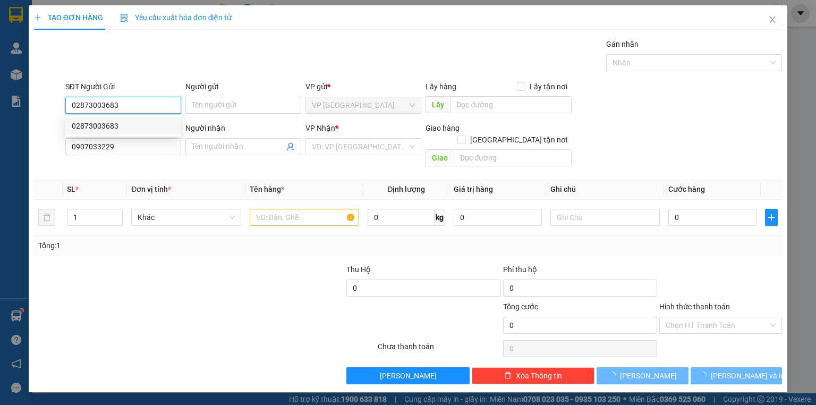
type input "30.000"
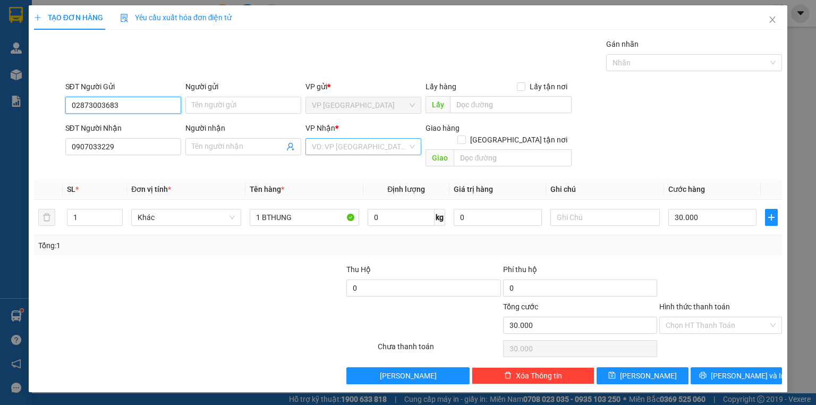
type input "02873003683"
click at [351, 147] on input "search" at bounding box center [360, 147] width 96 height 16
click at [767, 14] on span "Close" at bounding box center [773, 20] width 30 height 30
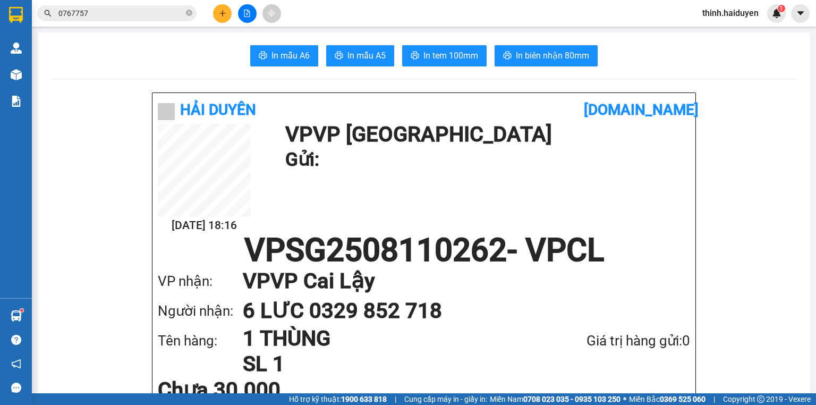
click at [159, 15] on input "0767757" at bounding box center [120, 13] width 125 height 12
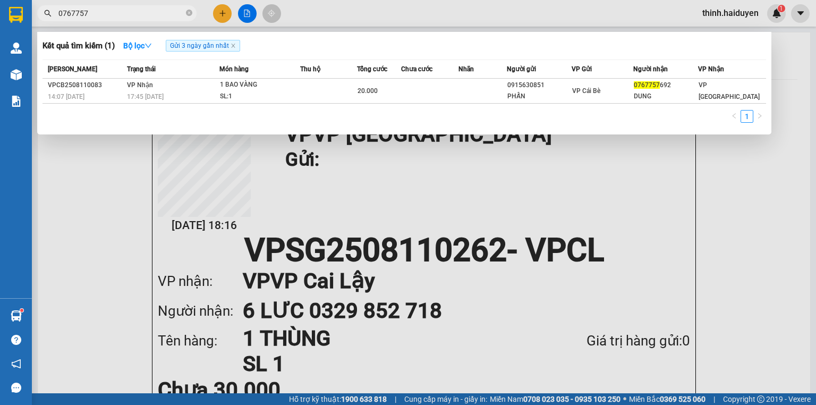
click at [159, 14] on input "0767757" at bounding box center [120, 13] width 125 height 12
type input "0903902"
click at [221, 17] on div at bounding box center [408, 202] width 816 height 405
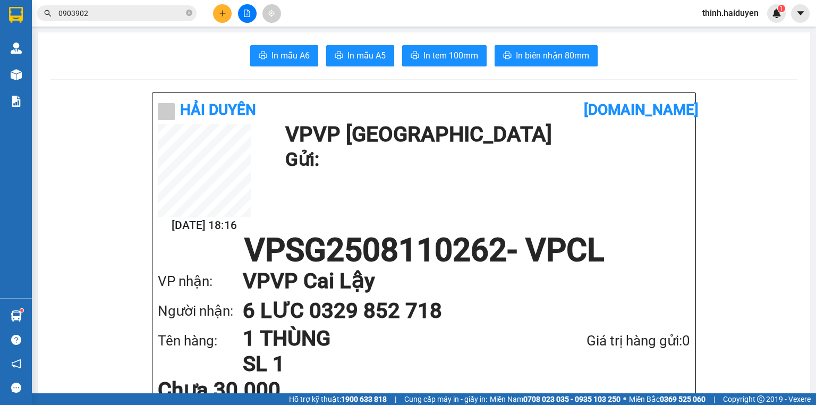
click at [221, 17] on button at bounding box center [222, 13] width 19 height 19
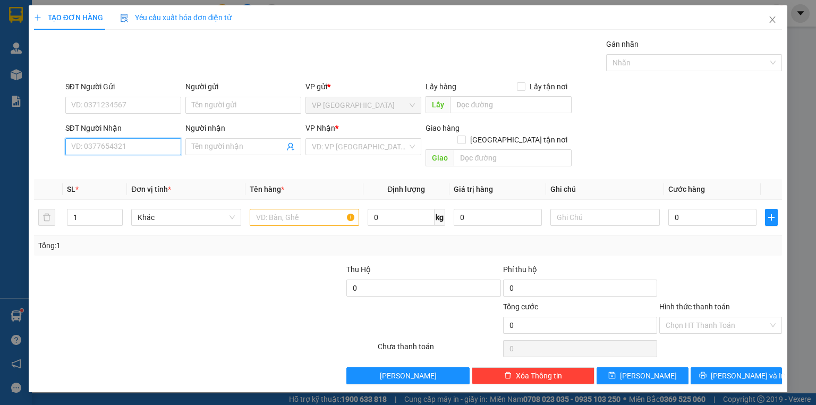
click at [105, 140] on input "SĐT Người Nhận" at bounding box center [123, 146] width 116 height 17
type input "0365119797"
click at [142, 109] on input "SĐT Người Gửi" at bounding box center [123, 105] width 116 height 17
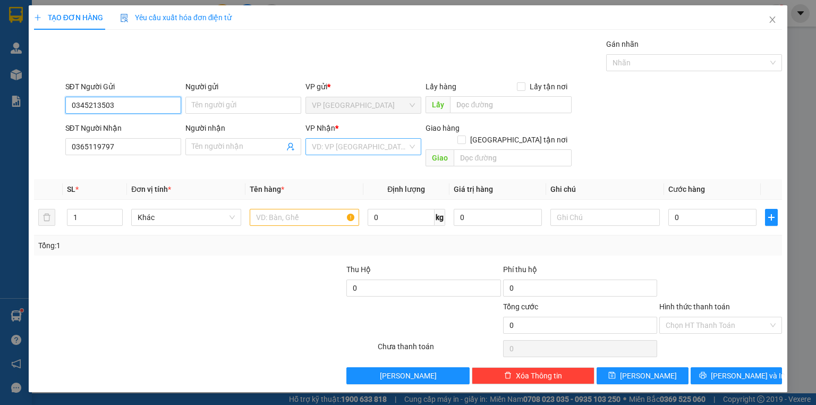
type input "0345213503"
click at [351, 142] on input "search" at bounding box center [360, 147] width 96 height 16
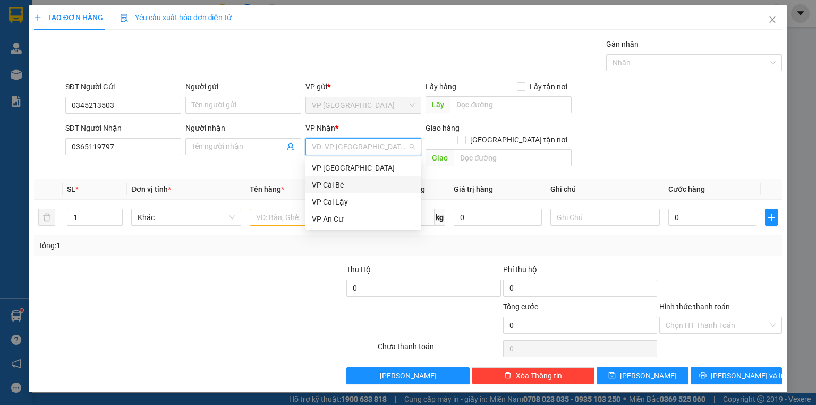
click at [345, 181] on div "VP Cái Bè" at bounding box center [363, 185] width 103 height 12
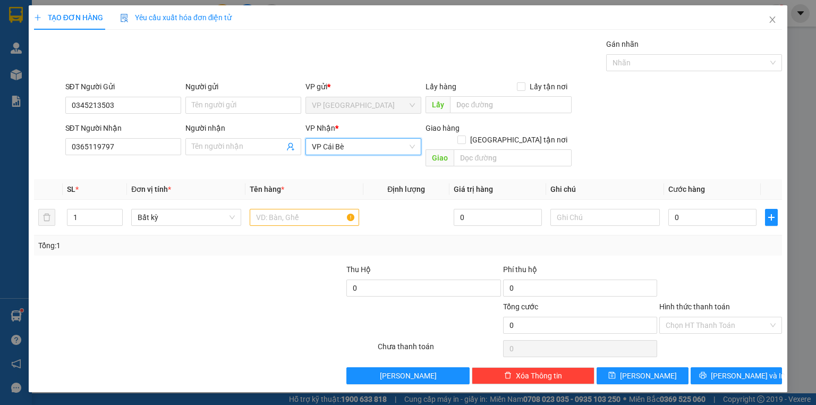
click at [365, 144] on span "VP Cái Bè" at bounding box center [363, 147] width 103 height 16
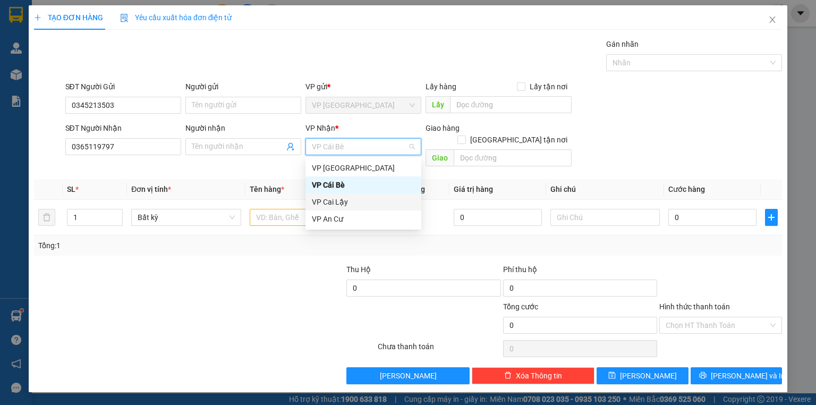
drag, startPoint x: 340, startPoint y: 202, endPoint x: 439, endPoint y: 171, distance: 104.2
click at [341, 203] on div "VP Cai Lậy" at bounding box center [363, 202] width 103 height 12
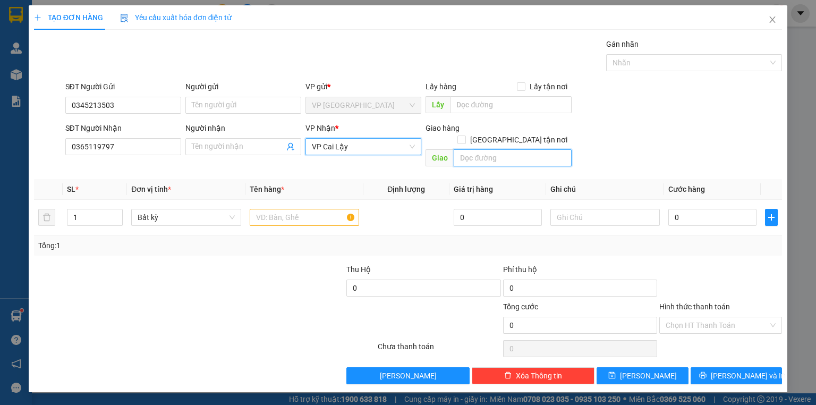
click at [510, 149] on input "text" at bounding box center [513, 157] width 118 height 17
type input "ngã 3 đông hòa"
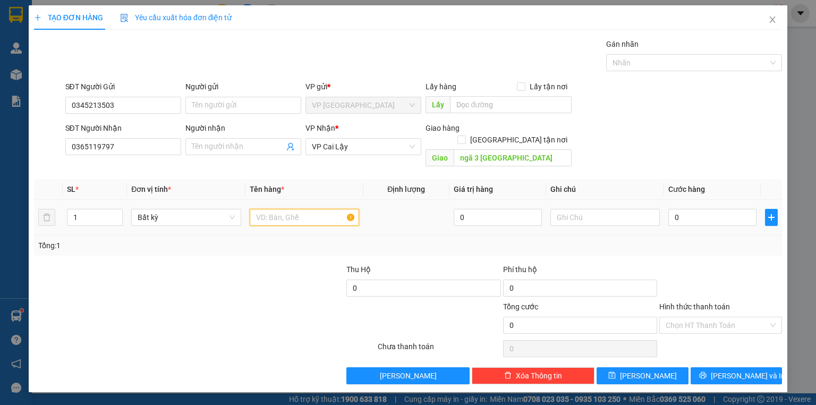
click at [291, 209] on input "text" at bounding box center [304, 217] width 109 height 17
type input "1 hs"
drag, startPoint x: 671, startPoint y: 193, endPoint x: 677, endPoint y: 194, distance: 5.9
click at [675, 200] on td "0" at bounding box center [712, 218] width 97 height 36
click at [686, 209] on input "0" at bounding box center [712, 217] width 88 height 17
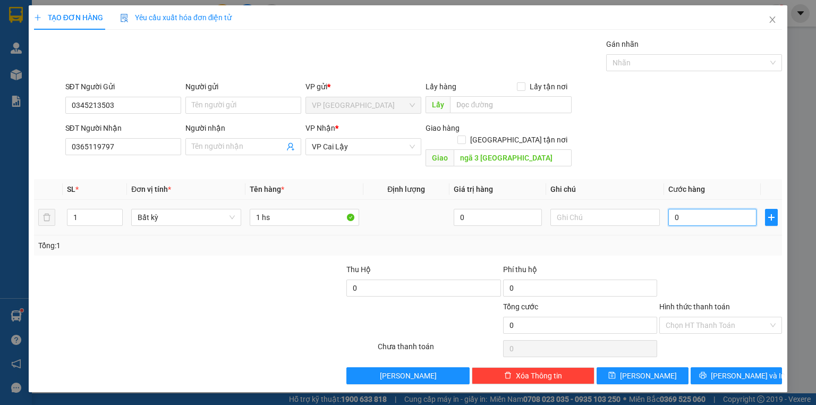
type input "2"
type input "20"
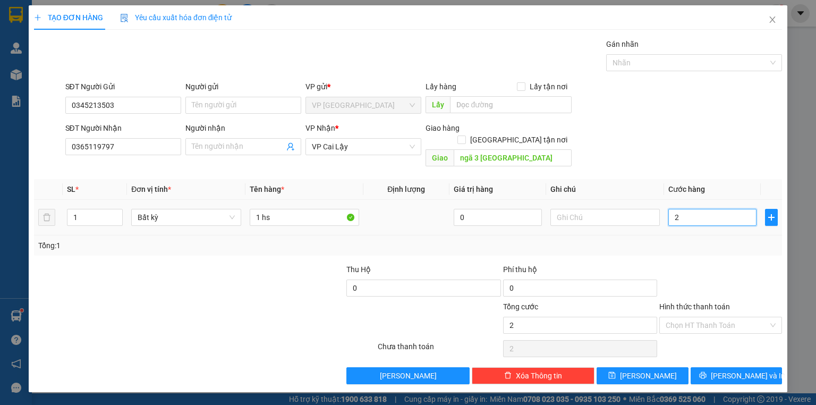
type input "20"
type input "20.000"
click at [712, 263] on div at bounding box center [720, 281] width 125 height 37
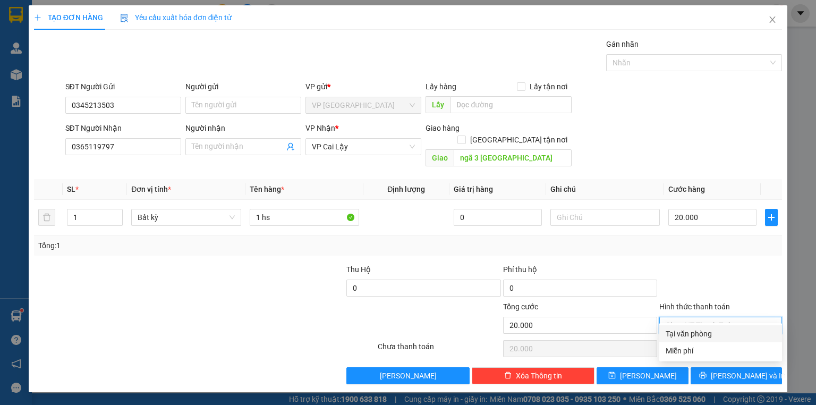
click at [710, 317] on input "Hình thức thanh toán" at bounding box center [717, 325] width 103 height 16
click at [706, 334] on div "Tại văn phòng" at bounding box center [721, 334] width 110 height 12
type input "0"
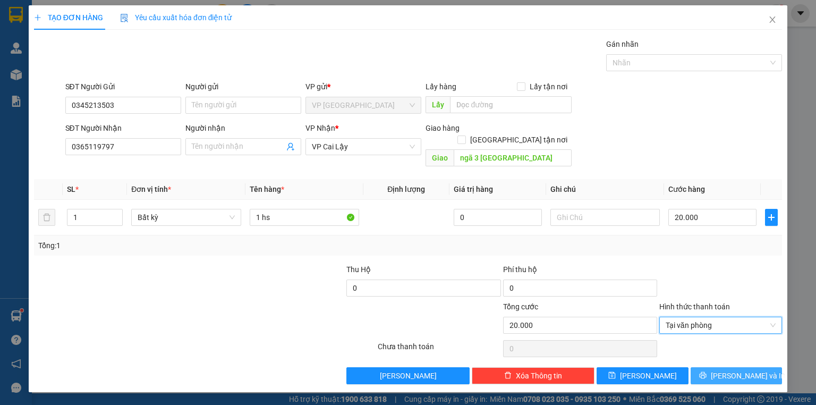
click at [710, 367] on button "Lưu và In" at bounding box center [737, 375] width 92 height 17
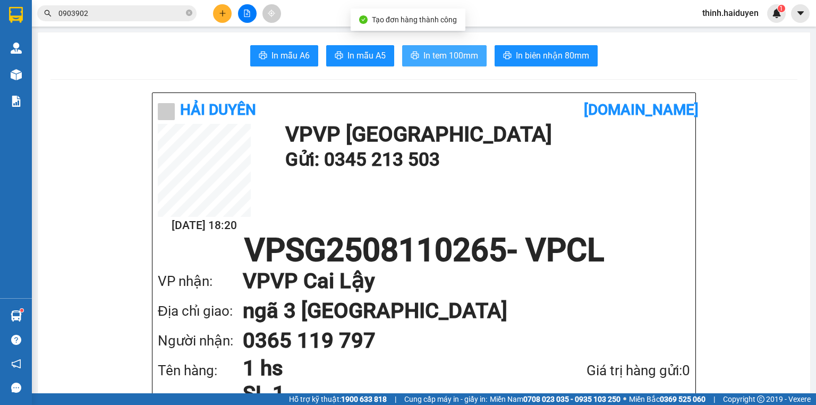
drag, startPoint x: 426, startPoint y: 42, endPoint x: 427, endPoint y: 53, distance: 10.7
click at [427, 53] on span "In tem 100mm" at bounding box center [450, 55] width 55 height 13
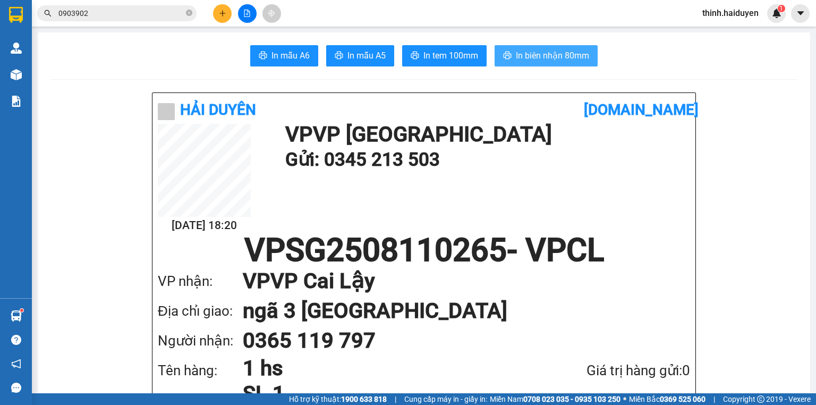
click at [519, 53] on span "In biên nhận 80mm" at bounding box center [552, 55] width 73 height 13
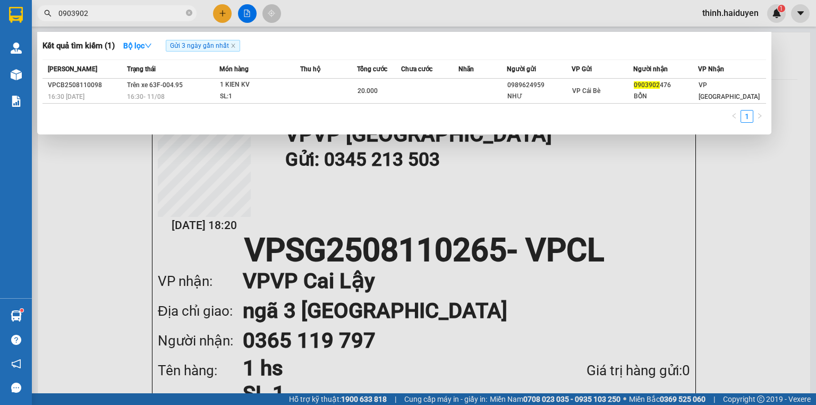
click at [125, 11] on input "0903902" at bounding box center [120, 13] width 125 height 12
click at [150, 13] on input "0819933" at bounding box center [120, 13] width 125 height 12
click at [147, 12] on input "0819933" at bounding box center [120, 13] width 125 height 12
click at [139, 26] on div at bounding box center [408, 202] width 816 height 405
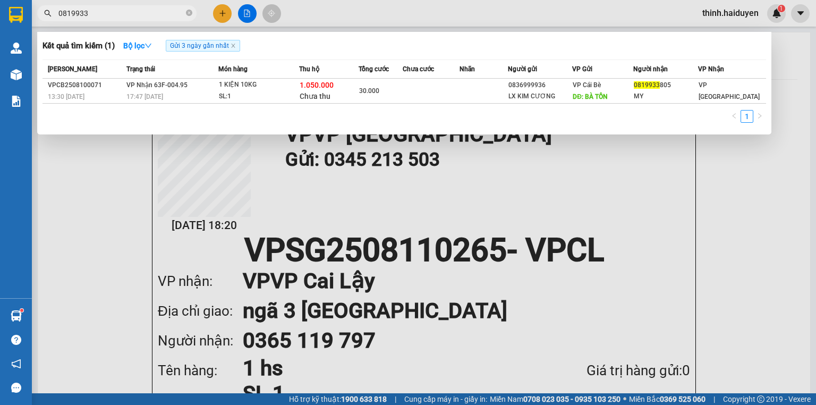
click at [114, 19] on span "0819933" at bounding box center [116, 13] width 159 height 16
click at [108, 18] on input "0819933" at bounding box center [120, 13] width 125 height 12
type input "7679"
click at [221, 16] on div at bounding box center [408, 202] width 816 height 405
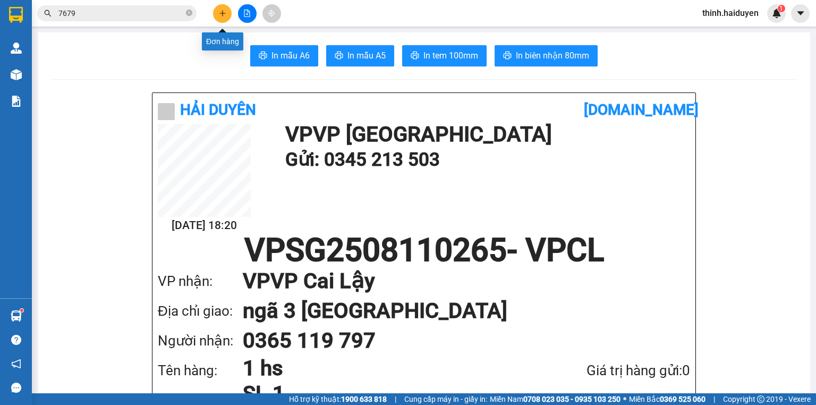
click at [221, 16] on icon "plus" at bounding box center [222, 13] width 7 height 7
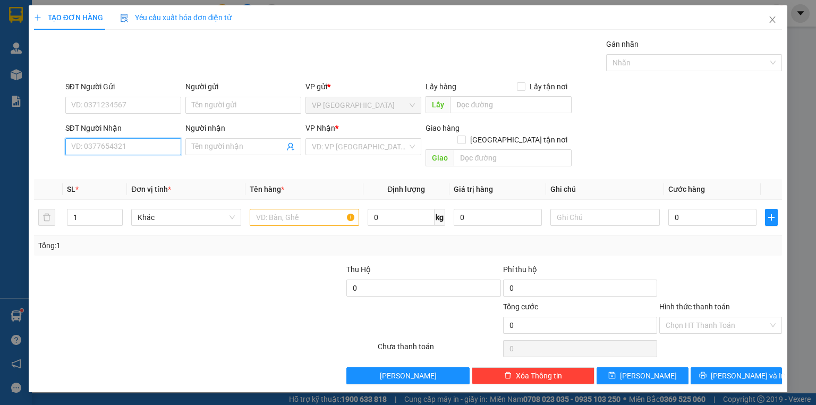
click at [126, 142] on input "SĐT Người Nhận" at bounding box center [123, 146] width 116 height 17
click at [135, 168] on div "0949091809 - NHẪN" at bounding box center [123, 167] width 103 height 12
type input "0949091809"
type input "NHẪN"
type input "70.000"
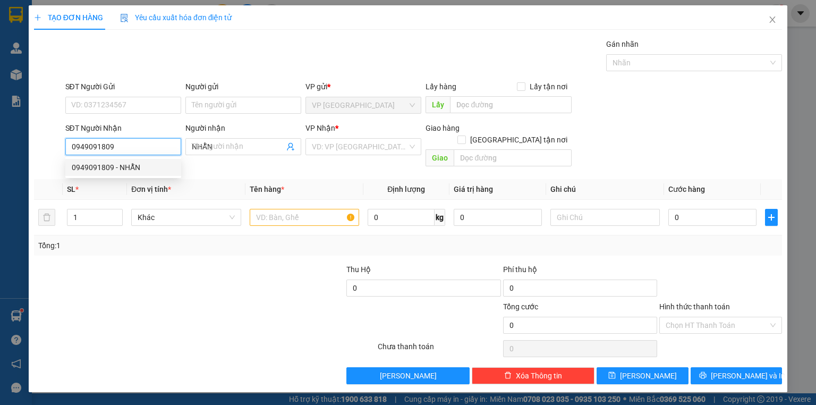
type input "70.000"
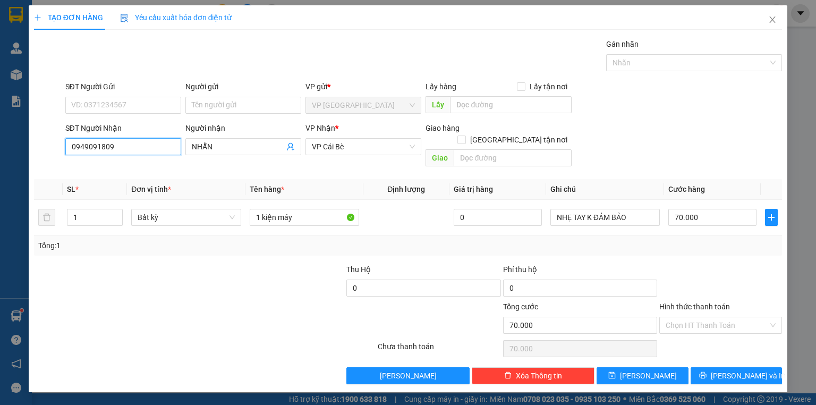
type input "0949091809"
click at [719, 209] on input "70.000" at bounding box center [712, 217] width 88 height 17
type input "4"
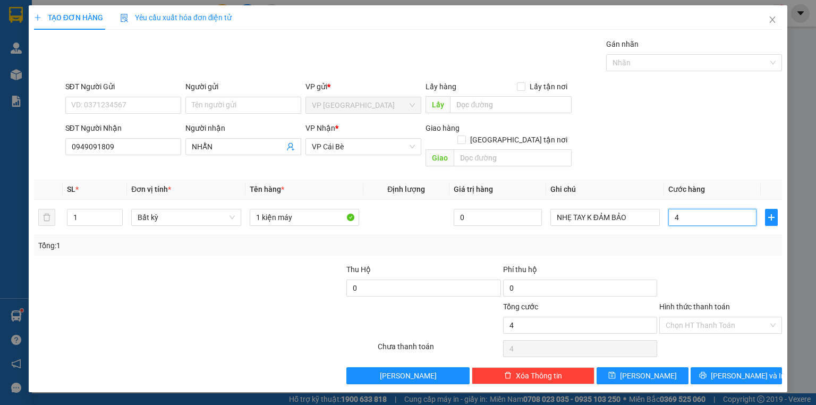
type input "45"
type input "450"
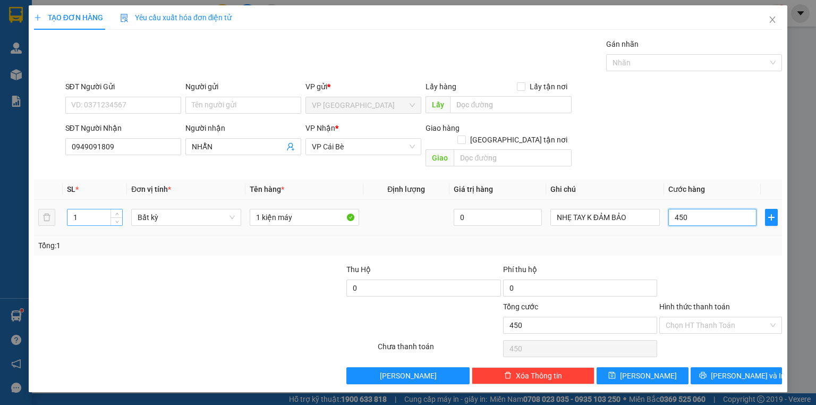
type input "450"
type input "450.000"
click at [95, 209] on input "1" at bounding box center [94, 217] width 55 height 16
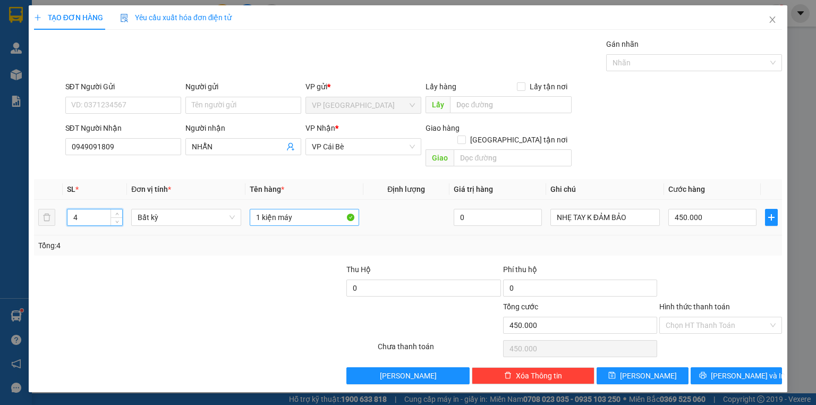
type input "4"
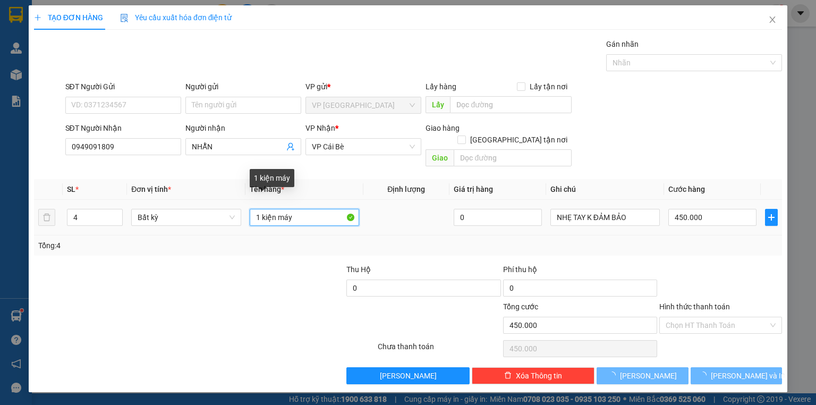
drag, startPoint x: 283, startPoint y: 198, endPoint x: 174, endPoint y: 185, distance: 109.1
click at [175, 185] on table "SL * Đơn vị tính * Tên hàng * Định lượng Giá trị hàng Ghi chú Cước hàng 4 Bất k…" at bounding box center [408, 207] width 748 height 56
type input "0"
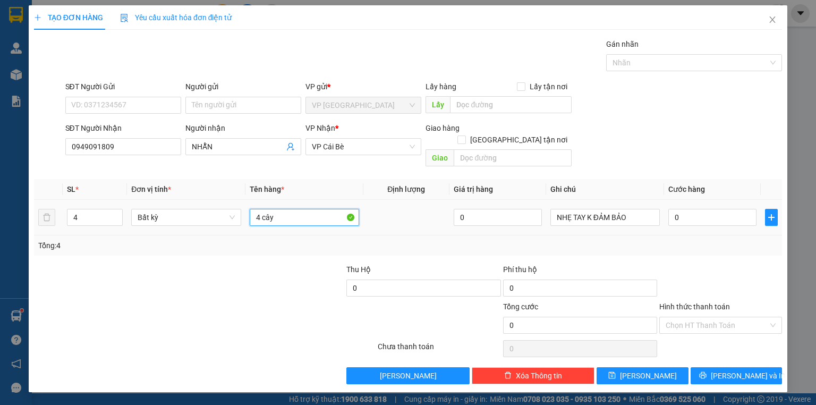
type input "4 cây"
click at [705, 216] on td "0" at bounding box center [712, 218] width 97 height 36
click at [705, 211] on input "0" at bounding box center [712, 217] width 88 height 17
drag, startPoint x: 727, startPoint y: 247, endPoint x: 736, endPoint y: 269, distance: 24.3
click at [728, 249] on div "Transit Pickup Surcharge Ids Transit Deliver Surcharge Ids Transit Deliver Surc…" at bounding box center [408, 211] width 748 height 346
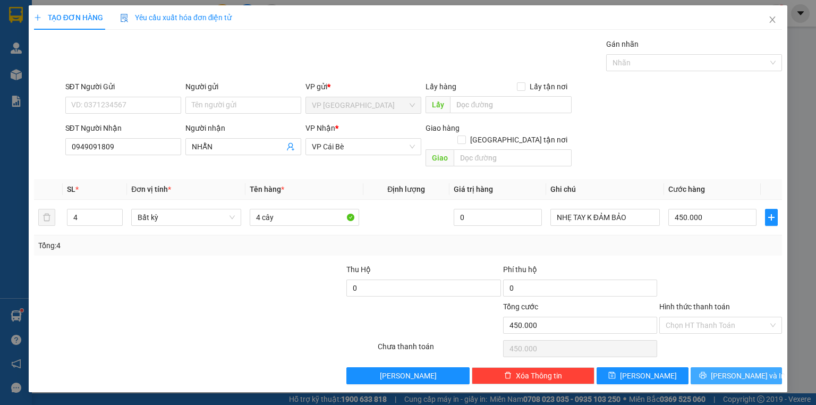
click at [723, 367] on button "Lưu và In" at bounding box center [737, 375] width 92 height 17
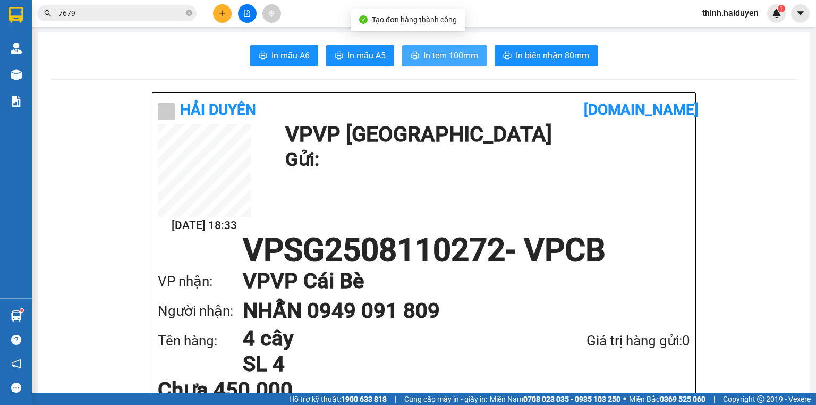
drag, startPoint x: 461, startPoint y: 49, endPoint x: 473, endPoint y: 54, distance: 13.3
click at [463, 49] on span "In tem 100mm" at bounding box center [450, 55] width 55 height 13
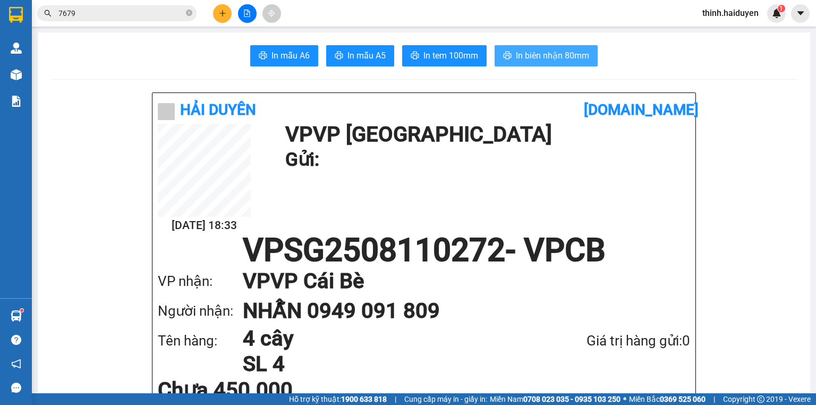
drag, startPoint x: 543, startPoint y: 56, endPoint x: 563, endPoint y: 50, distance: 20.9
click at [544, 56] on span "In biên nhận 80mm" at bounding box center [552, 55] width 73 height 13
click at [140, 10] on input "7679" at bounding box center [120, 13] width 125 height 12
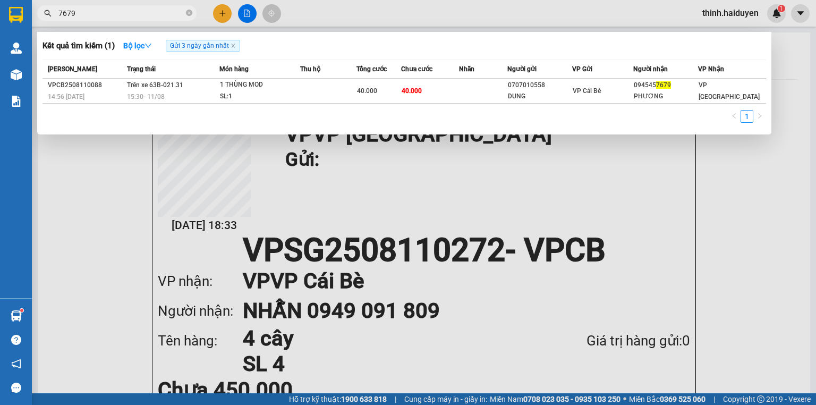
click at [140, 10] on input "7679" at bounding box center [120, 13] width 125 height 12
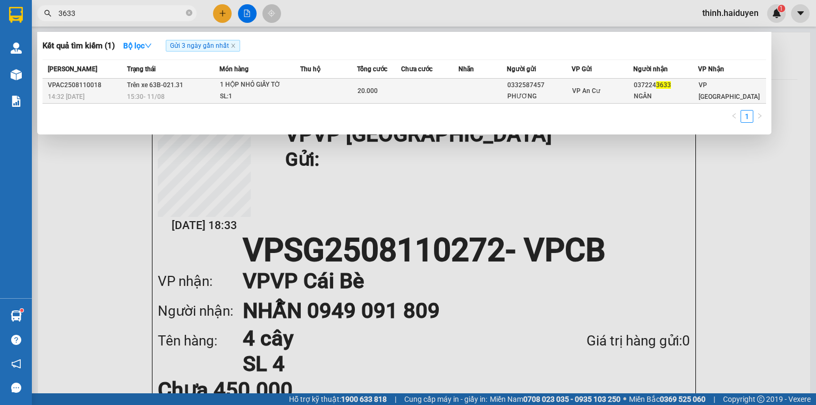
type input "3633"
click at [340, 96] on td at bounding box center [328, 91] width 57 height 25
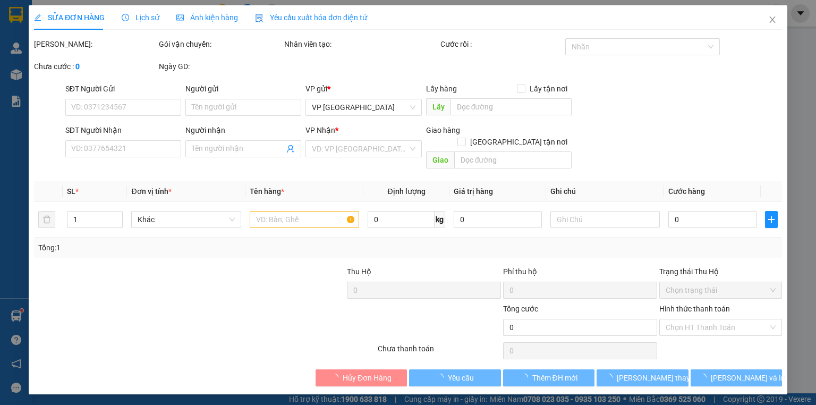
type input "0332587457"
type input "PHƯƠNG"
type input "0372243633"
type input "NGÂN"
type input "20.000"
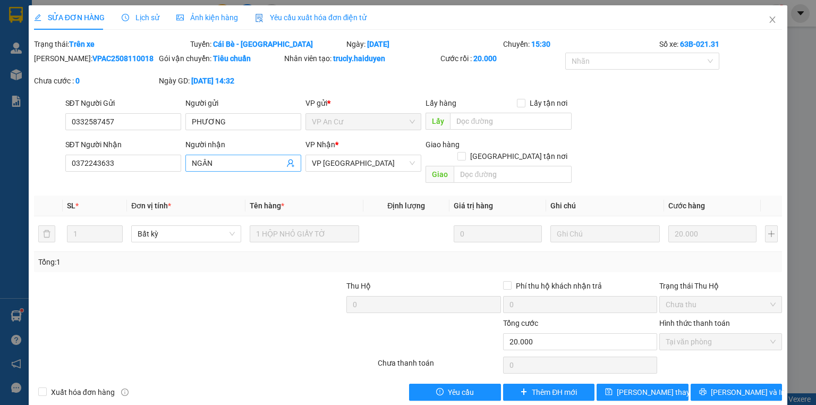
click at [253, 159] on input "NGÂN" at bounding box center [238, 163] width 92 height 12
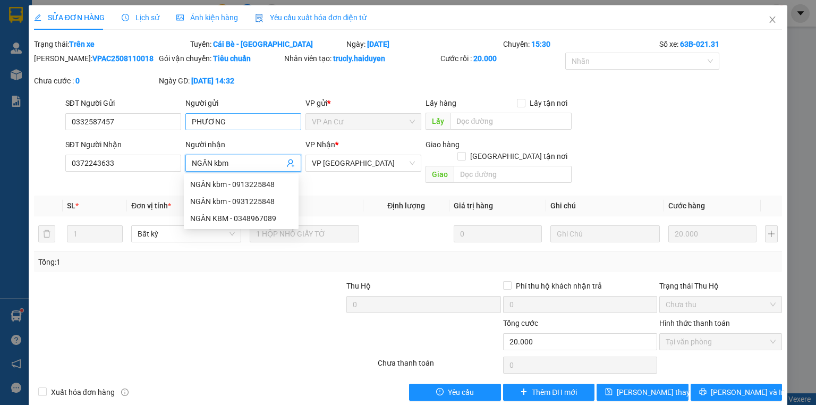
type input "NGÂN kbm"
click at [244, 125] on input "PHƯƠNG" at bounding box center [243, 121] width 116 height 17
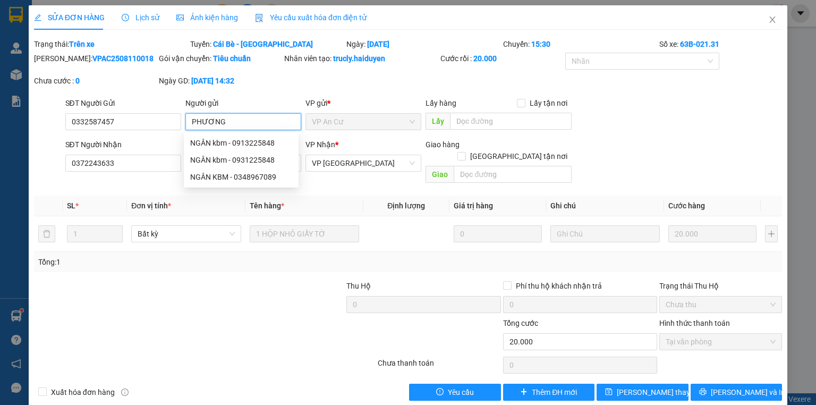
type input "PHƯƠNG k"
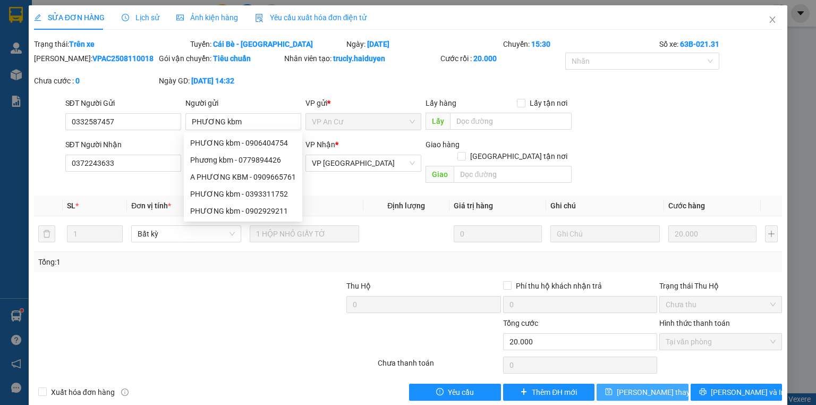
drag, startPoint x: 619, startPoint y: 390, endPoint x: 625, endPoint y: 380, distance: 11.2
click at [620, 389] on div "SỬA ĐƠN HÀNG Lịch sử Ảnh kiện hàng Yêu cầu xuất hóa đơn điện tử Total Paid Fee …" at bounding box center [408, 206] width 759 height 403
click at [625, 386] on span "Lưu thay đổi" at bounding box center [659, 392] width 85 height 12
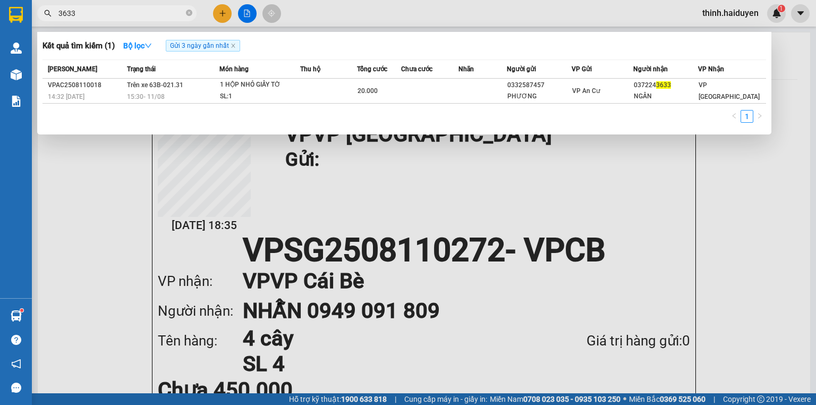
click at [131, 13] on input "3633" at bounding box center [120, 13] width 125 height 12
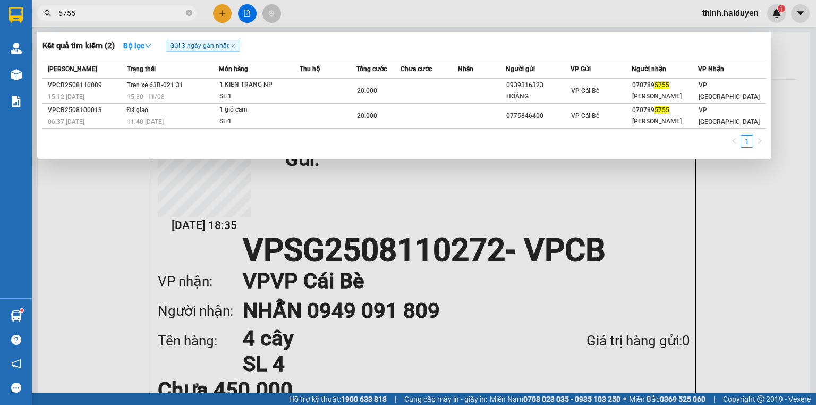
type input "5755"
click at [259, 12] on div at bounding box center [408, 202] width 816 height 405
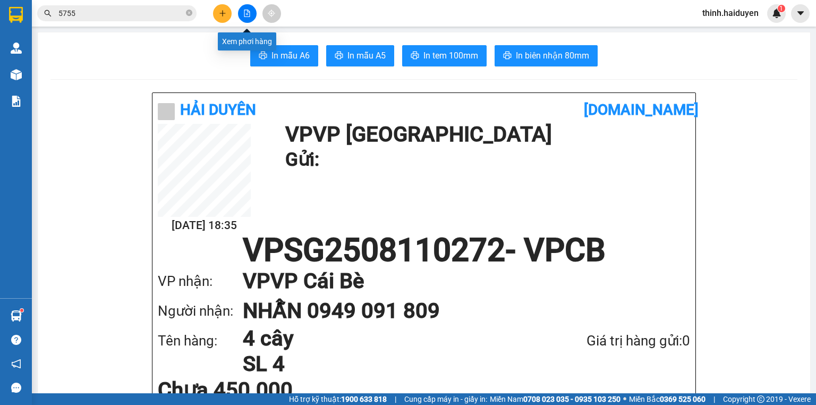
click at [251, 11] on button at bounding box center [247, 13] width 19 height 19
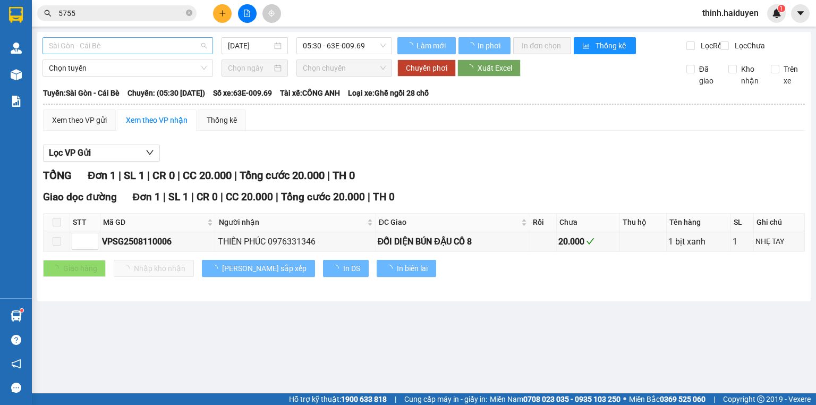
click at [135, 45] on span "Sài Gòn - Cái Bè" at bounding box center [128, 46] width 158 height 16
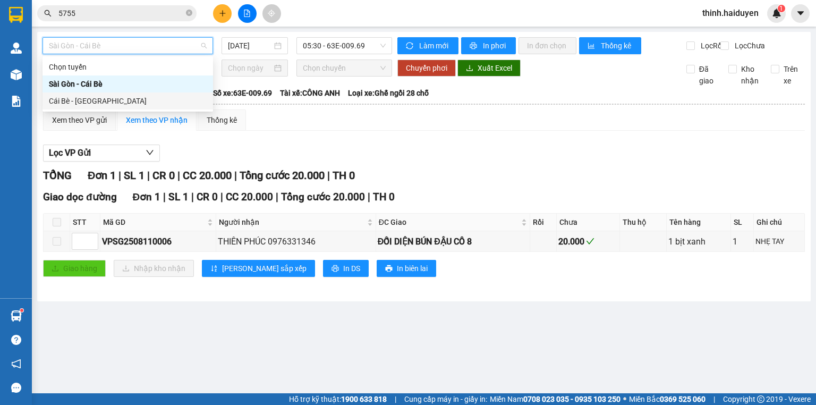
drag, startPoint x: 96, startPoint y: 106, endPoint x: 195, endPoint y: 77, distance: 104.1
click at [96, 106] on div "Cái Bè - Sài Gòn" at bounding box center [128, 101] width 158 height 12
type input "[DATE]"
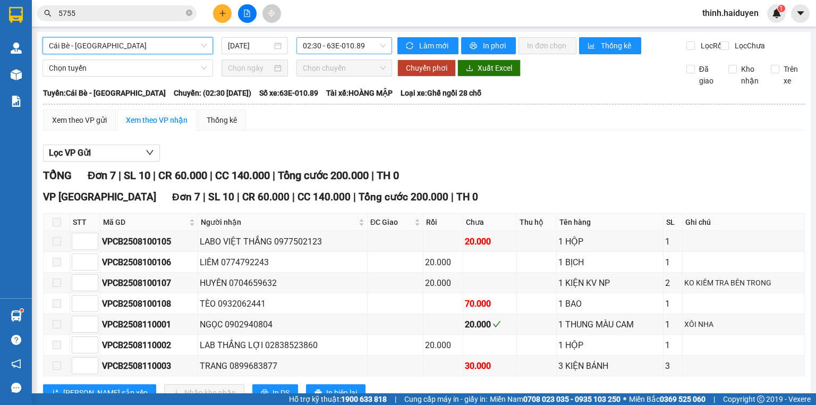
click at [333, 46] on span "02:30 - 63E-010.89" at bounding box center [344, 46] width 83 height 16
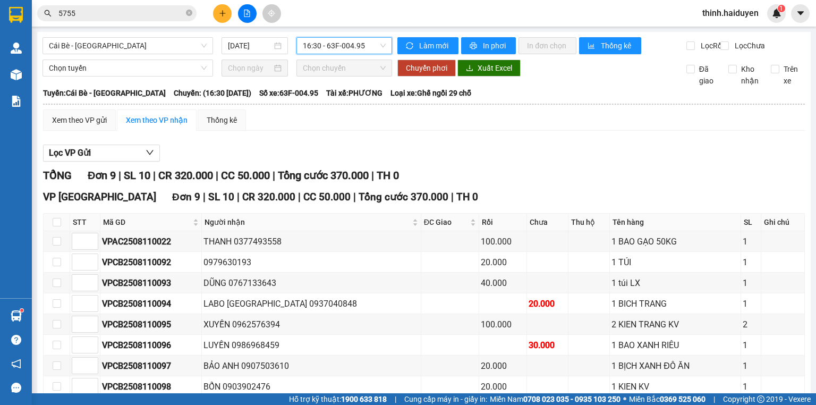
click at [319, 42] on span "16:30 - 63F-004.95" at bounding box center [344, 46] width 83 height 16
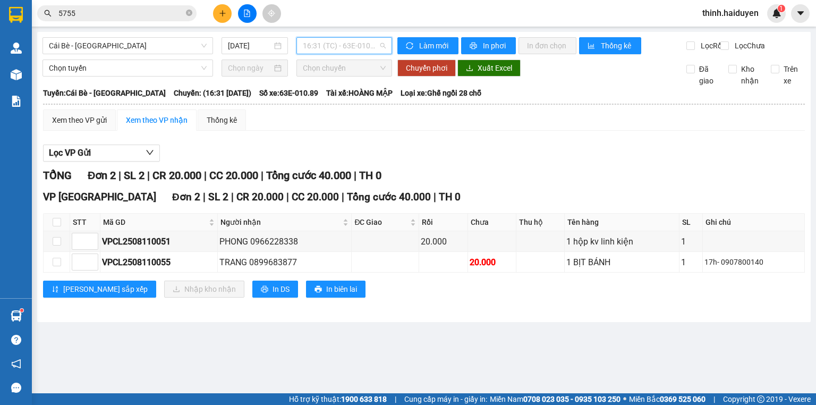
click at [345, 49] on span "16:31 (TC) - 63E-010.89" at bounding box center [344, 46] width 83 height 16
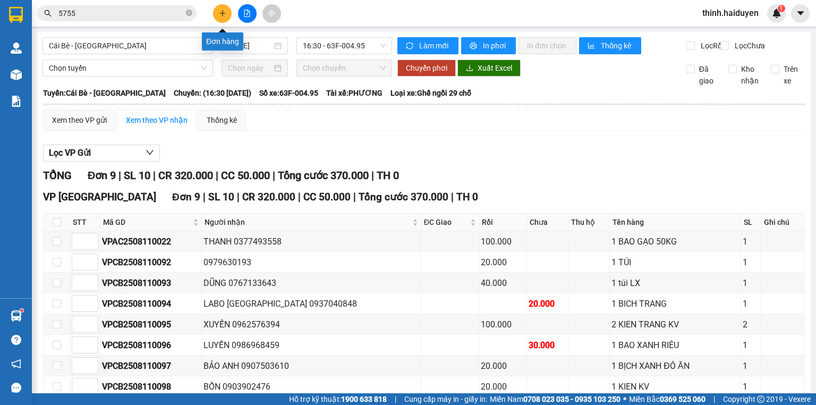
click at [222, 15] on icon "plus" at bounding box center [222, 13] width 1 height 6
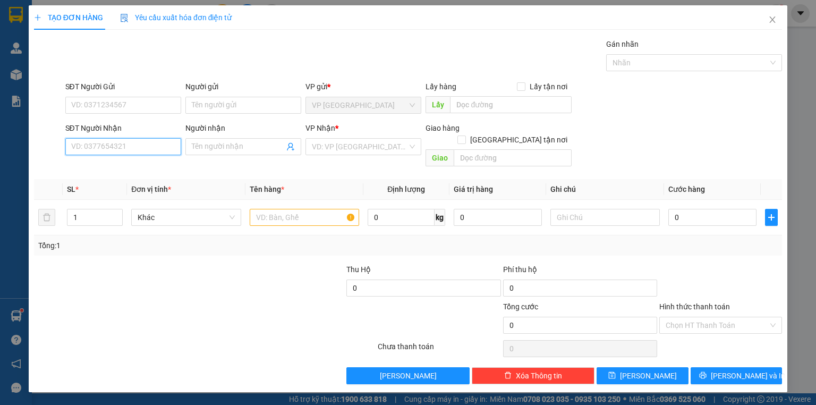
click at [141, 142] on input "SĐT Người Nhận" at bounding box center [123, 146] width 116 height 17
click at [136, 166] on div "0373512930 - HOÀNG ANH" at bounding box center [132, 167] width 120 height 12
type input "0373512930"
type input "HOÀNG ANH"
type input "30.000"
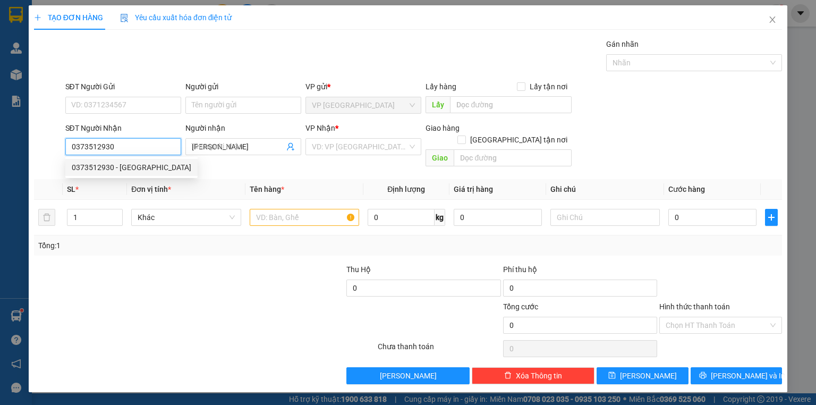
type input "30.000"
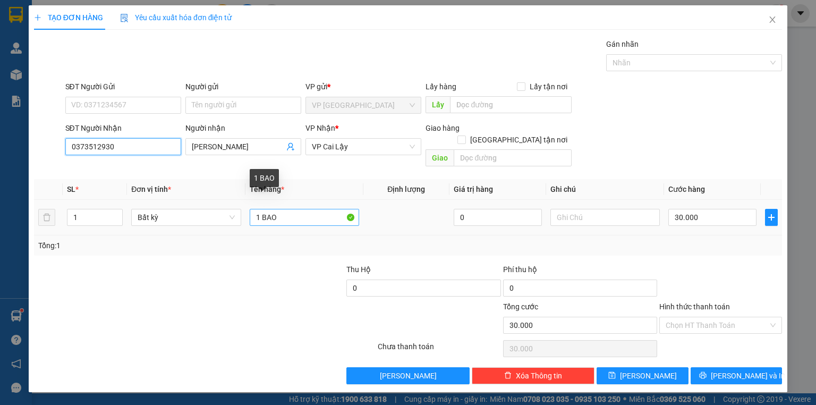
type input "0373512930"
click at [301, 209] on input "1 BAO" at bounding box center [304, 217] width 109 height 17
type input "1 kiện"
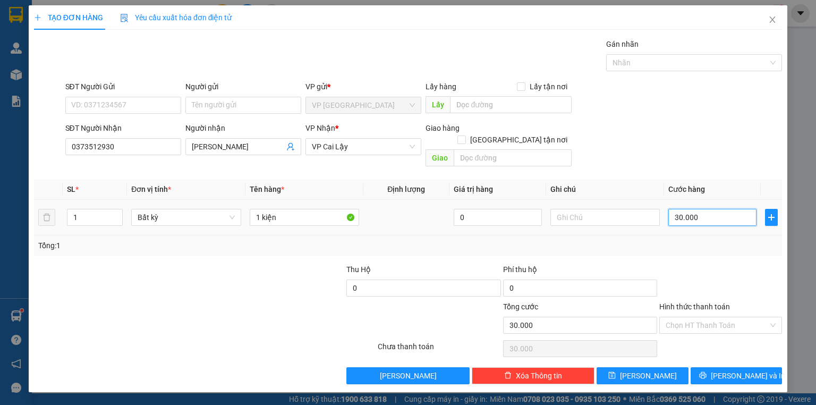
click at [733, 209] on input "30.000" at bounding box center [712, 217] width 88 height 17
click at [705, 367] on button "Lưu và In" at bounding box center [737, 375] width 92 height 17
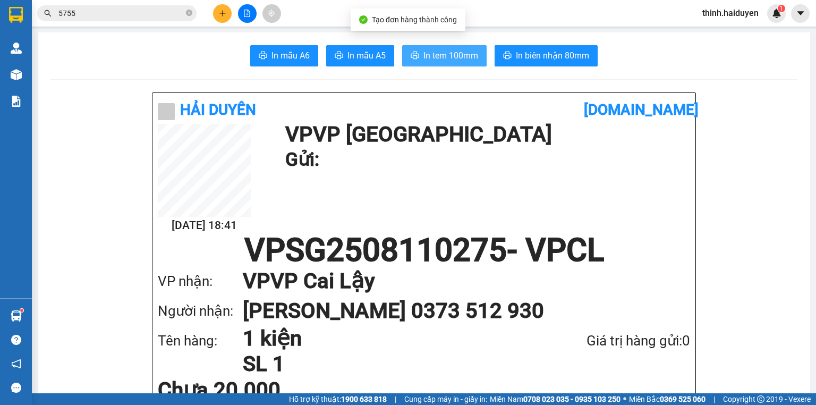
drag, startPoint x: 429, startPoint y: 53, endPoint x: 436, endPoint y: 53, distance: 6.4
click at [430, 53] on span "In tem 100mm" at bounding box center [450, 55] width 55 height 13
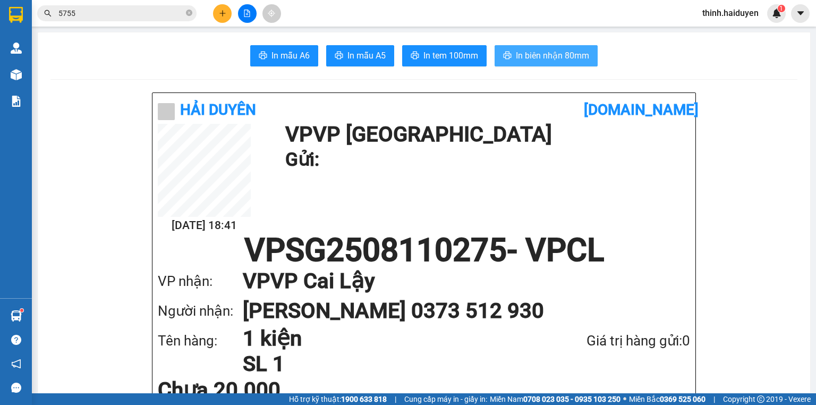
click at [551, 51] on span "In biên nhận 80mm" at bounding box center [552, 55] width 73 height 13
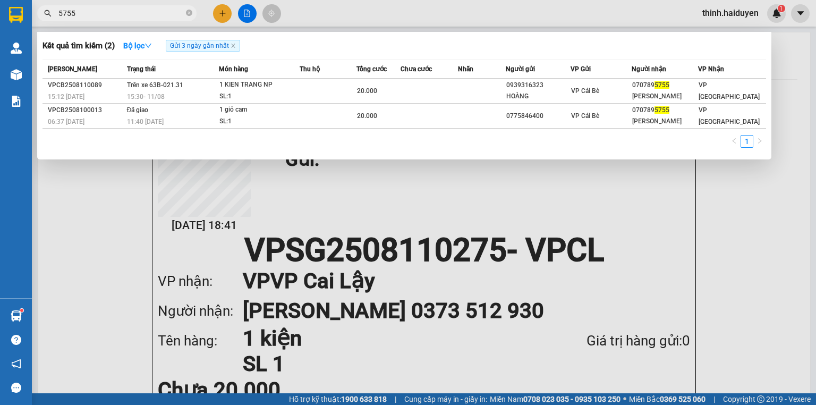
click at [112, 16] on input "5755" at bounding box center [120, 13] width 125 height 12
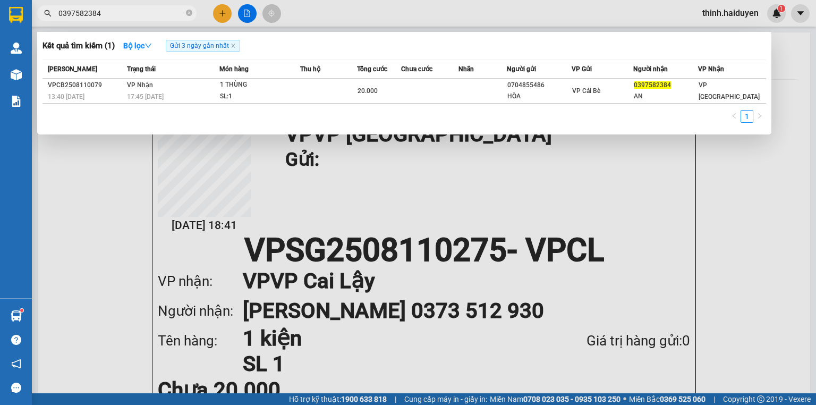
click at [84, 14] on input "0397582384" at bounding box center [120, 13] width 125 height 12
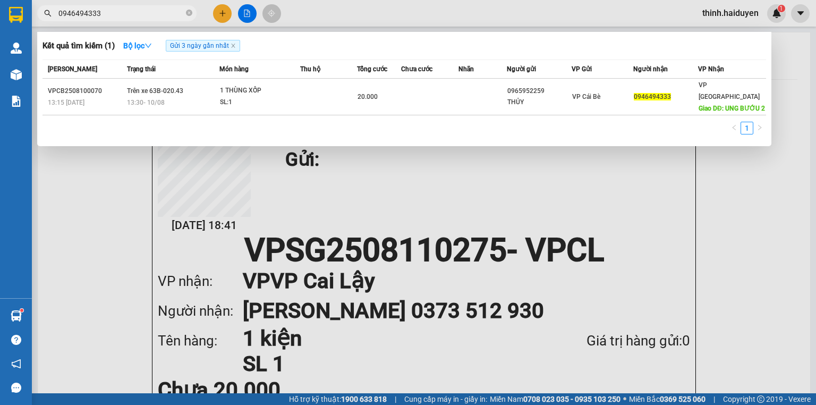
type input "0946494333"
click at [227, 13] on div at bounding box center [408, 202] width 816 height 405
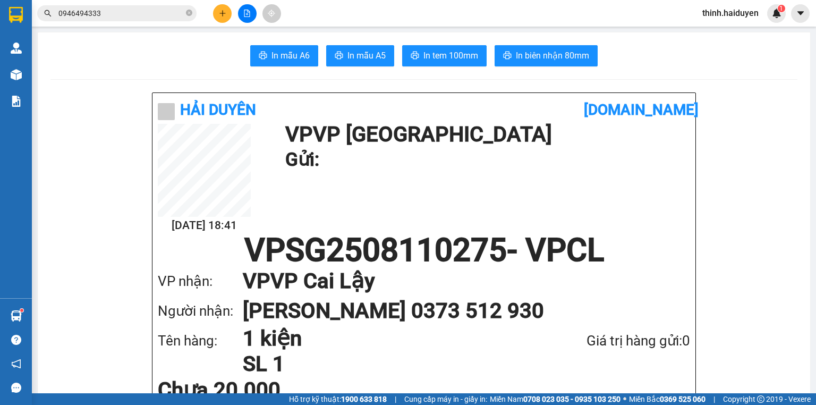
click at [227, 13] on button at bounding box center [222, 13] width 19 height 19
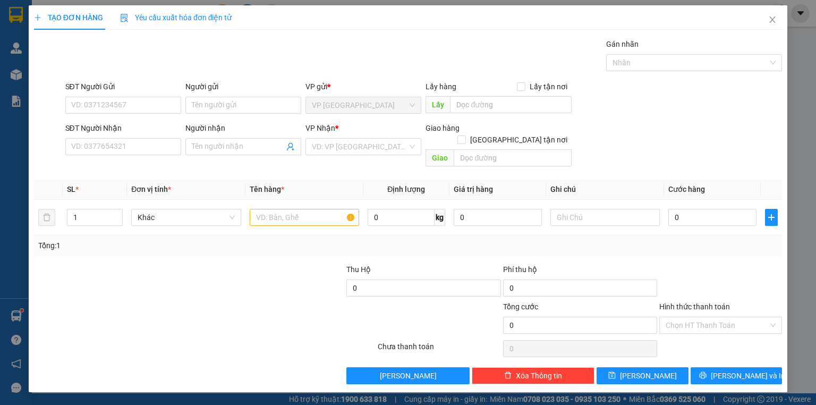
click at [100, 157] on div "SĐT Người Nhận VD: 0377654321" at bounding box center [123, 140] width 116 height 37
click at [113, 144] on input "SĐT Người Nhận" at bounding box center [123, 146] width 116 height 17
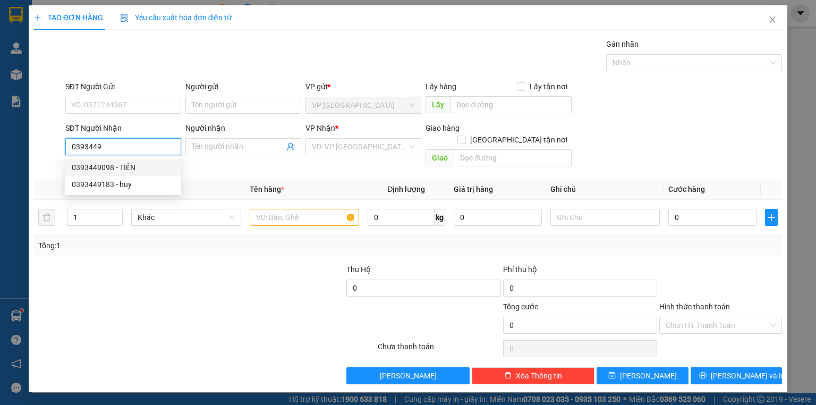
click at [87, 167] on div "0393449098 - TIẾN" at bounding box center [123, 167] width 103 height 12
type input "0393449098"
type input "TIẾN"
type input "40.000"
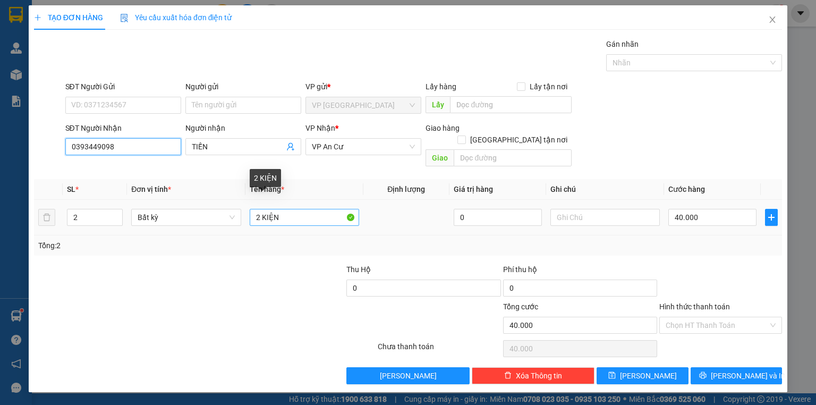
type input "0393449098"
click at [261, 209] on input "2 KIỆN" at bounding box center [304, 217] width 109 height 17
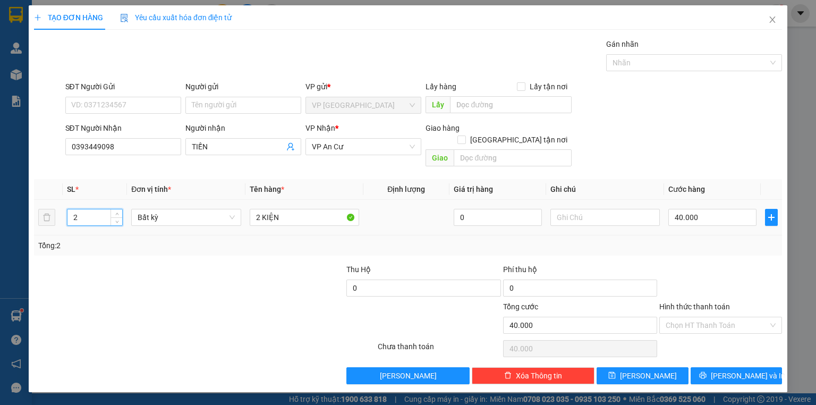
click at [86, 209] on input "2" at bounding box center [94, 217] width 55 height 16
type input "1"
drag, startPoint x: 259, startPoint y: 204, endPoint x: 278, endPoint y: 208, distance: 19.6
click at [263, 209] on input "2 KIỆN" at bounding box center [304, 217] width 109 height 17
type input "0"
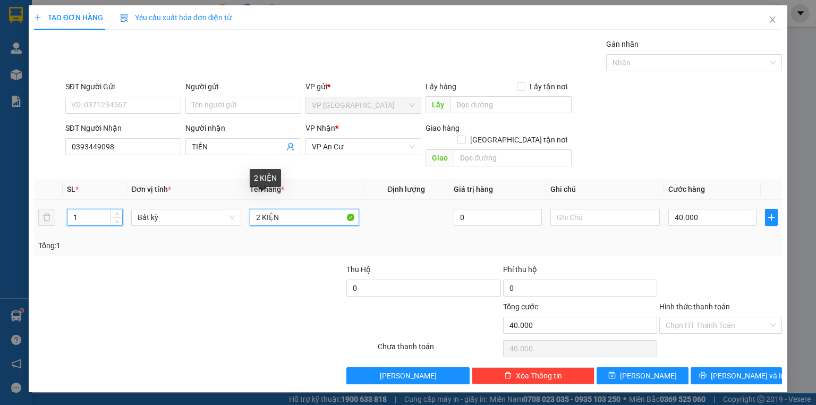
type input "0"
click at [279, 209] on input "2 KIỆN" at bounding box center [304, 217] width 109 height 17
drag, startPoint x: 279, startPoint y: 209, endPoint x: 263, endPoint y: 205, distance: 16.4
click at [239, 204] on tr "1 Bất kỳ 2 KIỆN 0 0" at bounding box center [408, 218] width 748 height 36
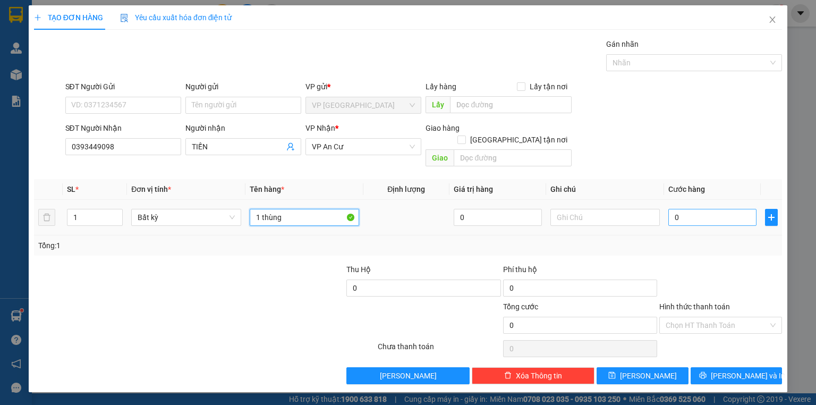
type input "1 thùng"
click at [726, 209] on input "0" at bounding box center [712, 217] width 88 height 17
type input "3"
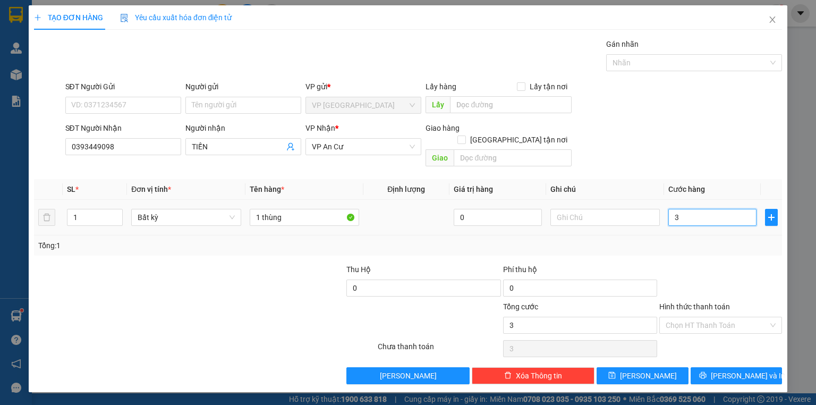
type input "30"
type input "30.000"
drag, startPoint x: 730, startPoint y: 253, endPoint x: 713, endPoint y: 257, distance: 17.3
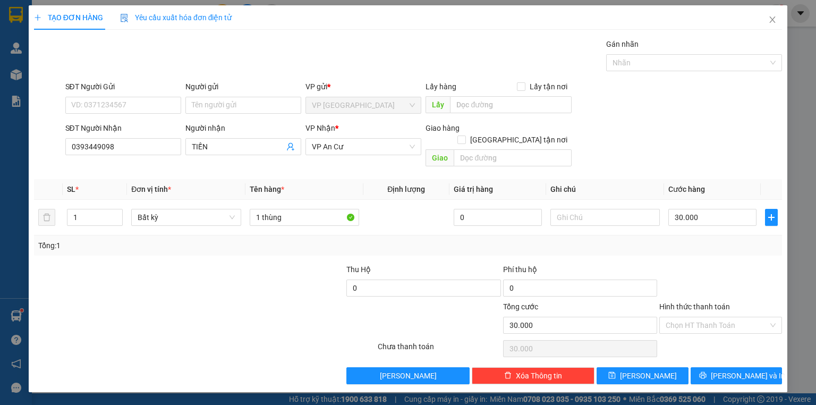
click at [729, 263] on div at bounding box center [720, 281] width 125 height 37
click at [736, 370] on span "Lưu và In" at bounding box center [748, 376] width 74 height 12
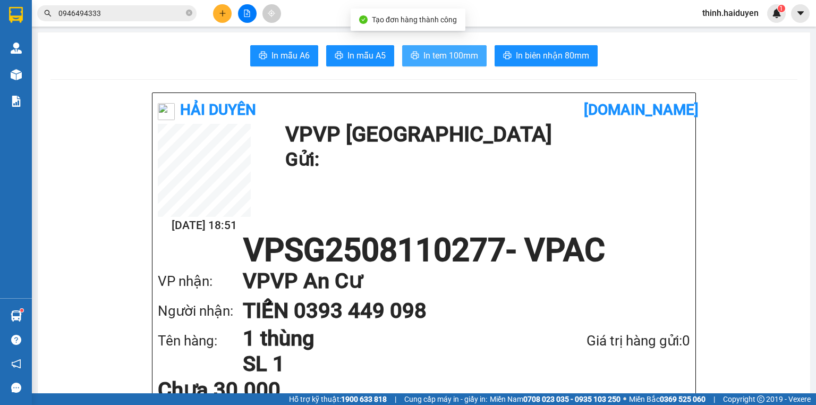
click at [435, 49] on span "In tem 100mm" at bounding box center [450, 55] width 55 height 13
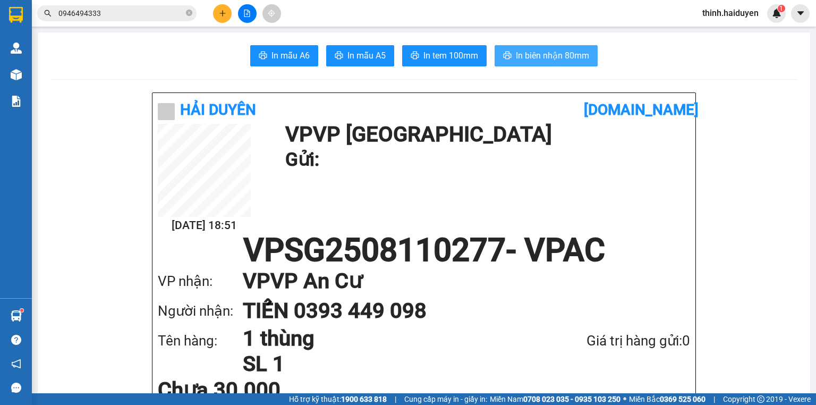
click at [578, 57] on span "In biên nhận 80mm" at bounding box center [552, 55] width 73 height 13
click at [225, 12] on icon "plus" at bounding box center [222, 13] width 7 height 7
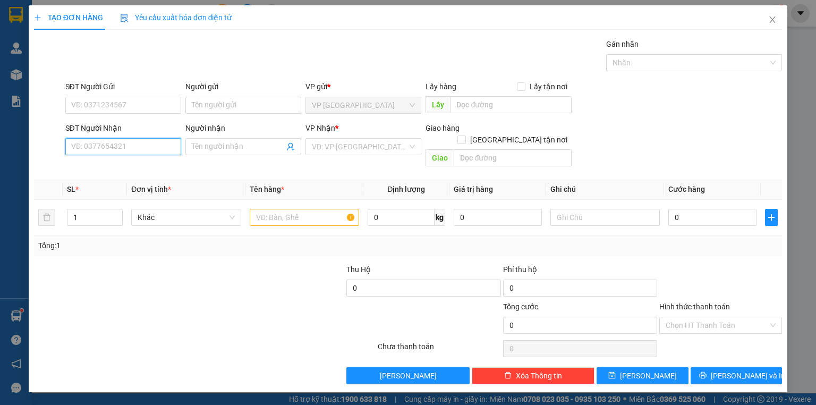
click at [121, 145] on input "SĐT Người Nhận" at bounding box center [123, 146] width 116 height 17
click at [157, 172] on div "0818772849 - C NHÂN" at bounding box center [123, 167] width 103 height 12
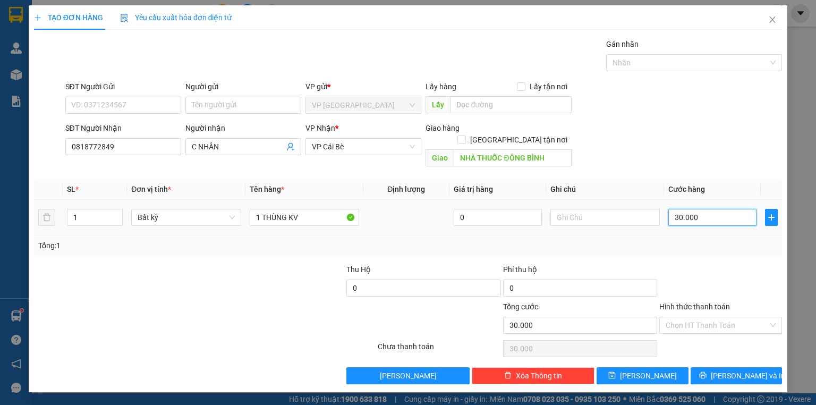
click at [684, 209] on input "30.000" at bounding box center [712, 217] width 88 height 17
click at [707, 371] on icon "printer" at bounding box center [702, 374] width 7 height 7
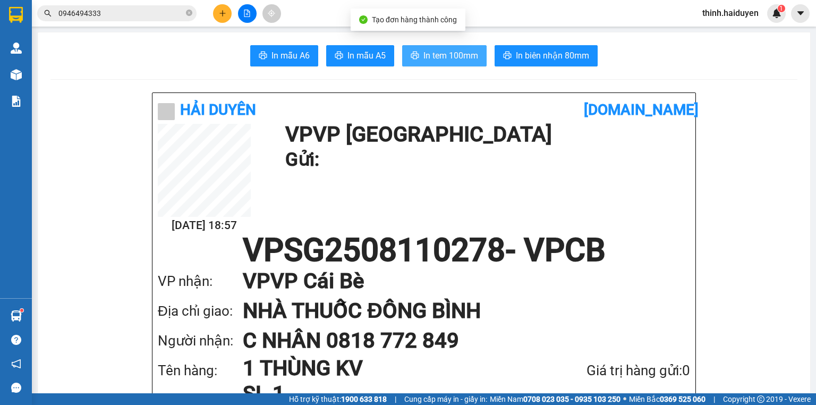
click at [440, 53] on span "In tem 100mm" at bounding box center [450, 55] width 55 height 13
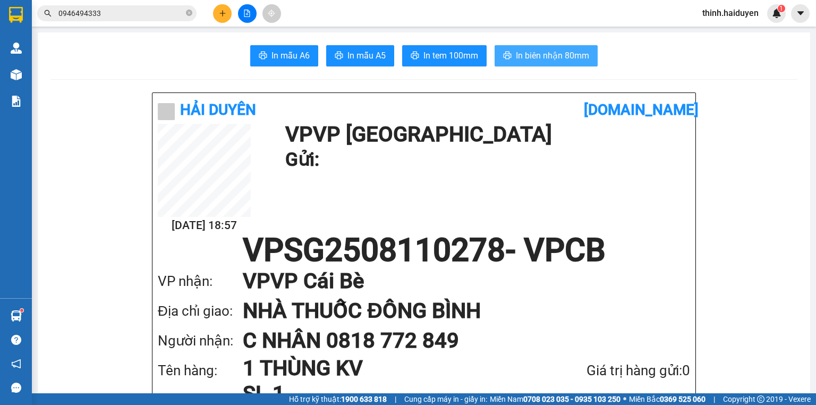
click at [575, 52] on span "In biên nhận 80mm" at bounding box center [552, 55] width 73 height 13
drag, startPoint x: 579, startPoint y: 54, endPoint x: 457, endPoint y: 231, distance: 214.6
click at [611, 344] on h1 "C NHÂN 0818 772 849" at bounding box center [456, 341] width 426 height 30
click at [221, 16] on icon "plus" at bounding box center [222, 13] width 7 height 7
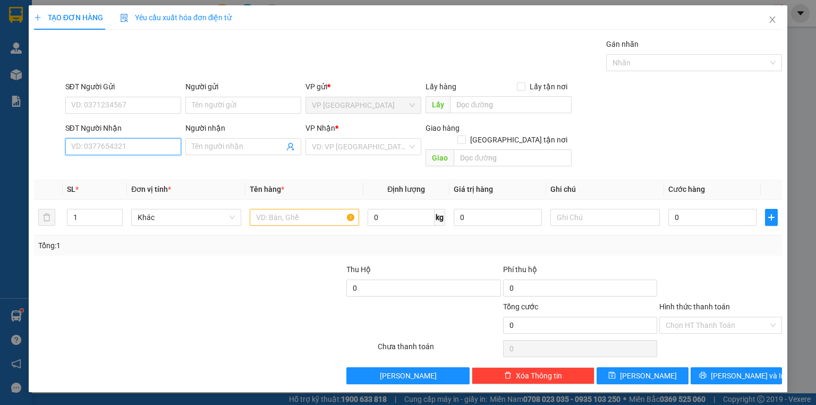
drag, startPoint x: 148, startPoint y: 146, endPoint x: 174, endPoint y: 154, distance: 27.2
click at [149, 146] on input "SĐT Người Nhận" at bounding box center [123, 146] width 116 height 17
click at [244, 146] on input "Người nhận" at bounding box center [238, 147] width 92 height 12
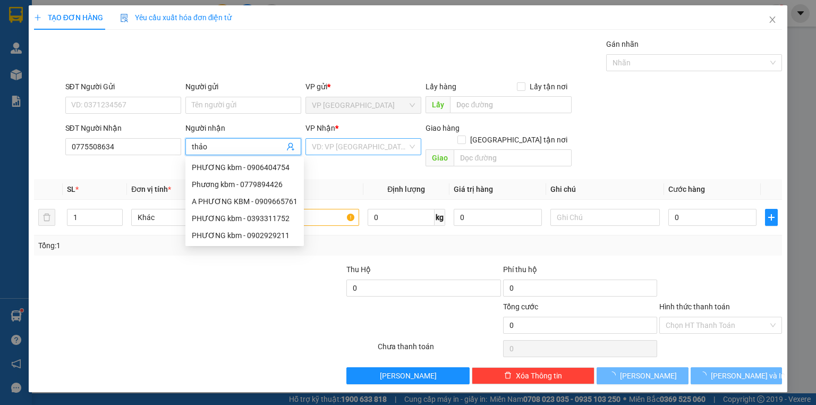
drag, startPoint x: 340, startPoint y: 144, endPoint x: 348, endPoint y: 154, distance: 13.2
click at [340, 144] on input "search" at bounding box center [360, 147] width 96 height 16
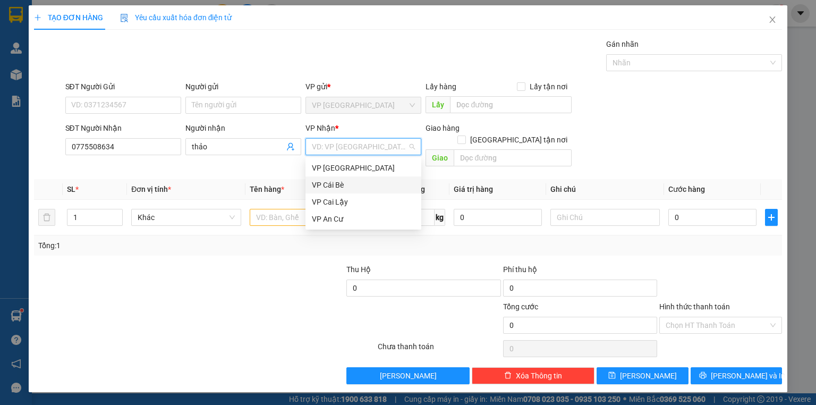
click at [339, 185] on div "VP Cái Bè" at bounding box center [363, 185] width 103 height 12
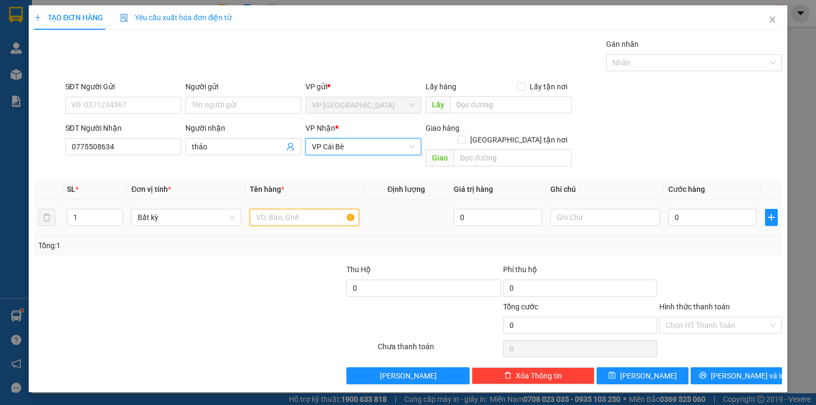
click at [284, 209] on input "text" at bounding box center [304, 217] width 109 height 17
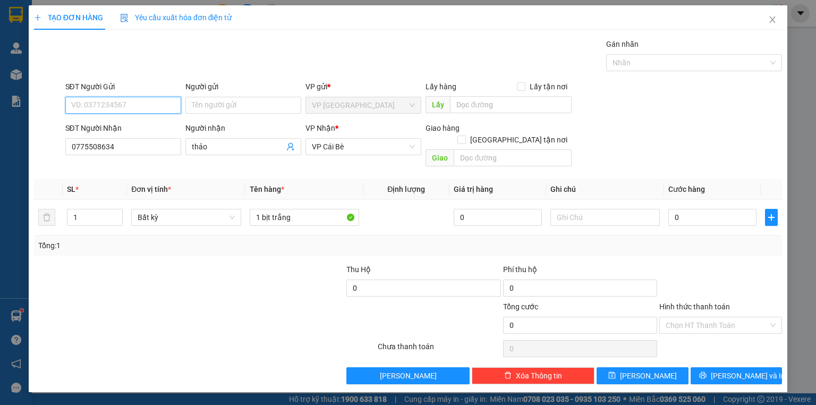
click at [87, 104] on input "SĐT Người Gửi" at bounding box center [123, 105] width 116 height 17
drag, startPoint x: 127, startPoint y: 147, endPoint x: 68, endPoint y: 154, distance: 59.9
click at [68, 154] on input "0775508634" at bounding box center [123, 146] width 116 height 17
click at [144, 103] on input "SĐT Người Gửi" at bounding box center [123, 105] width 116 height 17
paste input "0775508634"
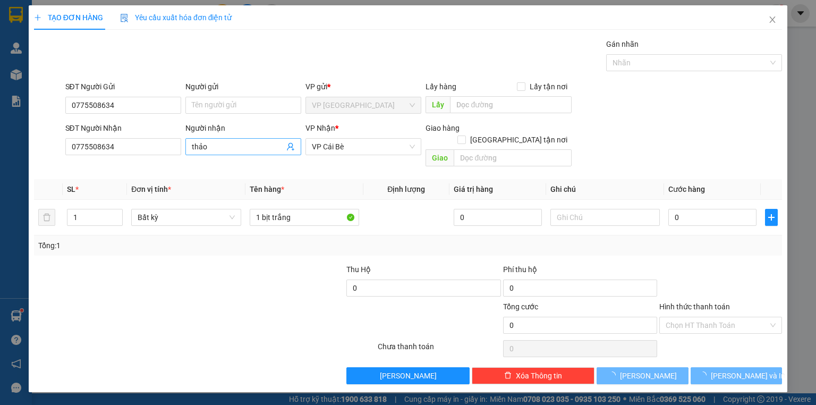
click at [194, 143] on input "thảo" at bounding box center [238, 147] width 92 height 12
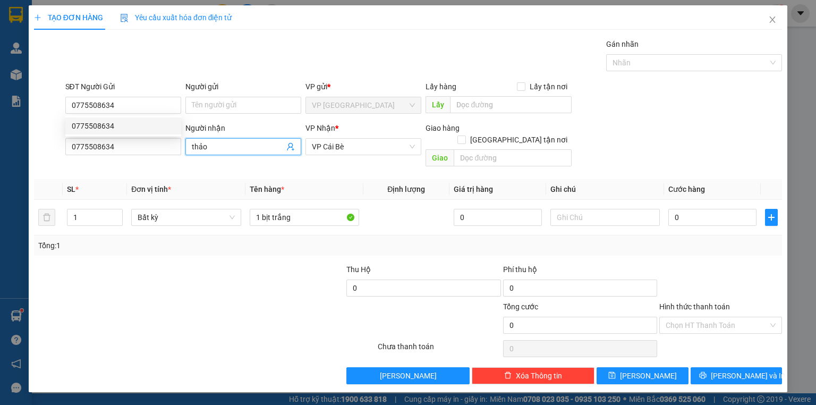
click at [194, 143] on input "thảo" at bounding box center [238, 147] width 92 height 12
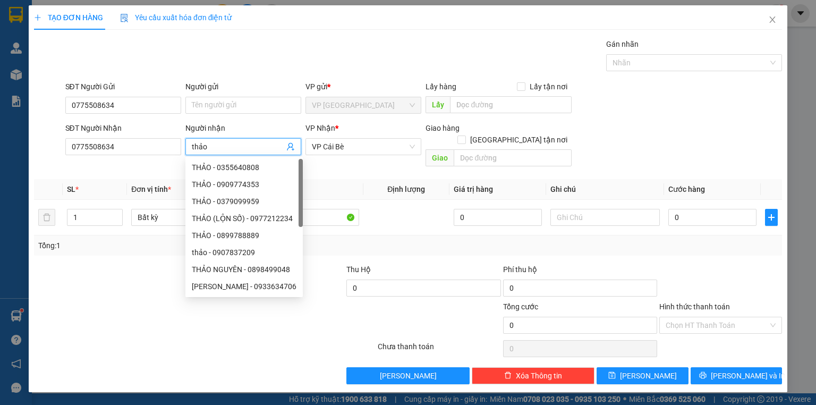
paste input "0775508634"
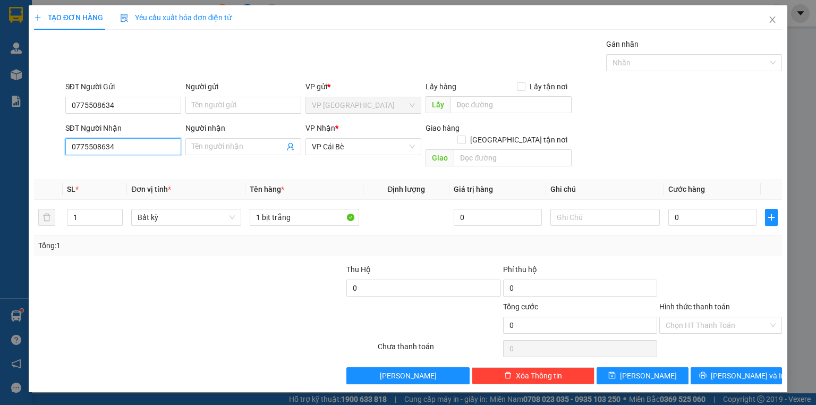
drag, startPoint x: 124, startPoint y: 152, endPoint x: 49, endPoint y: 158, distance: 74.6
click at [49, 158] on div "SĐT Người Nhận 0775508634 0775508634 Người nhận Tên người nhận VP Nhận * VP Cái…" at bounding box center [408, 146] width 750 height 49
click at [246, 149] on input "Người nhận" at bounding box center [238, 147] width 92 height 12
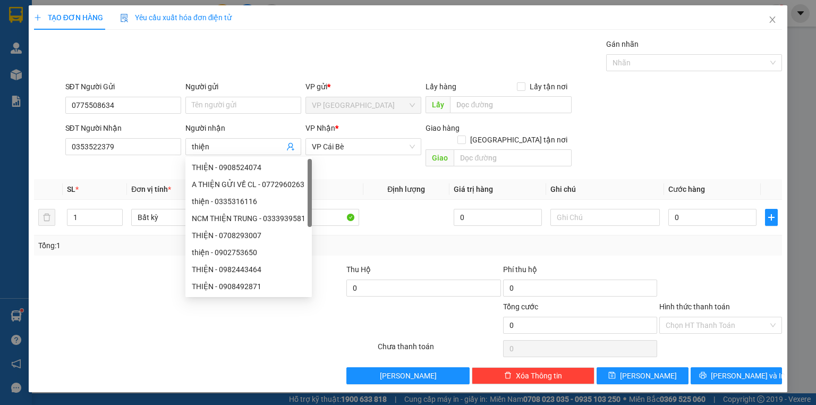
click at [334, 179] on th "Tên hàng *" at bounding box center [304, 189] width 118 height 21
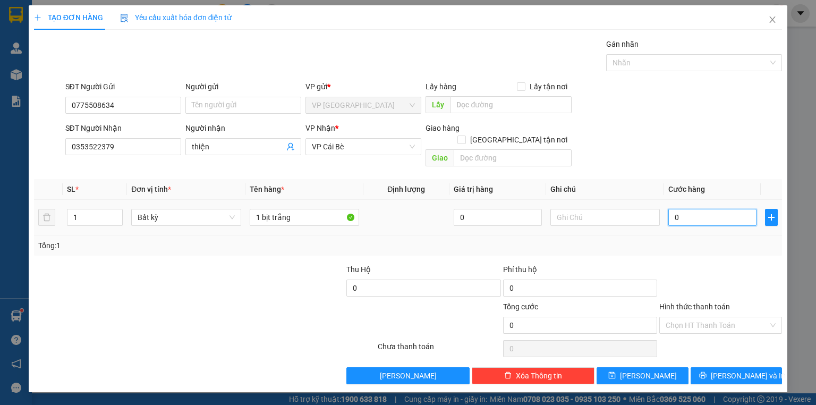
click at [720, 209] on input "0" at bounding box center [712, 217] width 88 height 17
click at [712, 367] on button "Lưu và In" at bounding box center [737, 375] width 92 height 17
drag, startPoint x: 712, startPoint y: 365, endPoint x: 704, endPoint y: 362, distance: 8.4
click at [708, 367] on button "Lưu và In" at bounding box center [737, 375] width 92 height 17
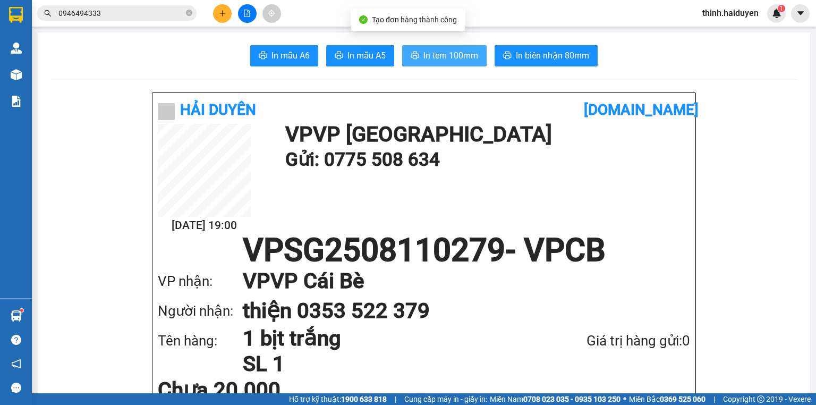
click at [431, 55] on span "In tem 100mm" at bounding box center [450, 55] width 55 height 13
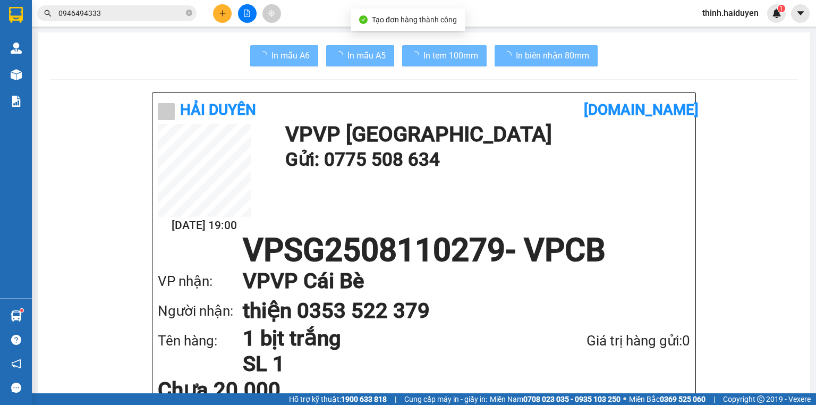
drag, startPoint x: 623, startPoint y: 346, endPoint x: 408, endPoint y: 235, distance: 241.6
click at [615, 344] on div "Giá trị hàng gửi: 0" at bounding box center [610, 341] width 160 height 22
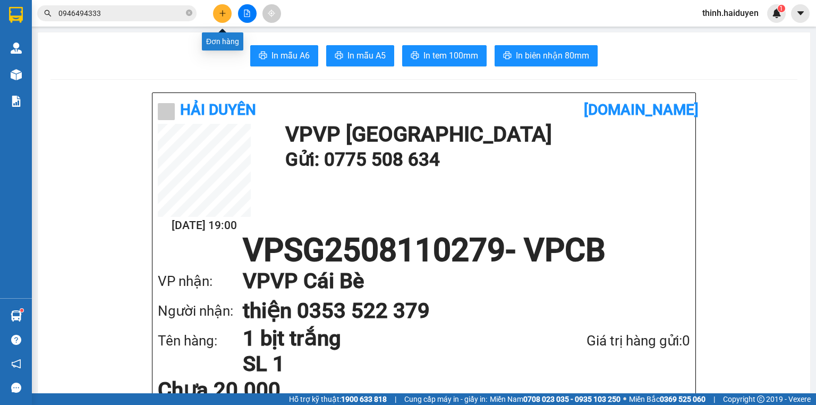
click at [226, 17] on button at bounding box center [222, 13] width 19 height 19
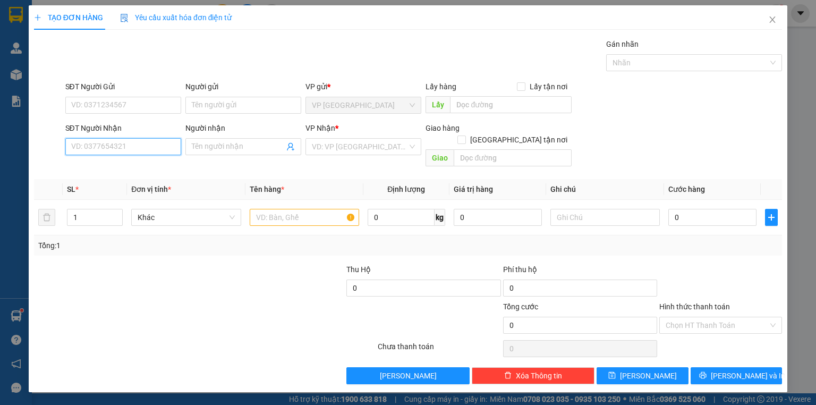
click at [150, 149] on input "SĐT Người Nhận" at bounding box center [123, 146] width 116 height 17
click at [103, 164] on div "0918908422 - NHÀN" at bounding box center [123, 167] width 103 height 12
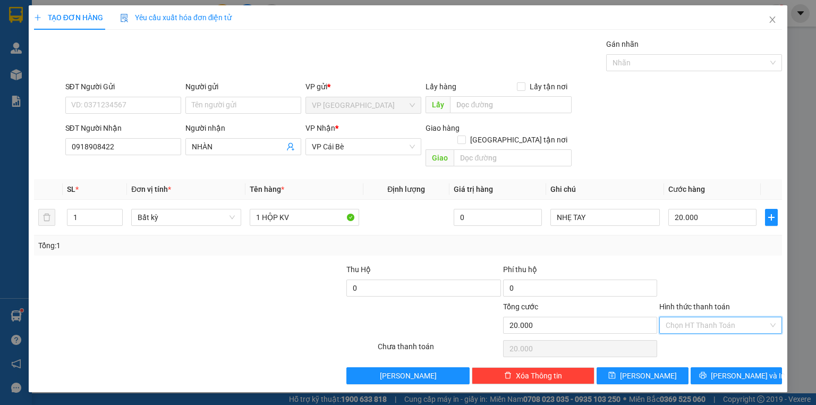
drag, startPoint x: 711, startPoint y: 314, endPoint x: 703, endPoint y: 334, distance: 20.5
click at [711, 317] on input "Hình thức thanh toán" at bounding box center [717, 325] width 103 height 16
drag, startPoint x: 703, startPoint y: 334, endPoint x: 707, endPoint y: 376, distance: 41.6
click at [704, 337] on div "Tại văn phòng" at bounding box center [721, 334] width 110 height 12
click at [707, 371] on icon "printer" at bounding box center [702, 374] width 7 height 7
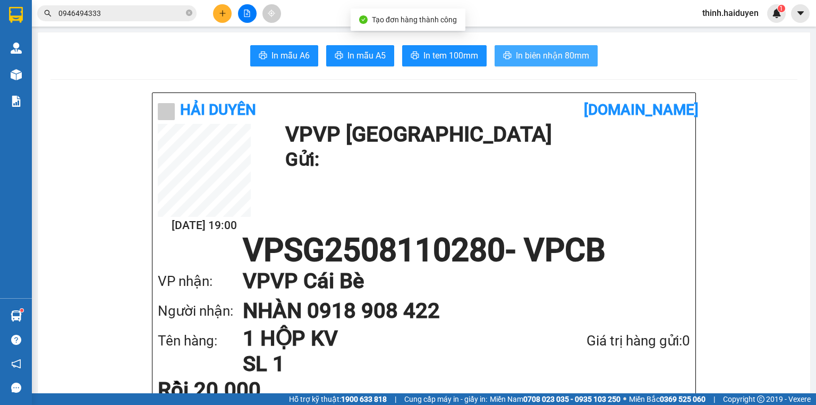
click at [524, 51] on span "In biên nhận 80mm" at bounding box center [552, 55] width 73 height 13
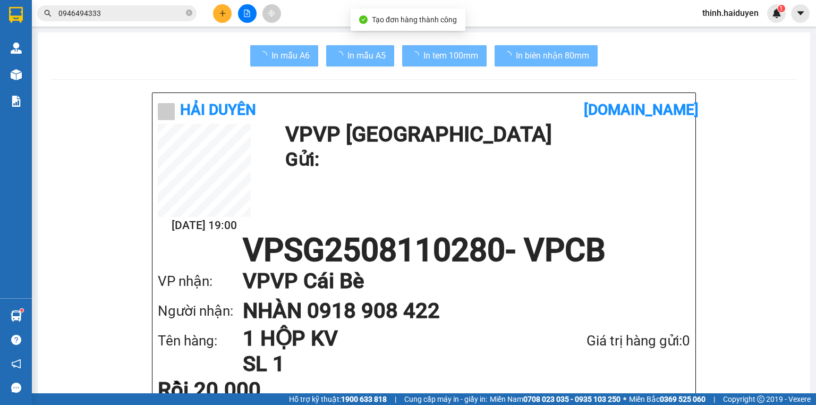
drag, startPoint x: 627, startPoint y: 345, endPoint x: 592, endPoint y: 330, distance: 38.1
click at [623, 344] on div "Giá trị hàng gửi: 0" at bounding box center [610, 341] width 160 height 22
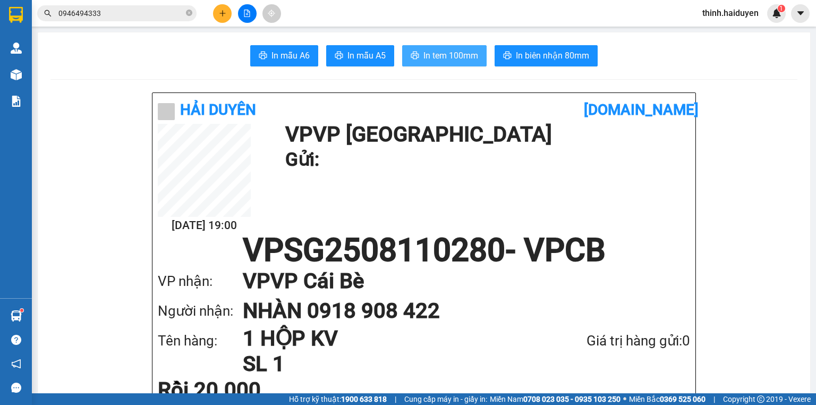
click at [457, 56] on span "In tem 100mm" at bounding box center [450, 55] width 55 height 13
click at [629, 350] on div "Giá trị hàng gửi: 0" at bounding box center [610, 341] width 160 height 22
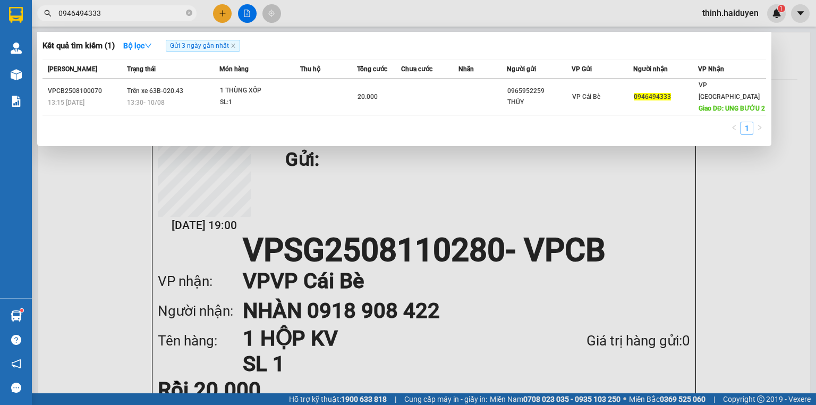
click at [108, 17] on input "0946494333" at bounding box center [120, 13] width 125 height 12
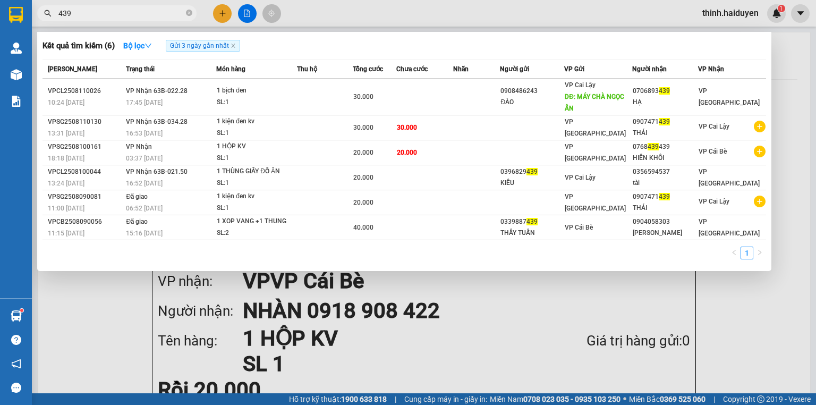
click at [227, 14] on div at bounding box center [408, 202] width 816 height 405
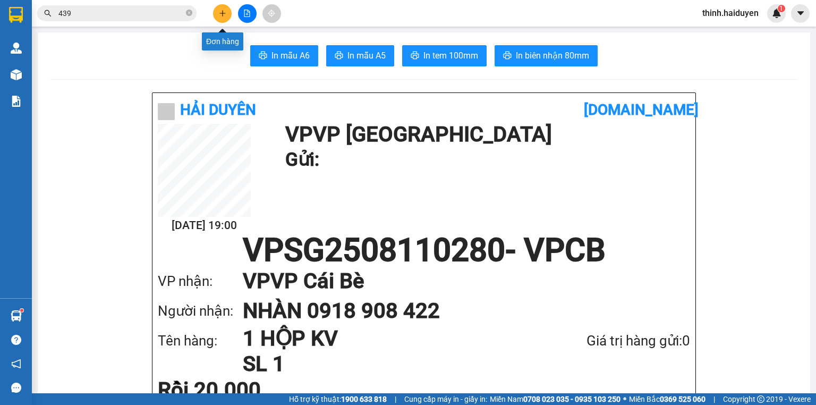
click at [216, 15] on button at bounding box center [222, 13] width 19 height 19
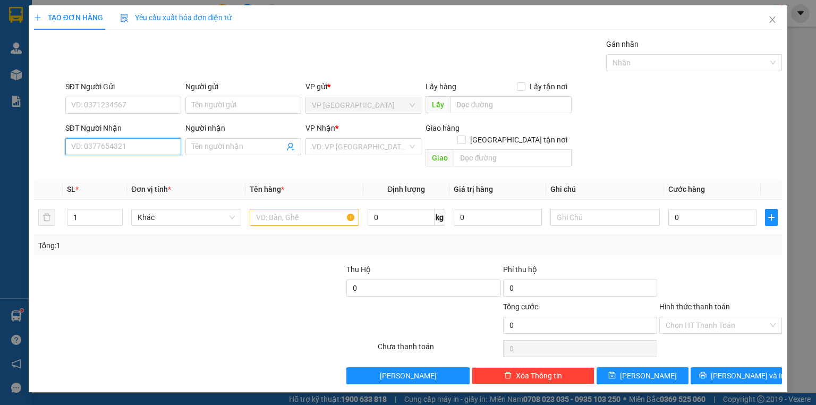
click at [151, 147] on input "SĐT Người Nhận" at bounding box center [123, 146] width 116 height 17
click at [139, 166] on div "0839064488 - CÔ HIỀN" at bounding box center [123, 167] width 103 height 12
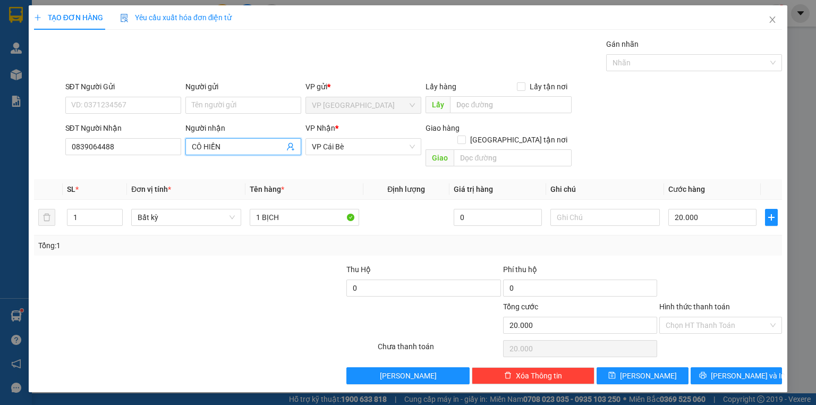
drag, startPoint x: 193, startPoint y: 147, endPoint x: 232, endPoint y: 153, distance: 39.3
click at [232, 153] on span "CÔ HIỀN" at bounding box center [243, 146] width 116 height 17
click at [331, 166] on div "Transit Pickup Surcharge Ids Transit Deliver Surcharge Ids Transit Deliver Surc…" at bounding box center [408, 211] width 748 height 346
click at [305, 209] on input "1 BỊCH" at bounding box center [304, 217] width 109 height 17
click at [103, 109] on input "SĐT Người Gửi" at bounding box center [123, 105] width 116 height 17
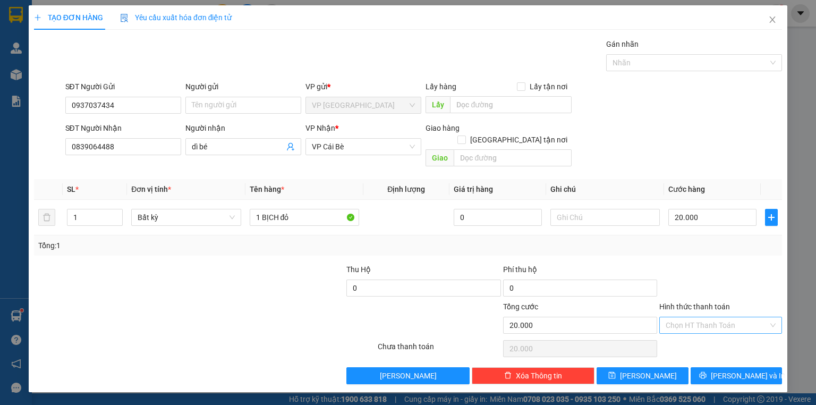
click at [733, 317] on input "Hình thức thanh toán" at bounding box center [717, 325] width 103 height 16
click at [714, 339] on div "Tại văn phòng" at bounding box center [720, 333] width 123 height 17
click at [707, 371] on icon "printer" at bounding box center [702, 374] width 7 height 7
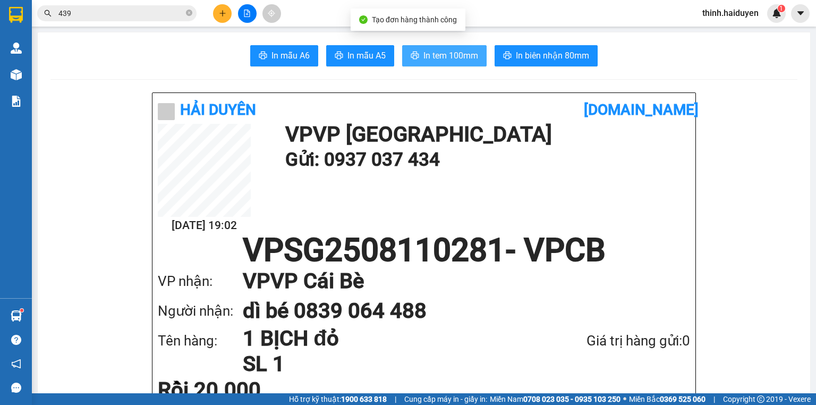
click at [448, 58] on span "In tem 100mm" at bounding box center [450, 55] width 55 height 13
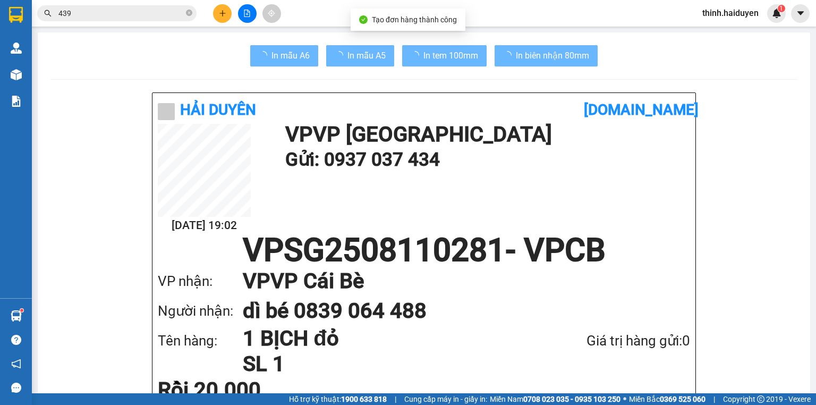
drag, startPoint x: 623, startPoint y: 351, endPoint x: 611, endPoint y: 340, distance: 15.8
click at [616, 345] on div "Giá trị hàng gửi: 0" at bounding box center [610, 341] width 160 height 22
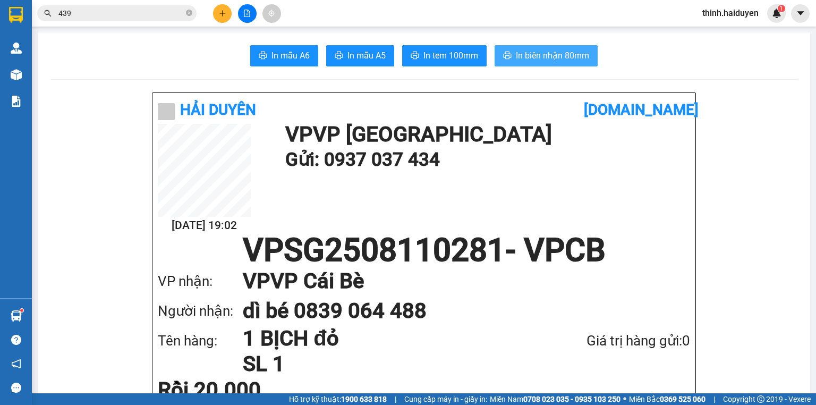
drag, startPoint x: 541, startPoint y: 59, endPoint x: 547, endPoint y: 57, distance: 6.2
click at [541, 59] on span "In biên nhận 80mm" at bounding box center [552, 55] width 73 height 13
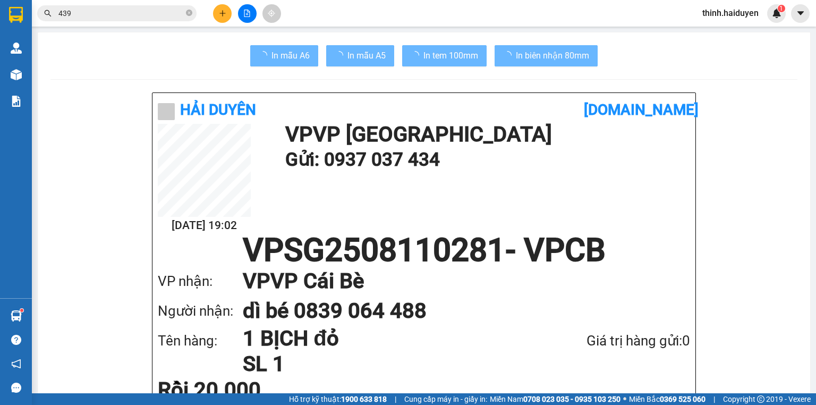
drag, startPoint x: 547, startPoint y: 62, endPoint x: 616, endPoint y: 327, distance: 273.8
click at [623, 342] on div "Giá trị hàng gửi: 0" at bounding box center [610, 341] width 160 height 22
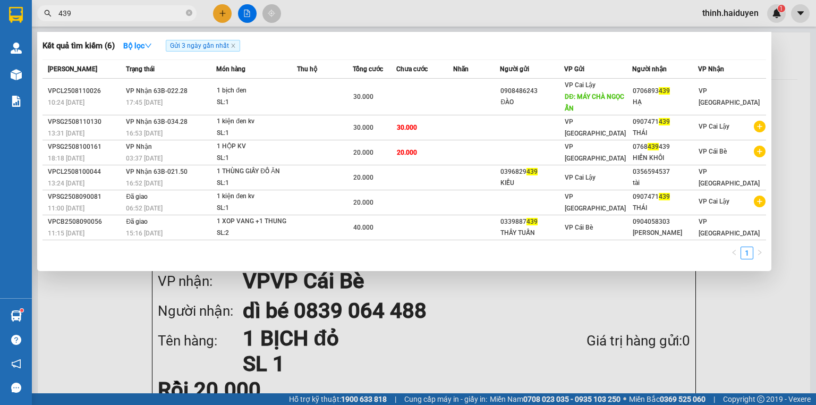
click at [150, 18] on input "439" at bounding box center [120, 13] width 125 height 12
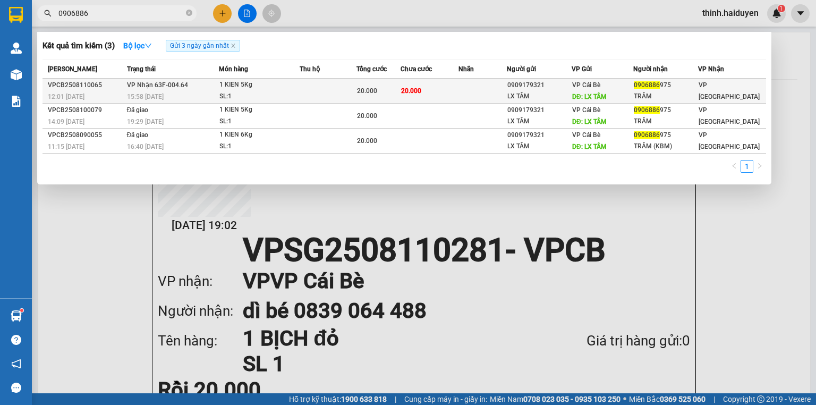
click at [434, 89] on td "20.000" at bounding box center [430, 91] width 58 height 25
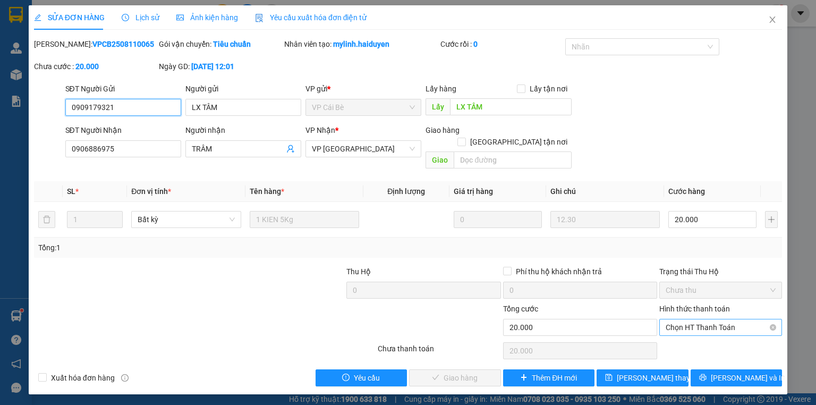
click at [703, 319] on span "Chọn HT Thanh Toán" at bounding box center [721, 327] width 110 height 16
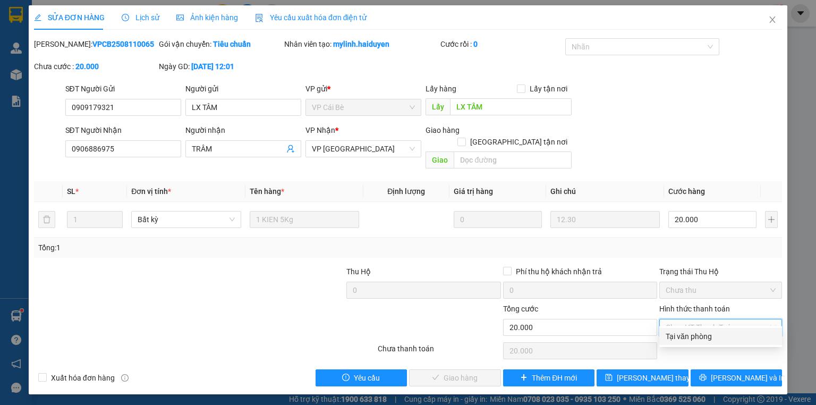
click at [676, 330] on div "Tại văn phòng" at bounding box center [721, 336] width 110 height 12
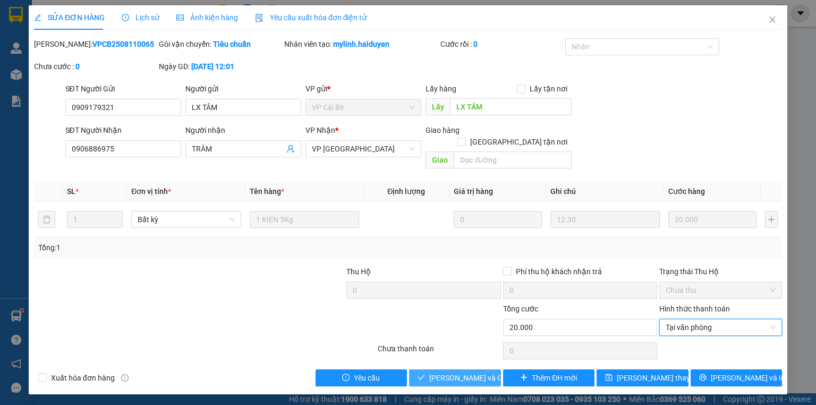
click at [479, 369] on button "Lưu và Giao hàng" at bounding box center [455, 377] width 92 height 17
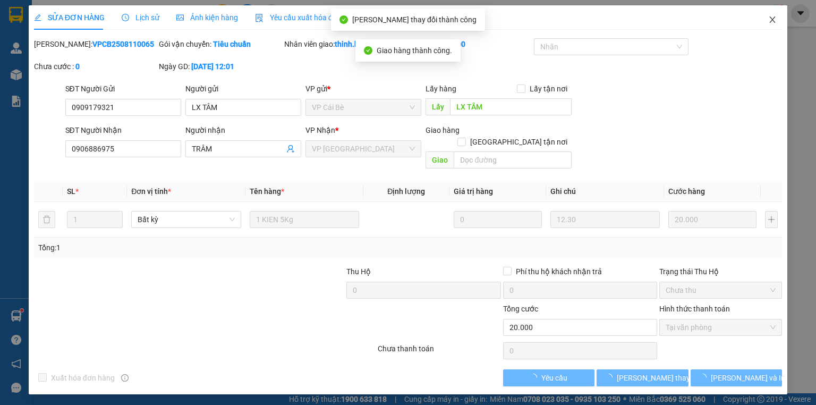
click at [774, 21] on icon "close" at bounding box center [772, 19] width 8 height 8
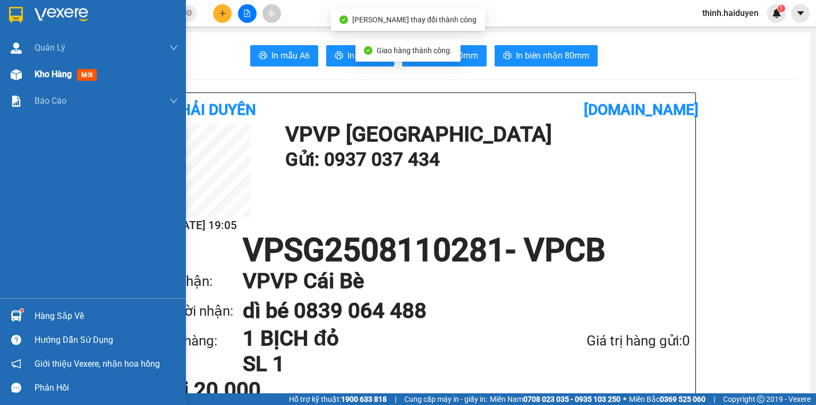
click at [44, 80] on div "Kho hàng mới" at bounding box center [68, 73] width 66 height 13
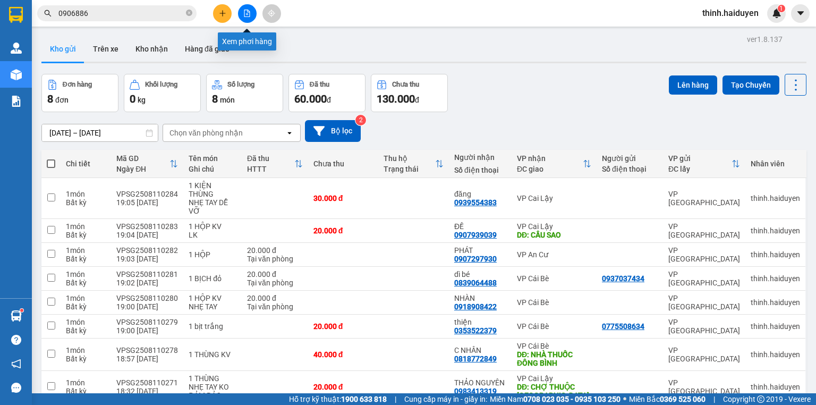
click at [242, 11] on button at bounding box center [247, 13] width 19 height 19
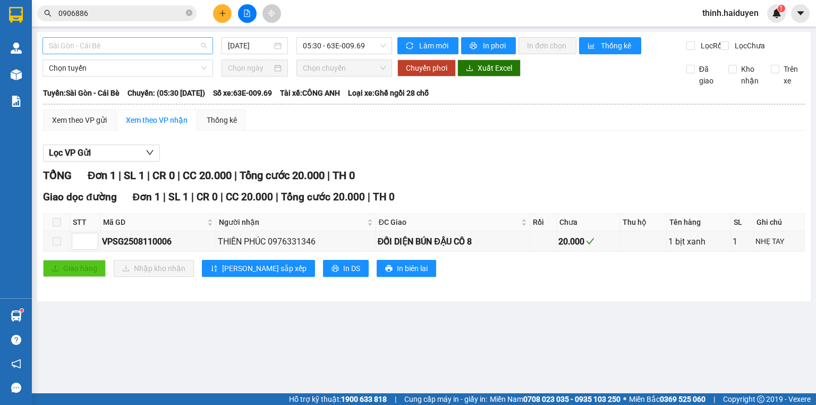
click at [150, 42] on span "Sài Gòn - Cái Bè" at bounding box center [128, 46] width 158 height 16
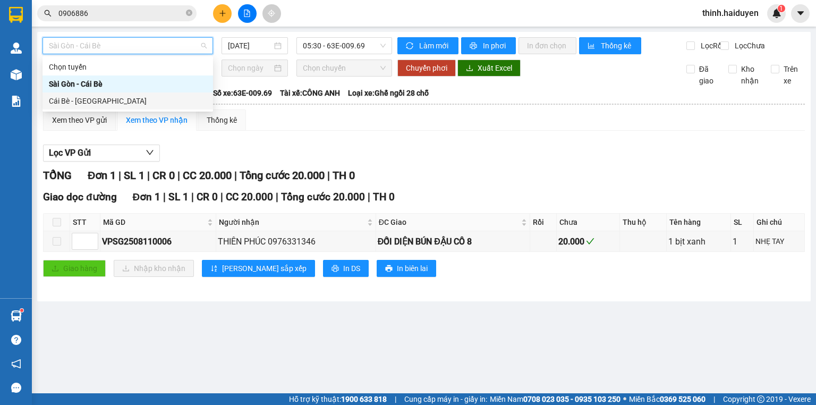
click at [89, 100] on div "Cái Bè - Sài Gòn" at bounding box center [128, 101] width 158 height 12
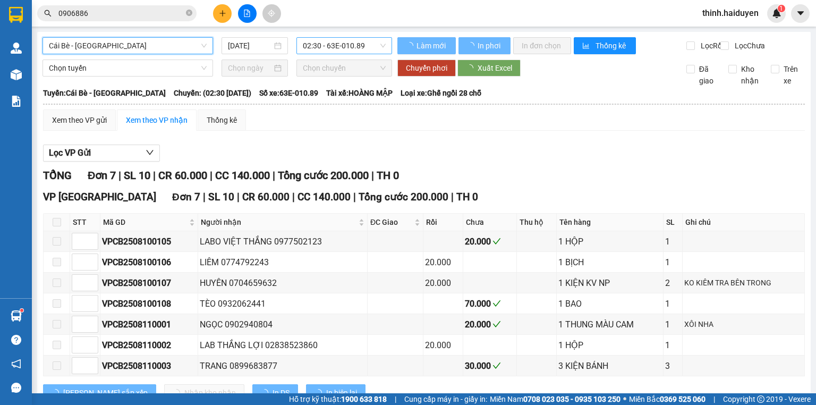
click at [341, 51] on span "02:30 - 63E-010.89" at bounding box center [344, 46] width 83 height 16
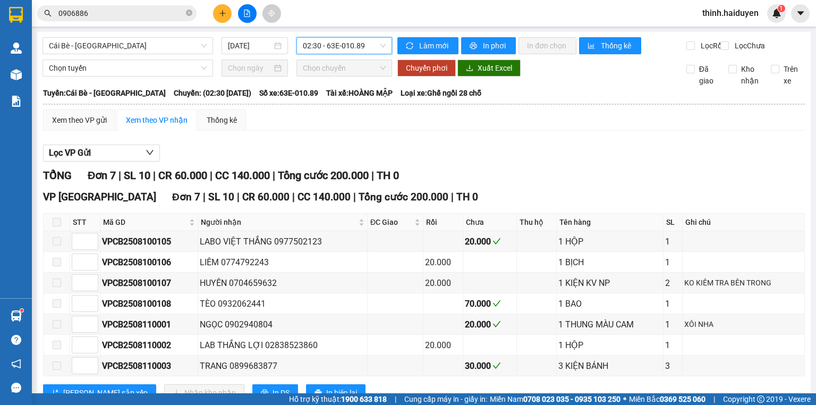
click at [159, 8] on input "0906886" at bounding box center [120, 13] width 125 height 12
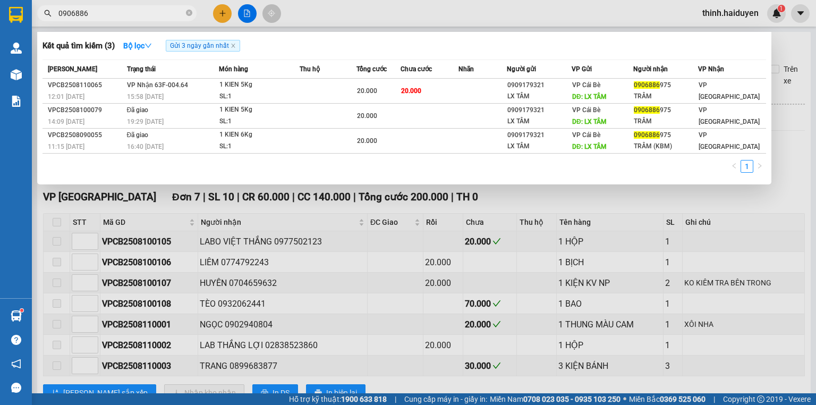
click at [159, 8] on input "0906886" at bounding box center [120, 13] width 125 height 12
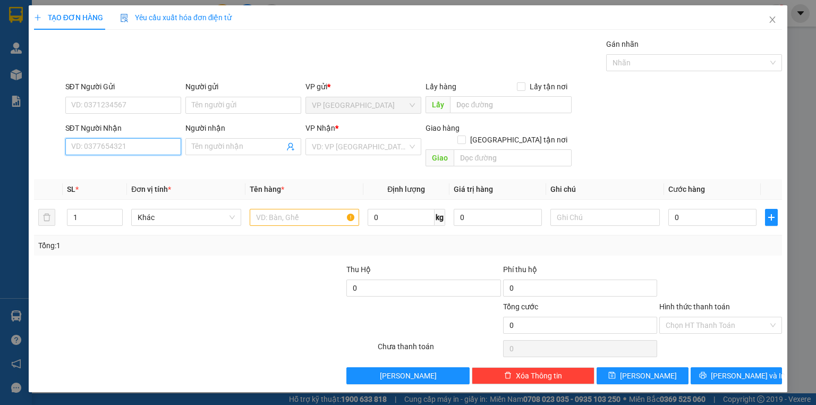
click at [149, 143] on input "SĐT Người Nhận" at bounding box center [123, 146] width 116 height 17
drag, startPoint x: 120, startPoint y: 175, endPoint x: 123, endPoint y: 170, distance: 6.2
click at [120, 176] on div "0362969029 0362969029 - KHOA" at bounding box center [123, 167] width 116 height 21
click at [125, 167] on div "0362969029 - KHOA" at bounding box center [123, 167] width 103 height 12
type input "0362969029"
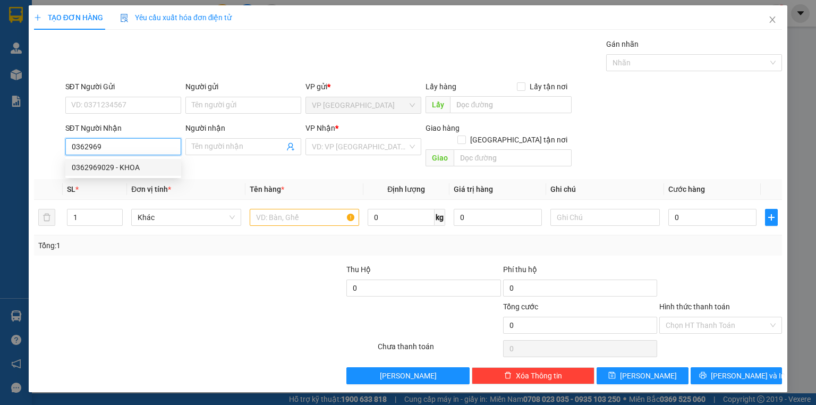
type input "KHOA"
type input "40.000"
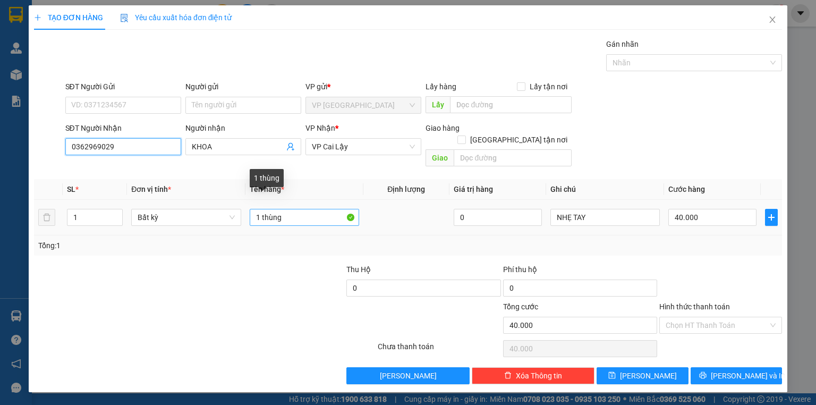
type input "0362969029"
click at [293, 209] on input "1 thùng" at bounding box center [304, 217] width 109 height 17
type input "1 cây dài"
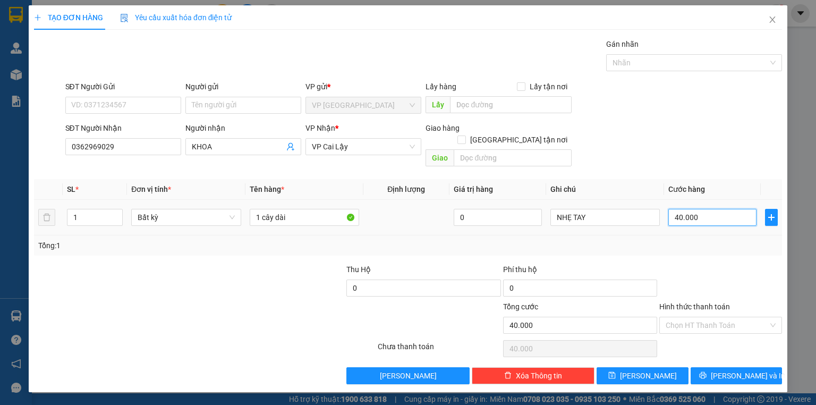
click at [699, 210] on input "40.000" at bounding box center [712, 217] width 88 height 17
click at [707, 371] on icon "printer" at bounding box center [702, 374] width 7 height 7
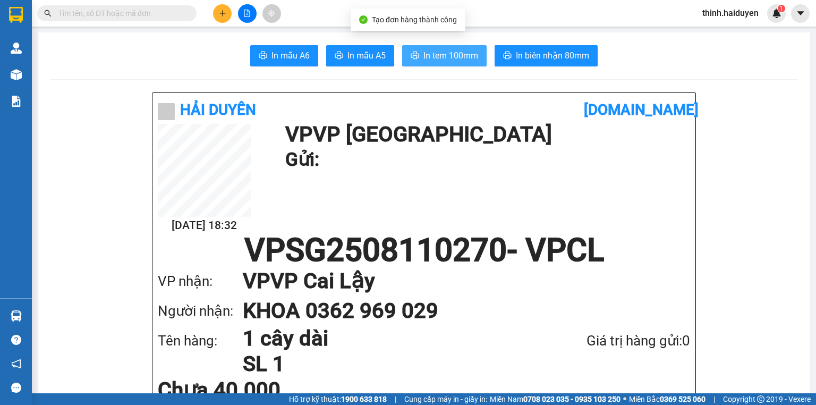
click at [442, 52] on span "In tem 100mm" at bounding box center [450, 55] width 55 height 13
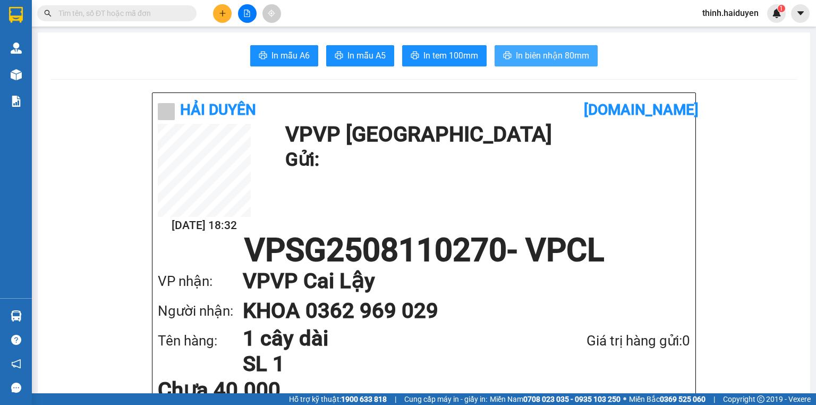
drag, startPoint x: 562, startPoint y: 56, endPoint x: 573, endPoint y: 54, distance: 10.7
click at [565, 56] on span "In biên nhận 80mm" at bounding box center [552, 55] width 73 height 13
click at [215, 10] on button at bounding box center [222, 13] width 19 height 19
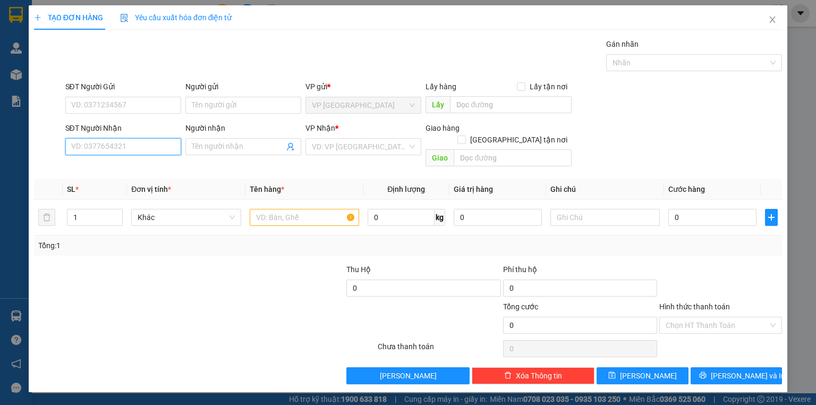
drag, startPoint x: 146, startPoint y: 149, endPoint x: 150, endPoint y: 117, distance: 31.6
click at [146, 147] on input "SĐT Người Nhận" at bounding box center [123, 146] width 116 height 17
click at [125, 162] on div "0983413319 - THẢO NGUYÊN" at bounding box center [123, 167] width 103 height 12
type input "0983413319"
type input "THẢO NGUYÊN"
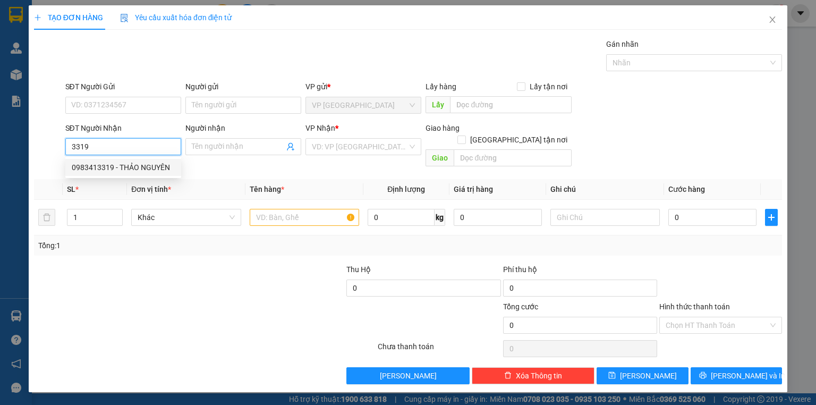
type input "CHỢ THUỘC [GEOGRAPHIC_DATA]"
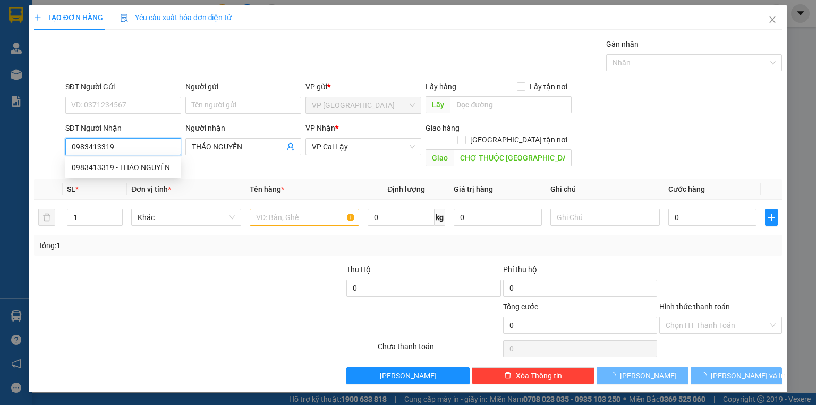
type input "20.000"
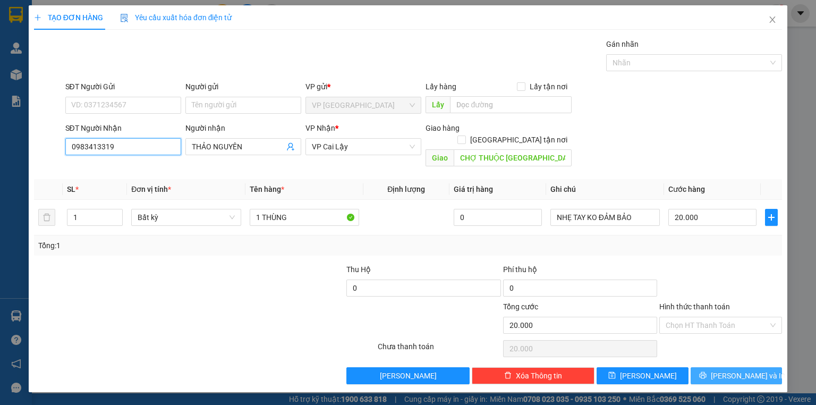
type input "0983413319"
click at [715, 367] on button "Lưu và In" at bounding box center [737, 375] width 92 height 17
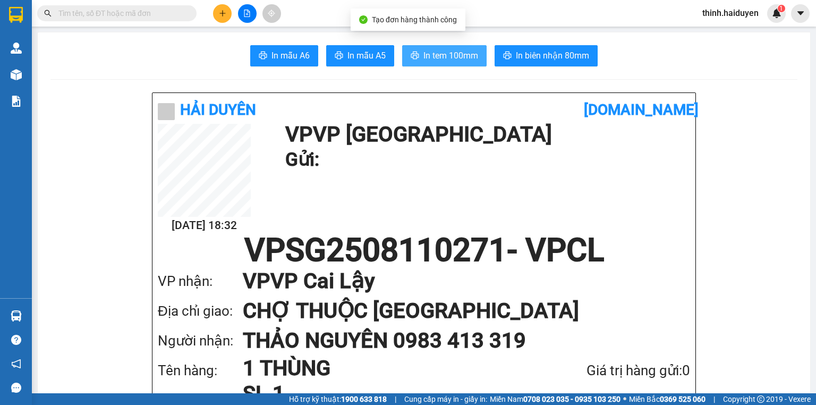
click at [450, 58] on span "In tem 100mm" at bounding box center [450, 55] width 55 height 13
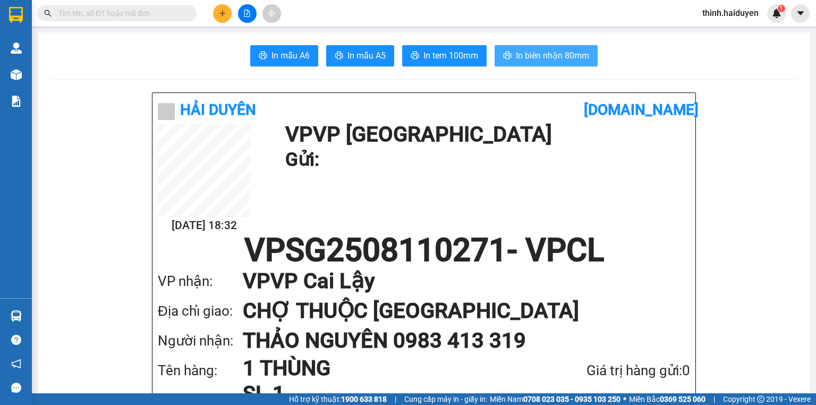
click at [570, 54] on span "In biên nhận 80mm" at bounding box center [552, 55] width 73 height 13
click at [358, 20] on div "Kết quả tìm kiếm ( 0 ) Bộ lọc Gửi 3 ngày gần nhất No Data thinh.haiduyen 1" at bounding box center [408, 13] width 816 height 27
